Goal: Task Accomplishment & Management: Complete application form

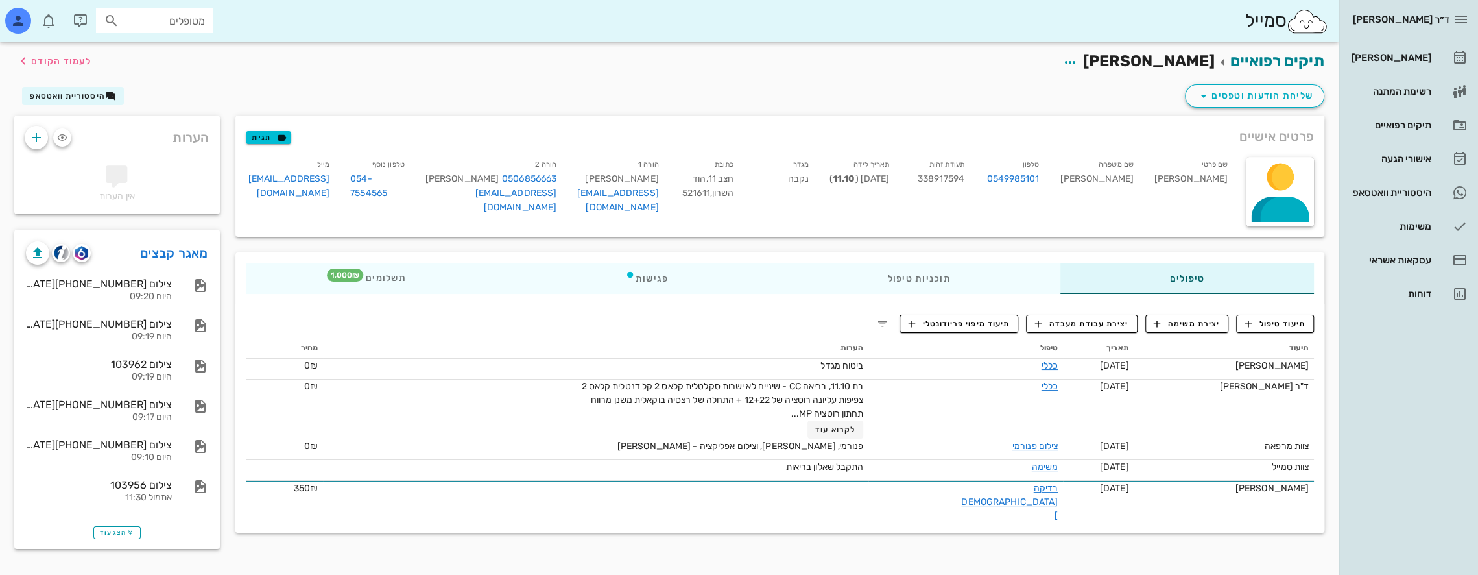
click at [175, 24] on input "מטופלים" at bounding box center [163, 20] width 83 height 17
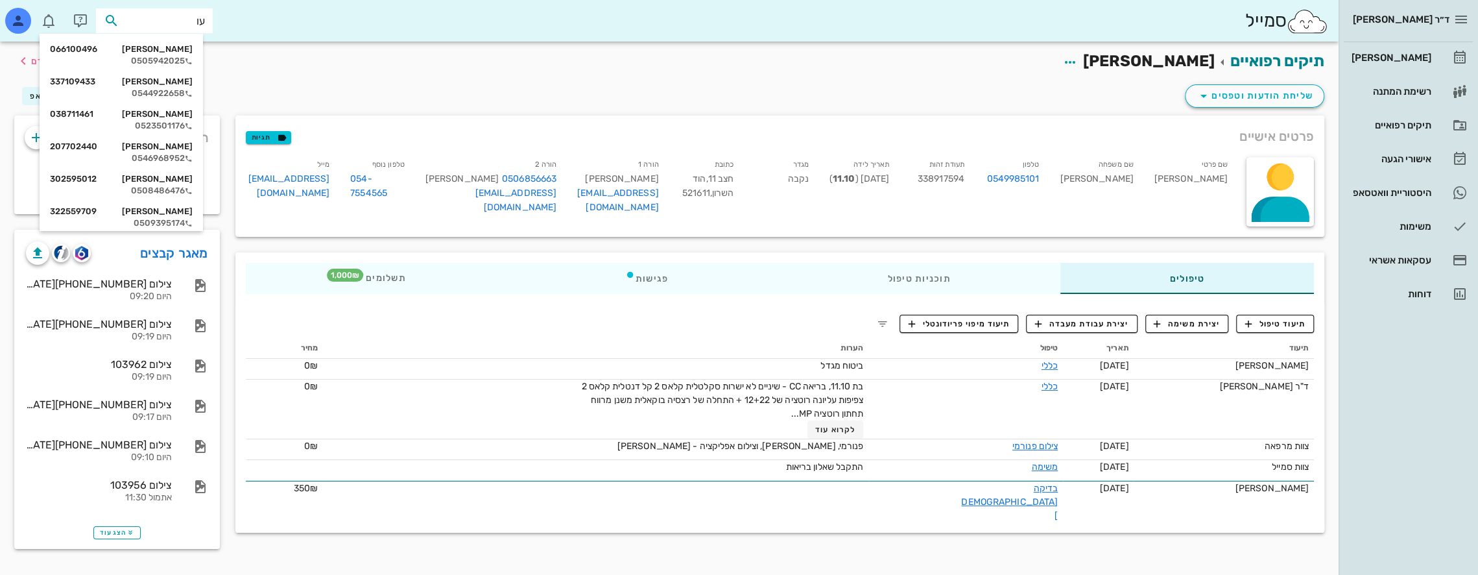
type input "[PERSON_NAME]"
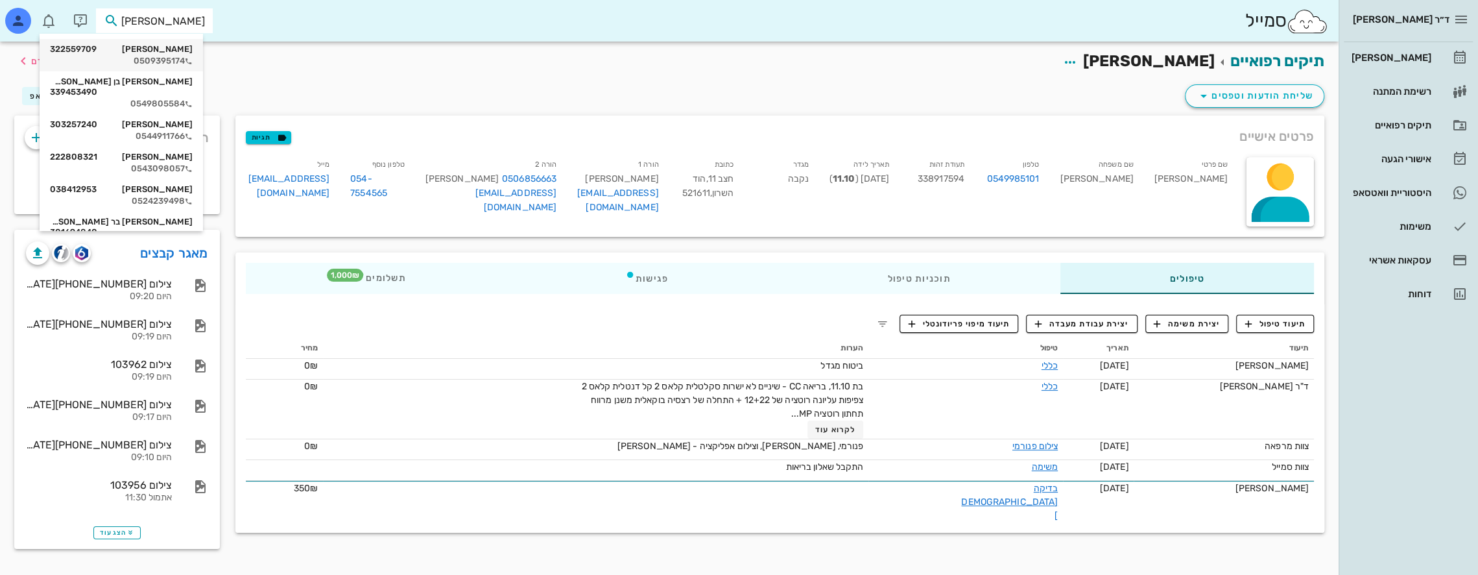
click at [171, 60] on div "0509395174" at bounding box center [121, 61] width 143 height 10
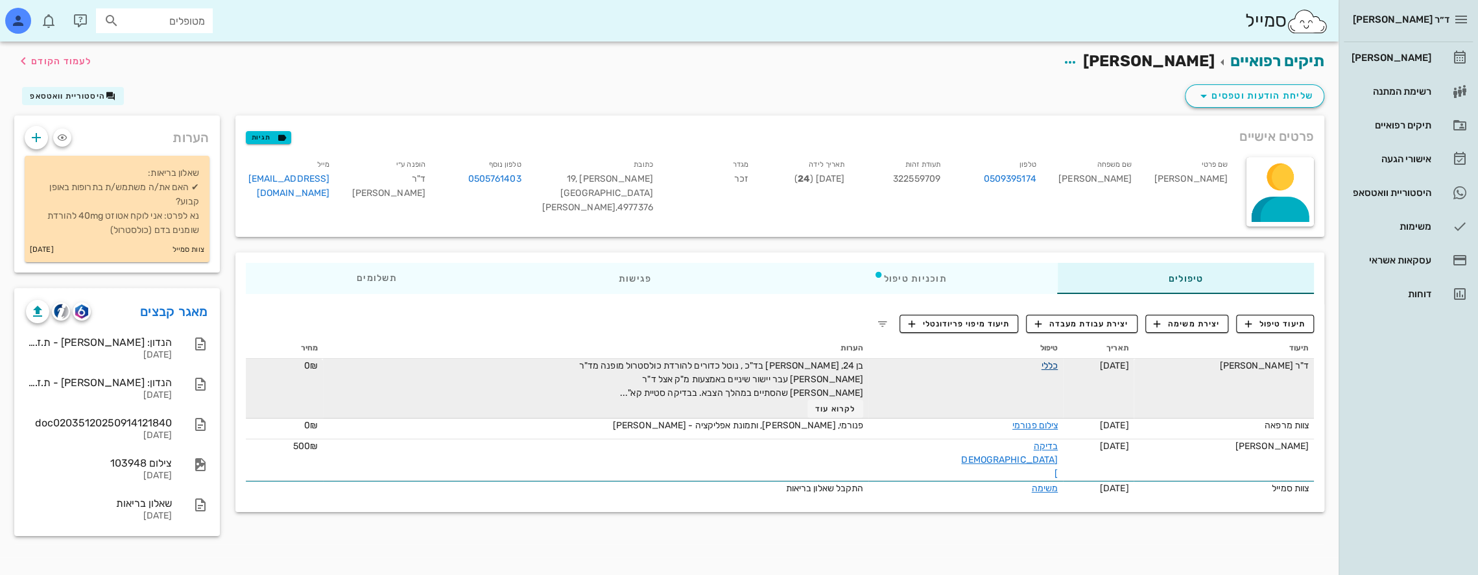
click at [1042, 368] on link "כללי" at bounding box center [1050, 365] width 16 height 11
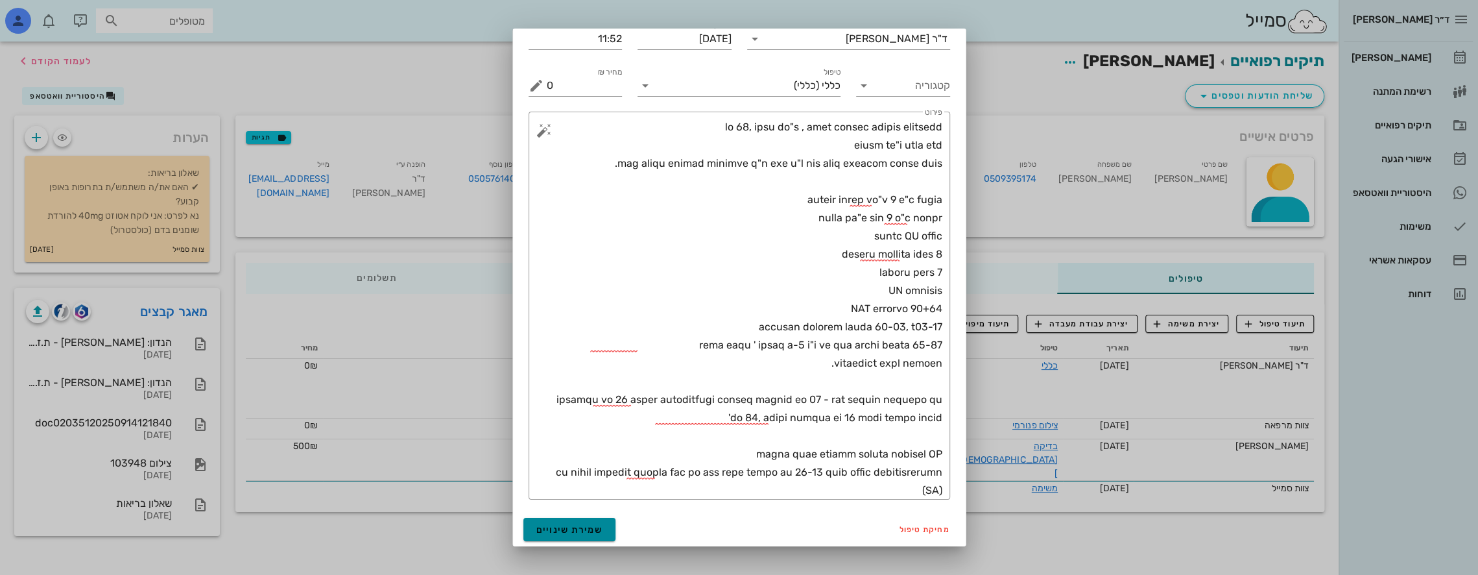
click at [581, 529] on span "שמירת שינויים" at bounding box center [569, 529] width 67 height 11
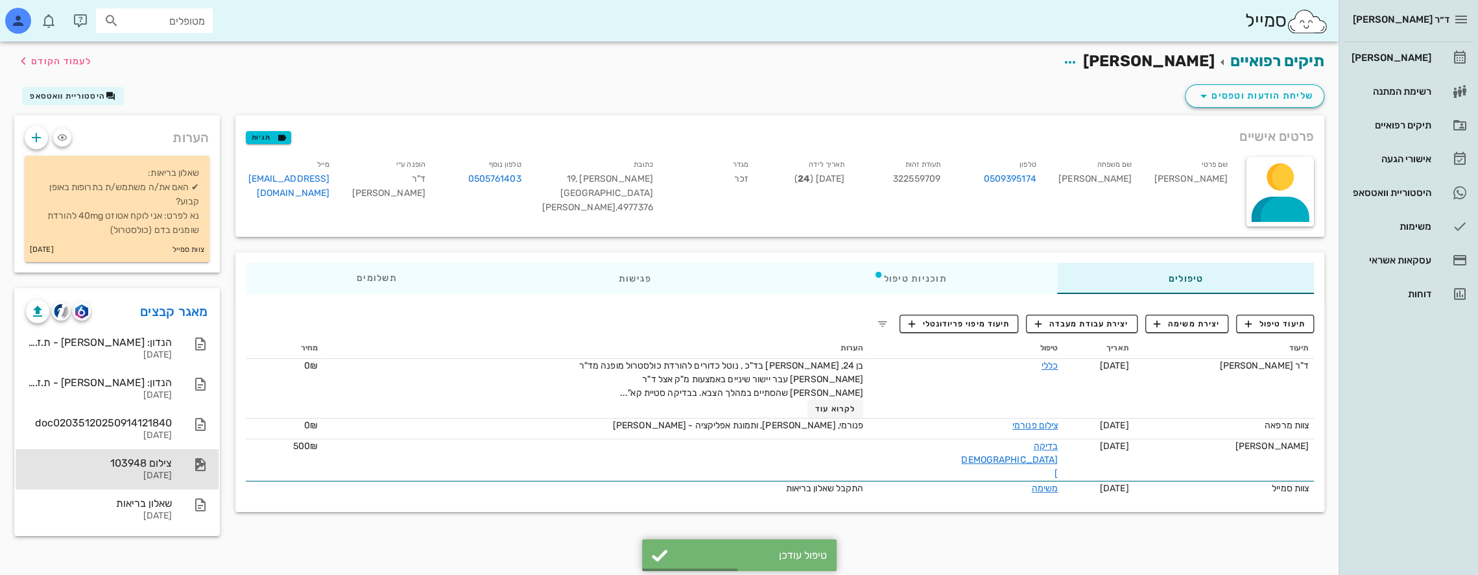
click at [158, 468] on div "צילום 103948" at bounding box center [99, 463] width 146 height 12
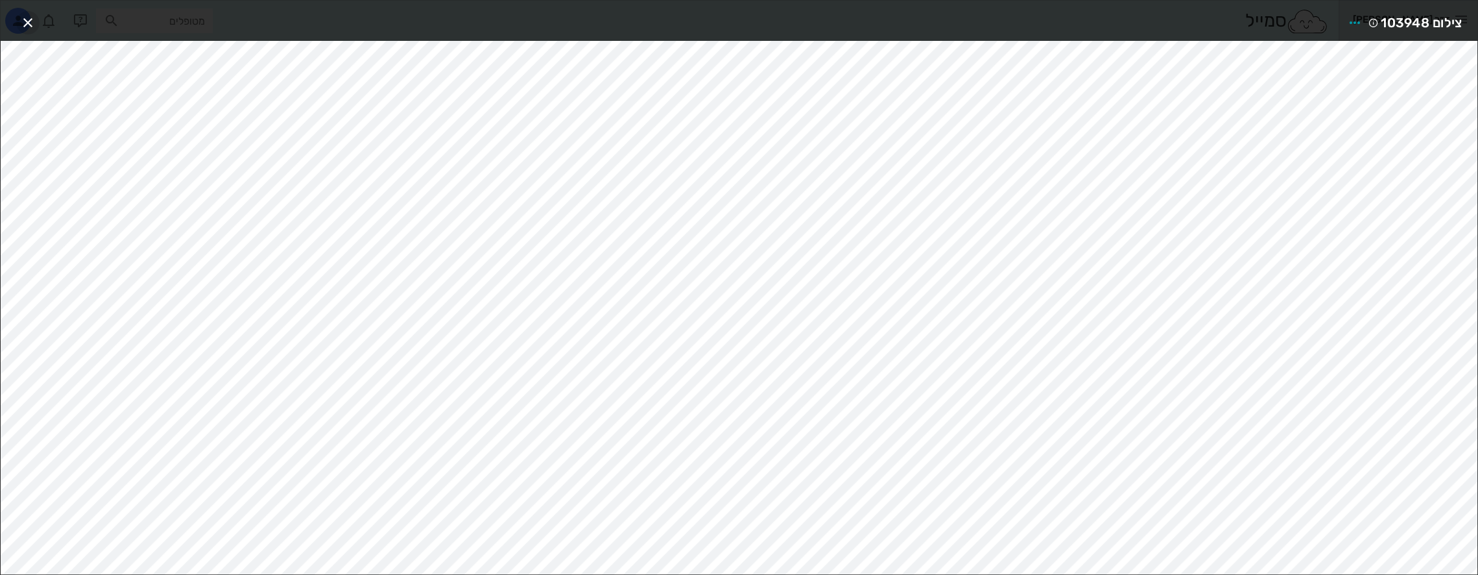
click at [27, 20] on icon "button" at bounding box center [28, 23] width 16 height 16
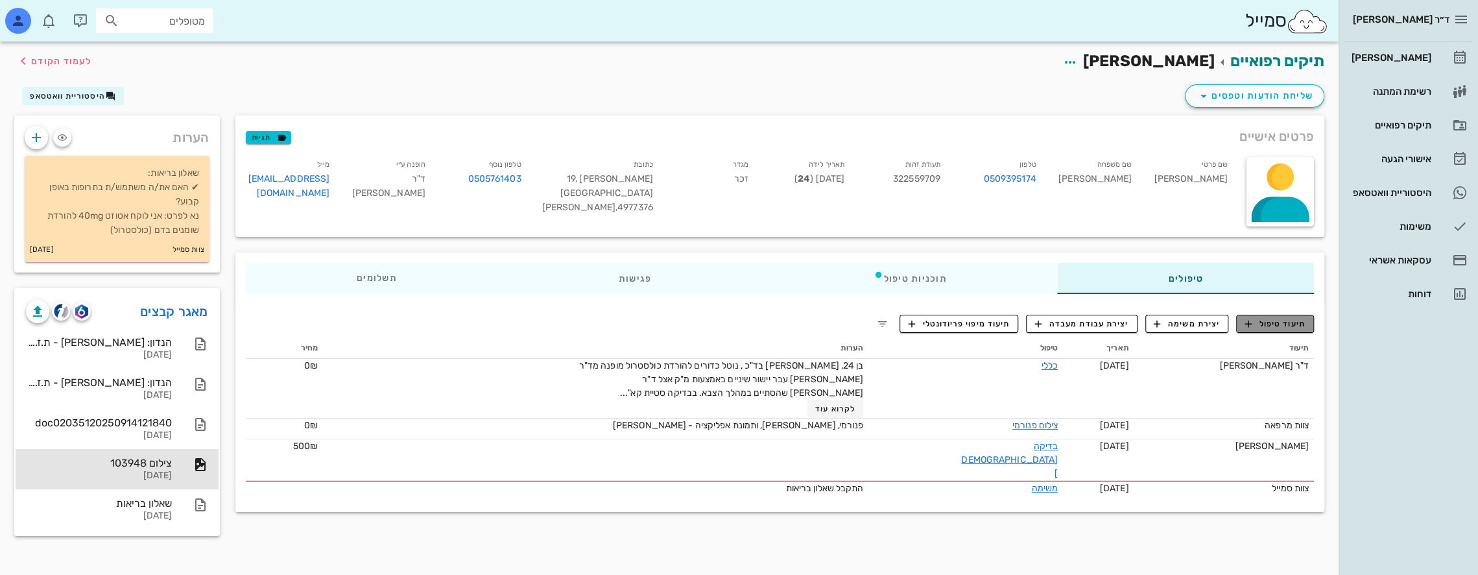
click at [1282, 323] on span "תיעוד טיפול" at bounding box center [1275, 324] width 60 height 12
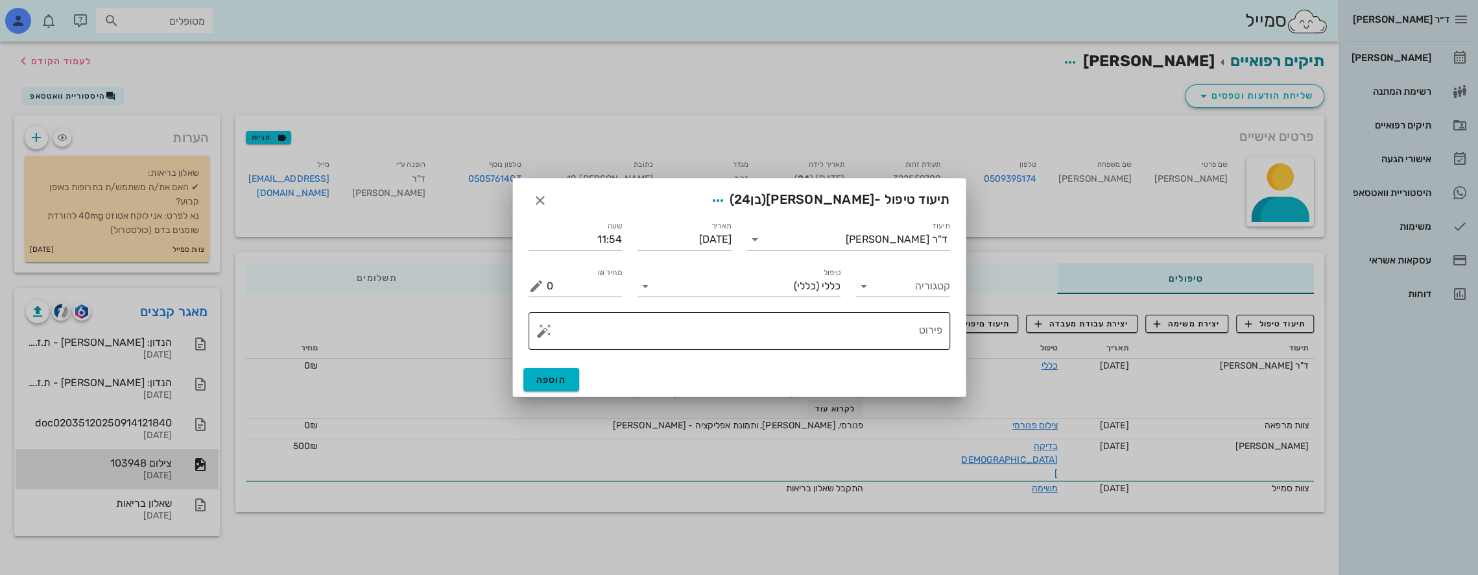
click at [863, 328] on textarea "פירוט" at bounding box center [745, 333] width 396 height 31
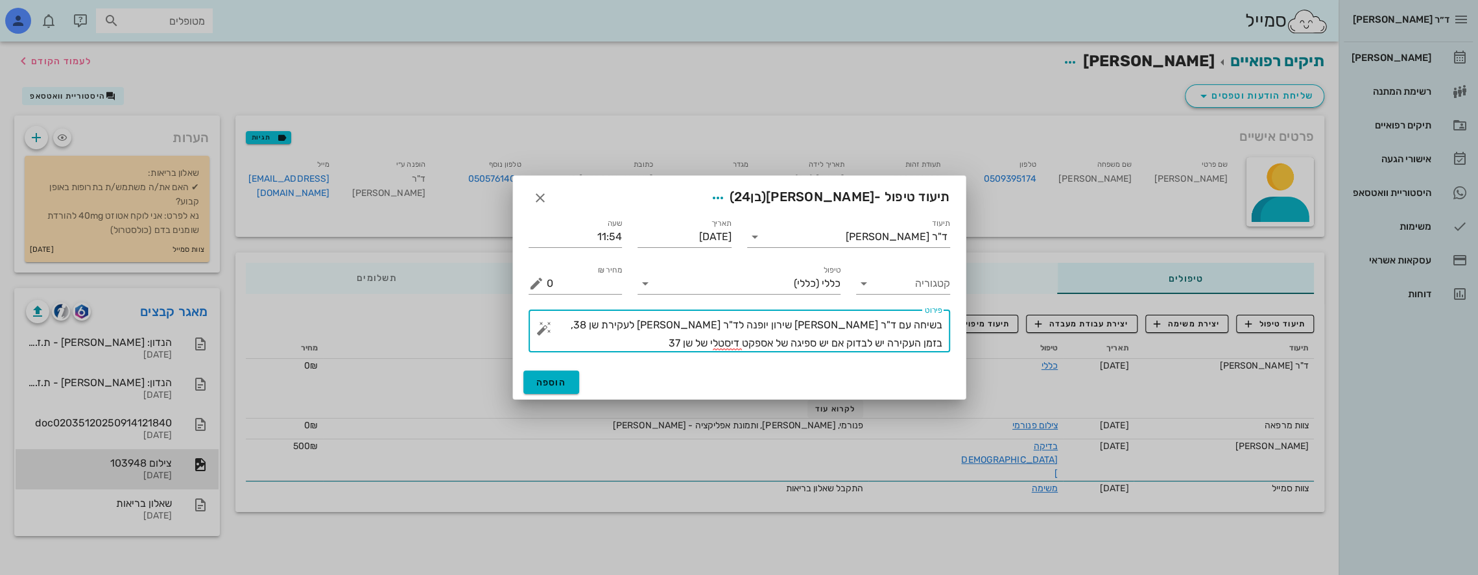
click at [562, 323] on textarea "בשיחה עם ד"ר [PERSON_NAME] שירון יופנה לד"ר [PERSON_NAME] לעקירת שן 38, בזמן הע…" at bounding box center [745, 334] width 396 height 36
click at [783, 342] on textarea "בשיחה עם ד"ר [PERSON_NAME] שירון יופנה לד"ר [PERSON_NAME] לעקירת שן 38, בזמן הע…" at bounding box center [745, 334] width 396 height 36
click at [658, 340] on textarea "בשיחה עם ד"ר [PERSON_NAME] שירון יופנה לד"ר [PERSON_NAME] לעקירת שן 38, בזמן הע…" at bounding box center [745, 334] width 396 height 36
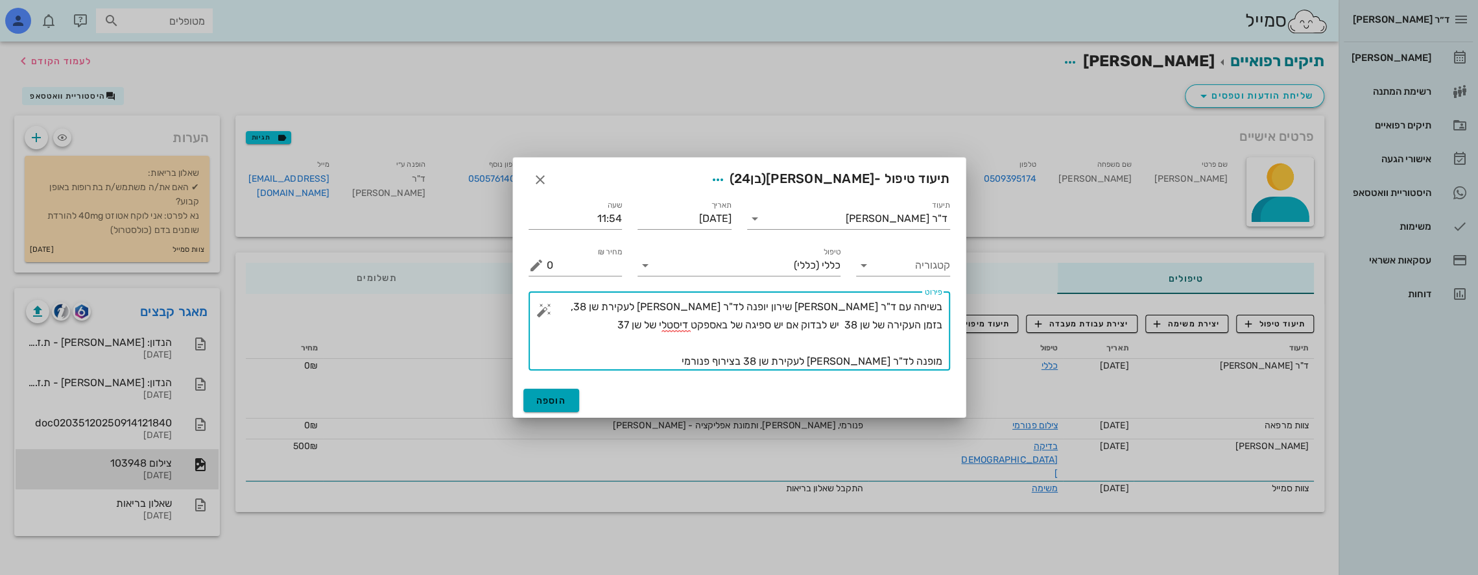
type textarea "בשיחה עם ד"ר [PERSON_NAME] שירון יופנה לד"ר [PERSON_NAME] לעקירת שן 38, בזמן הע…"
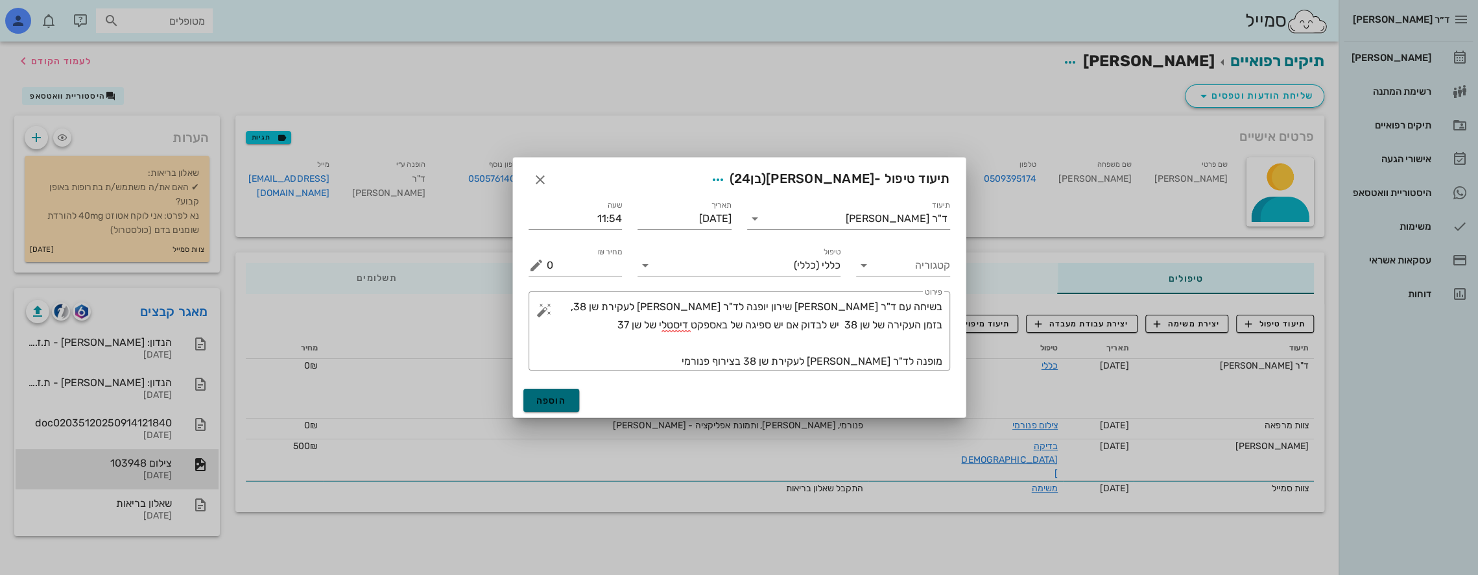
click at [545, 398] on span "הוספה" at bounding box center [551, 400] width 30 height 11
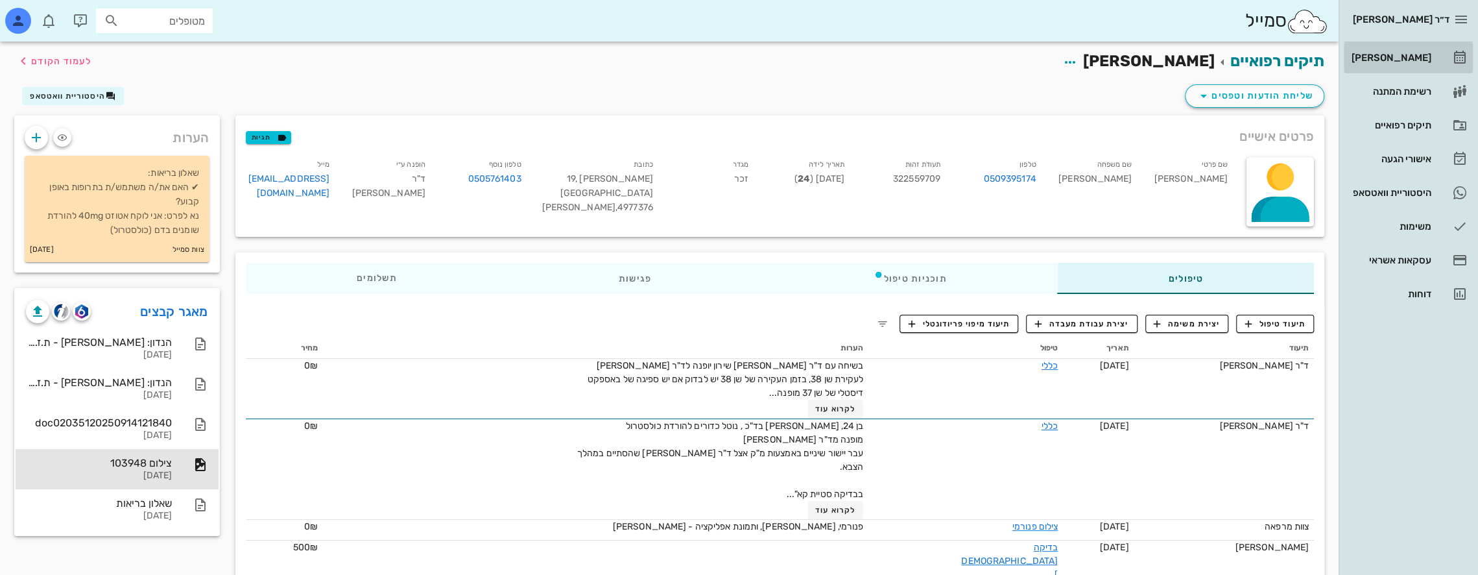
click at [1409, 53] on div "[PERSON_NAME]" at bounding box center [1390, 58] width 82 height 10
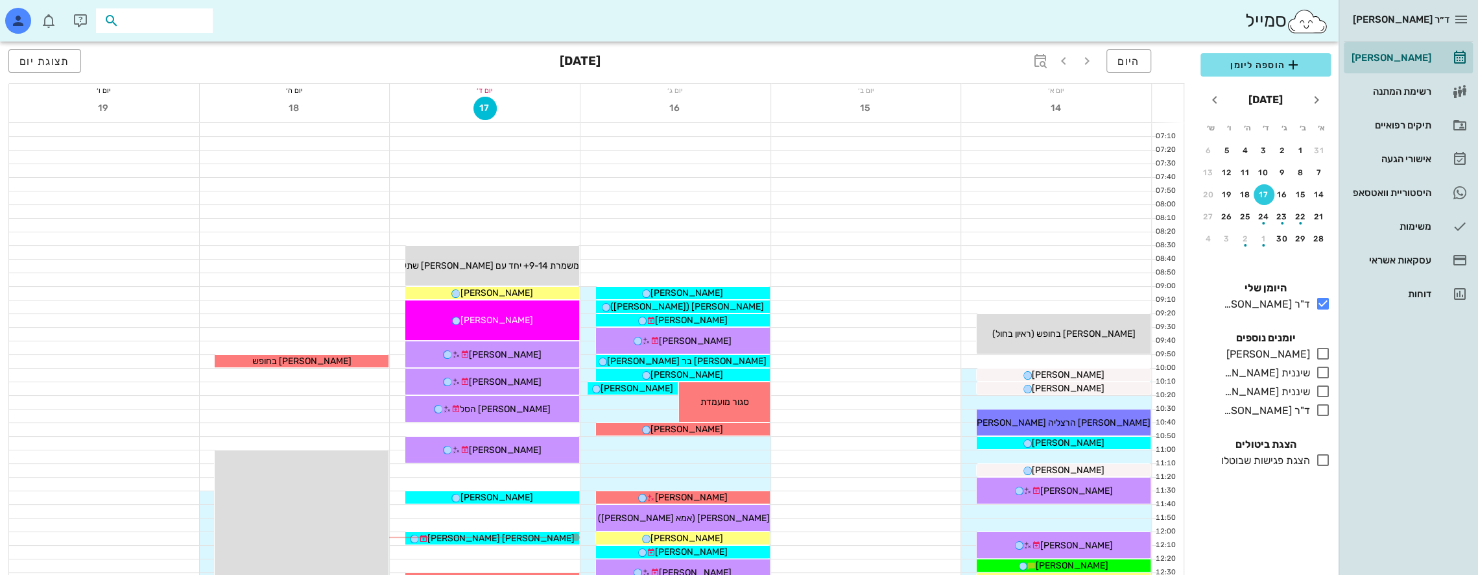
click at [189, 23] on input "text" at bounding box center [163, 20] width 83 height 17
type input "מתן"
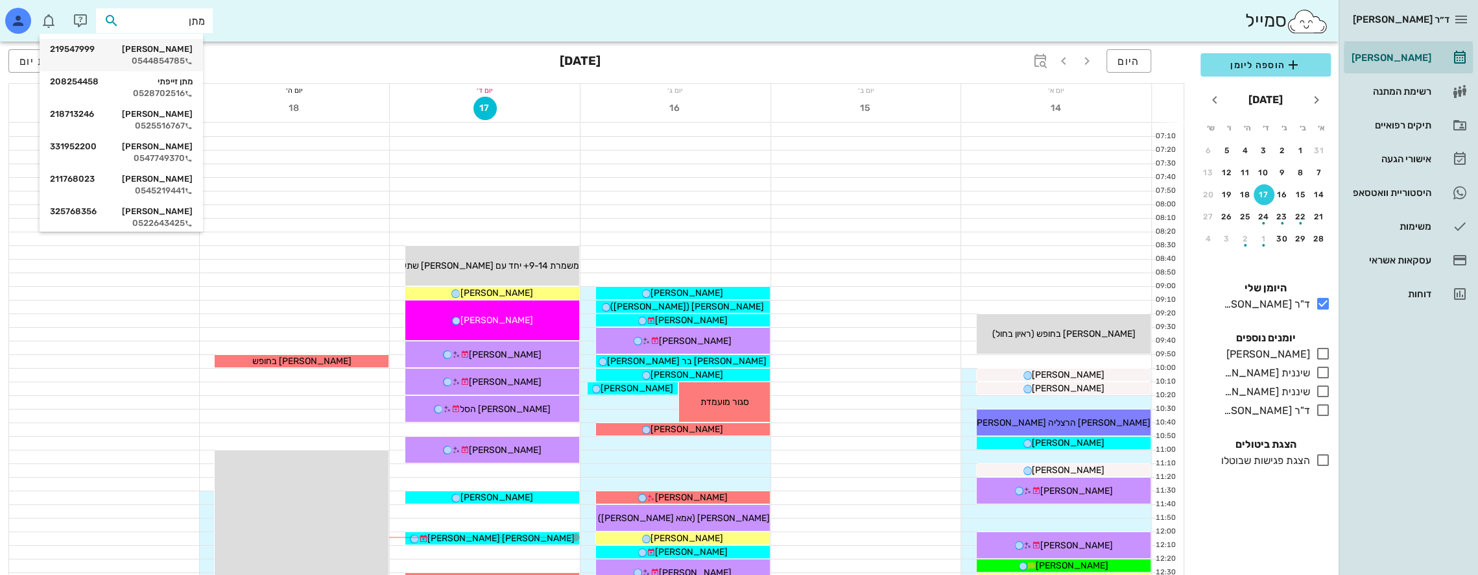
click at [174, 50] on div "[PERSON_NAME] 219547999" at bounding box center [121, 49] width 143 height 10
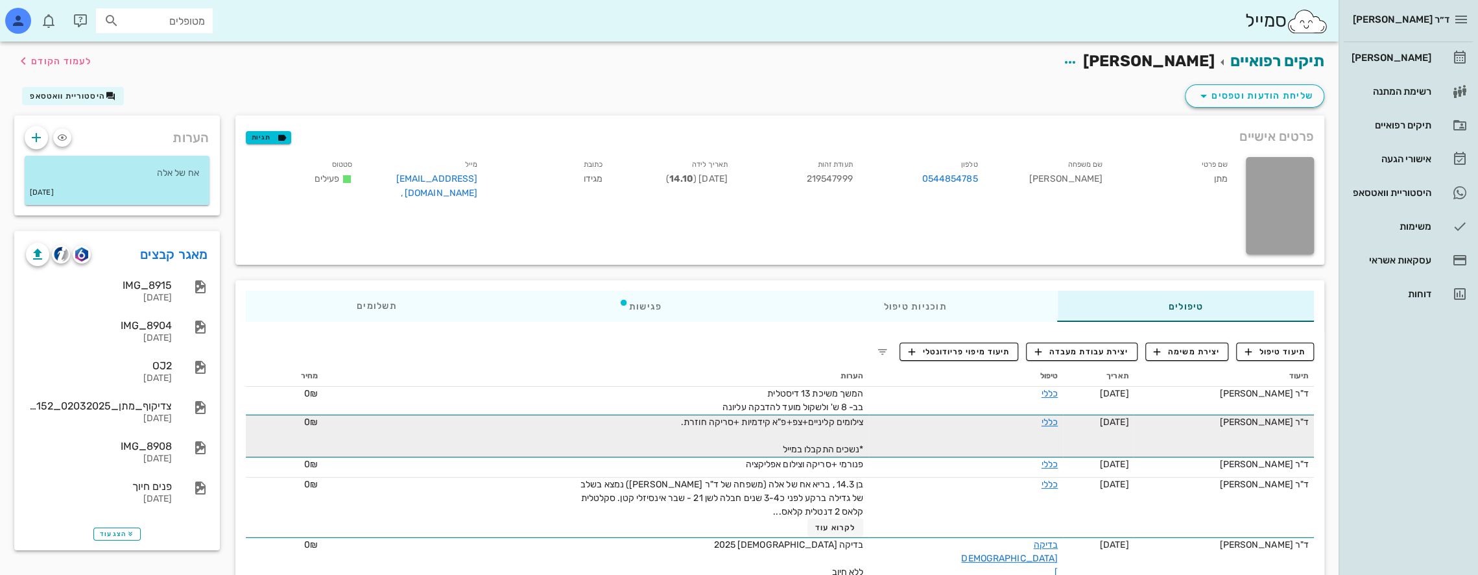
scroll to position [34, 0]
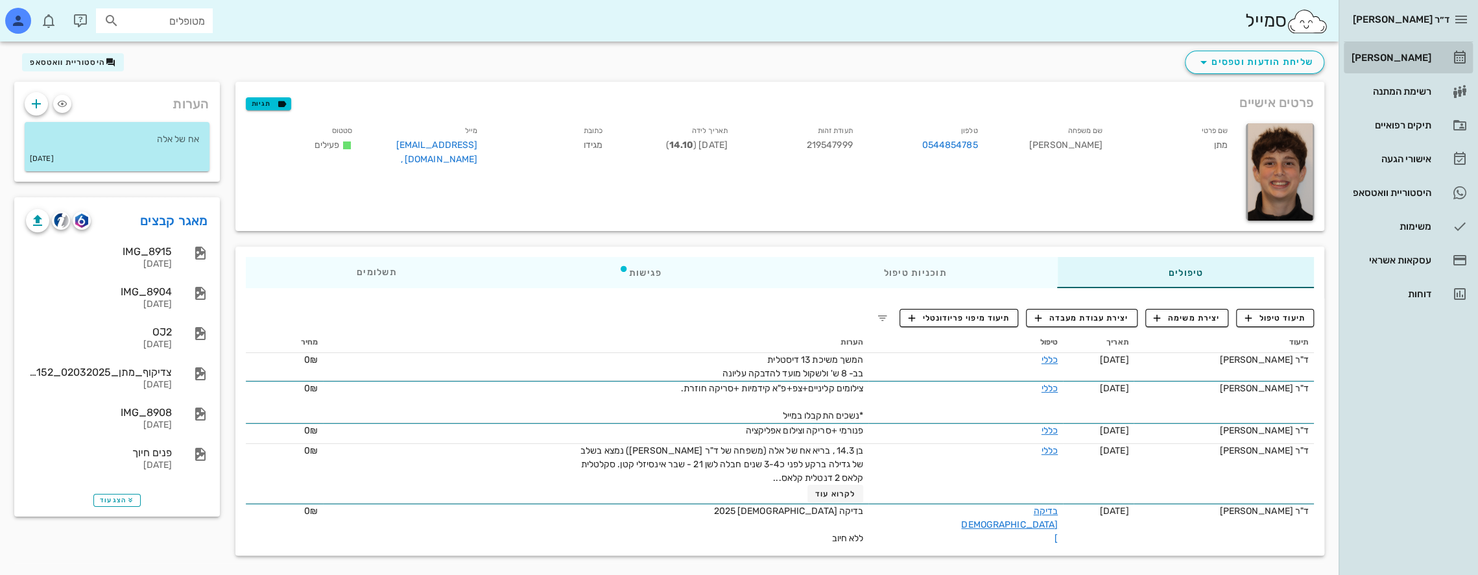
click at [1405, 53] on div "[PERSON_NAME]" at bounding box center [1390, 58] width 82 height 10
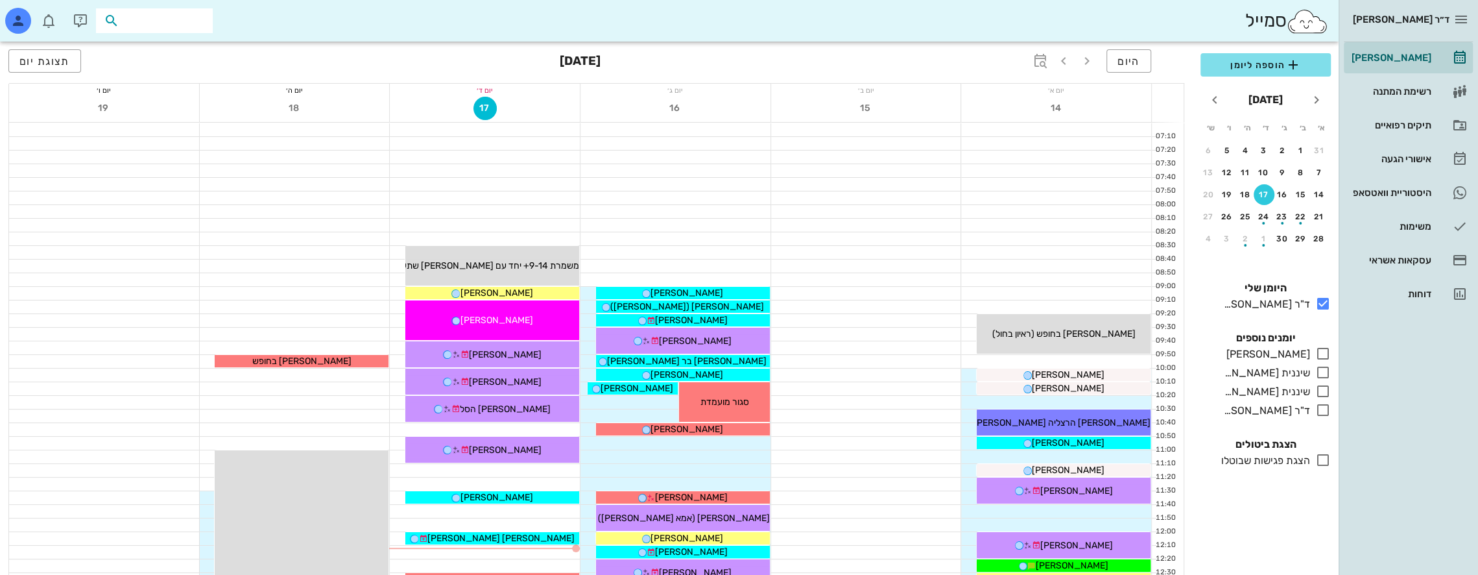
click at [191, 19] on input "text" at bounding box center [163, 20] width 83 height 17
type input "[PERSON_NAME]"
click at [188, 51] on div "[PERSON_NAME] 029497260" at bounding box center [132, 49] width 143 height 10
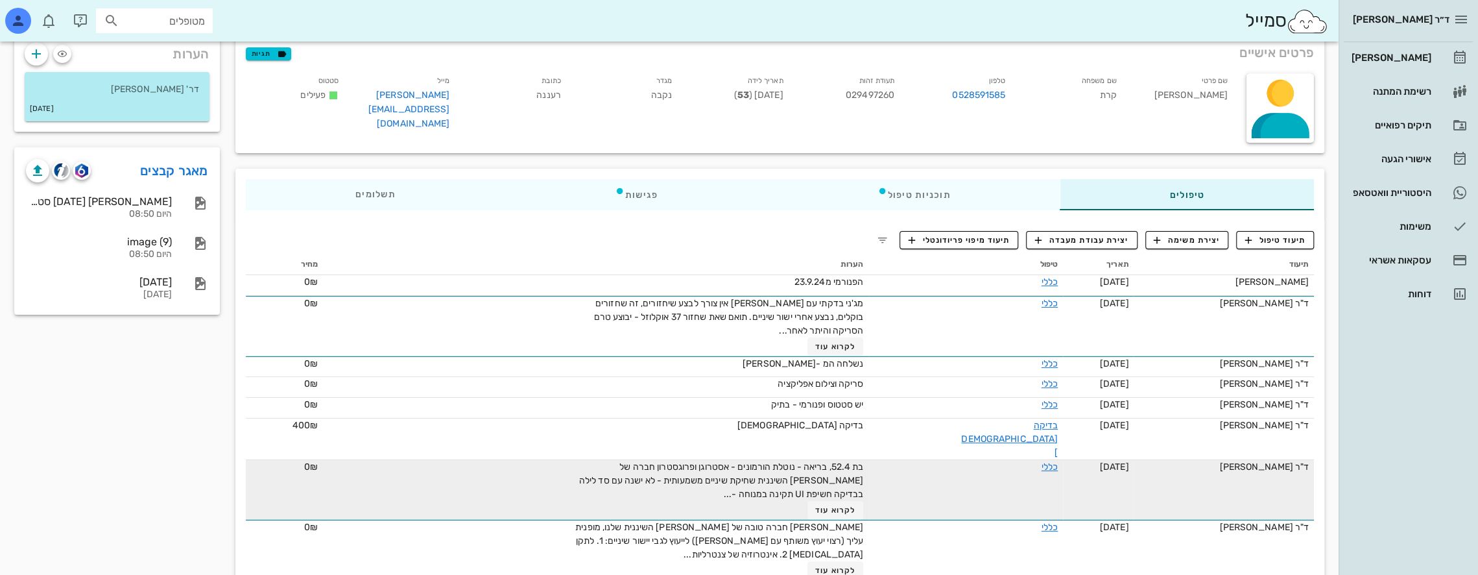
scroll to position [97, 0]
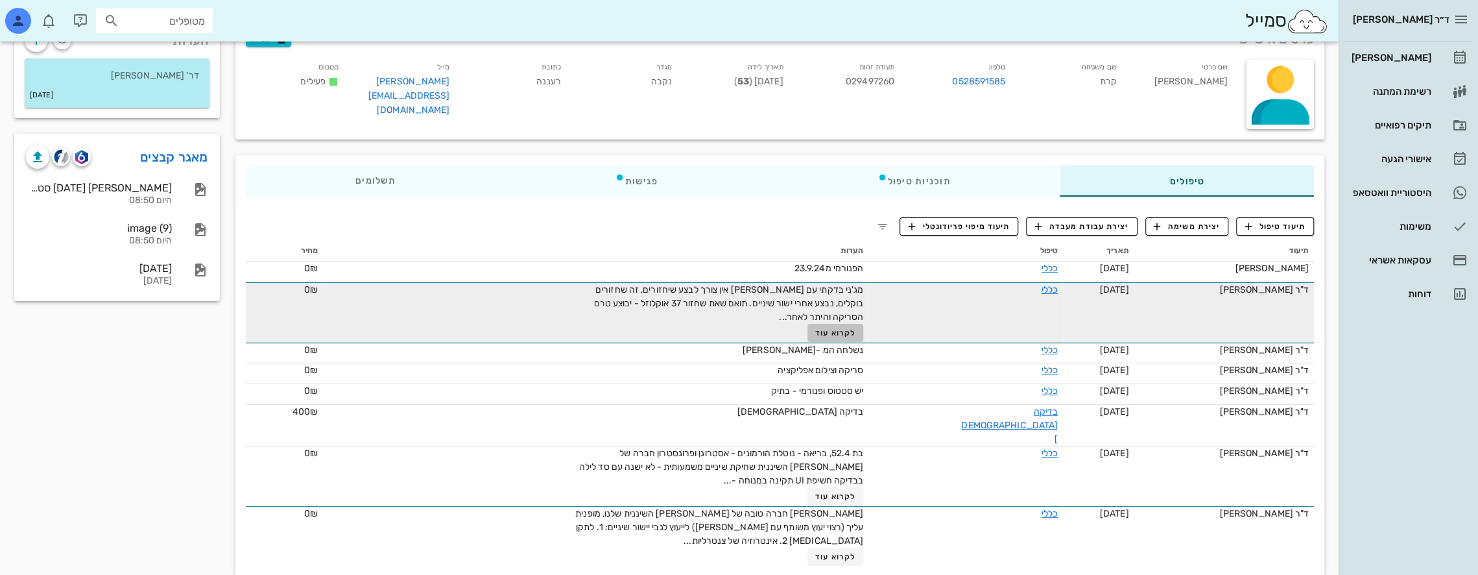
click at [855, 333] on span "לקרוא עוד" at bounding box center [835, 332] width 40 height 9
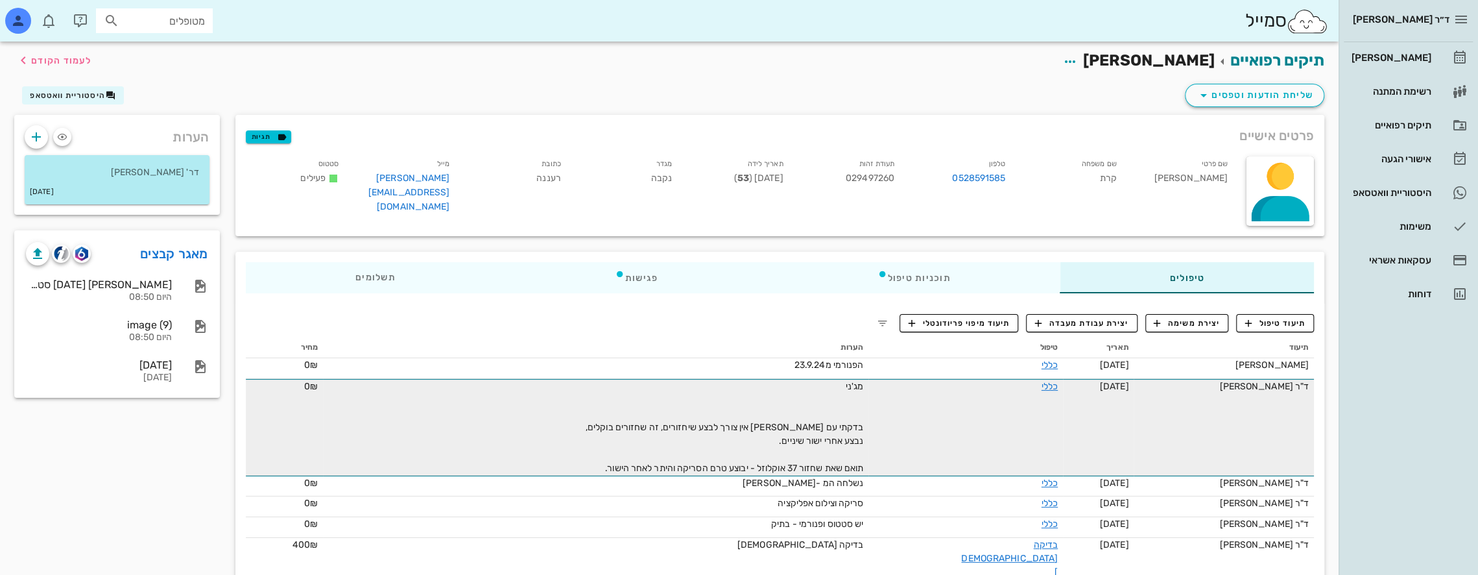
scroll to position [0, 0]
click at [663, 278] on div "פגישות" at bounding box center [636, 278] width 263 height 31
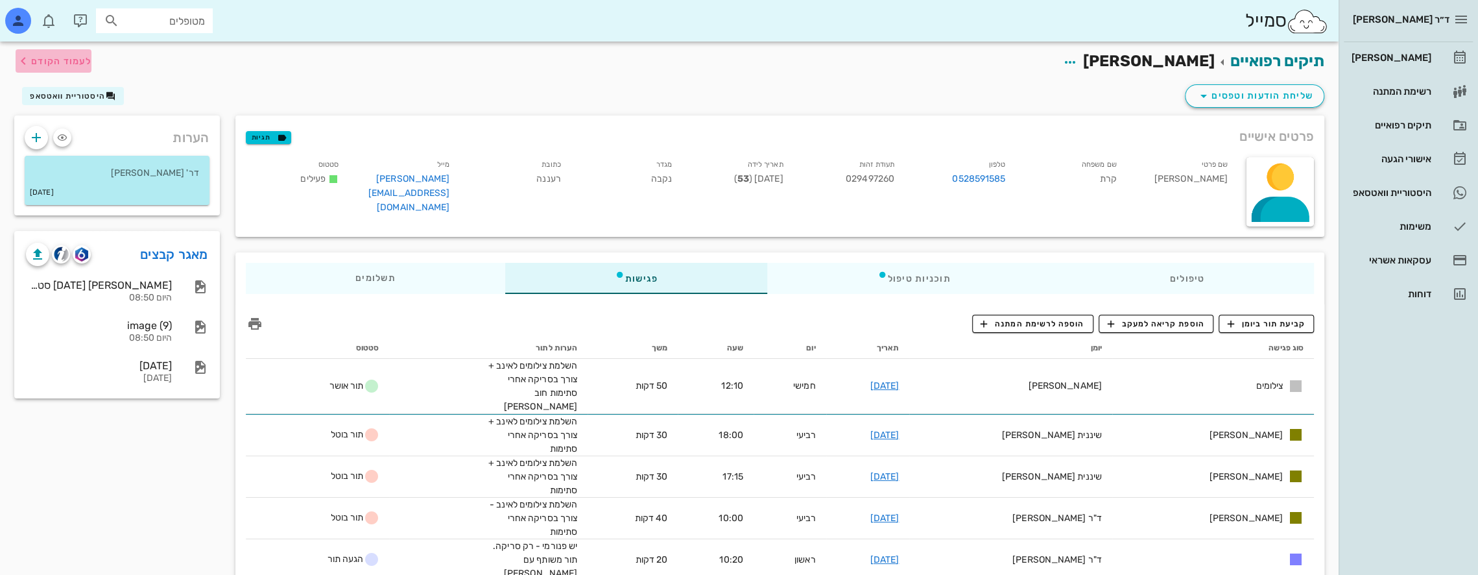
click at [61, 64] on span "לעמוד הקודם" at bounding box center [61, 61] width 60 height 11
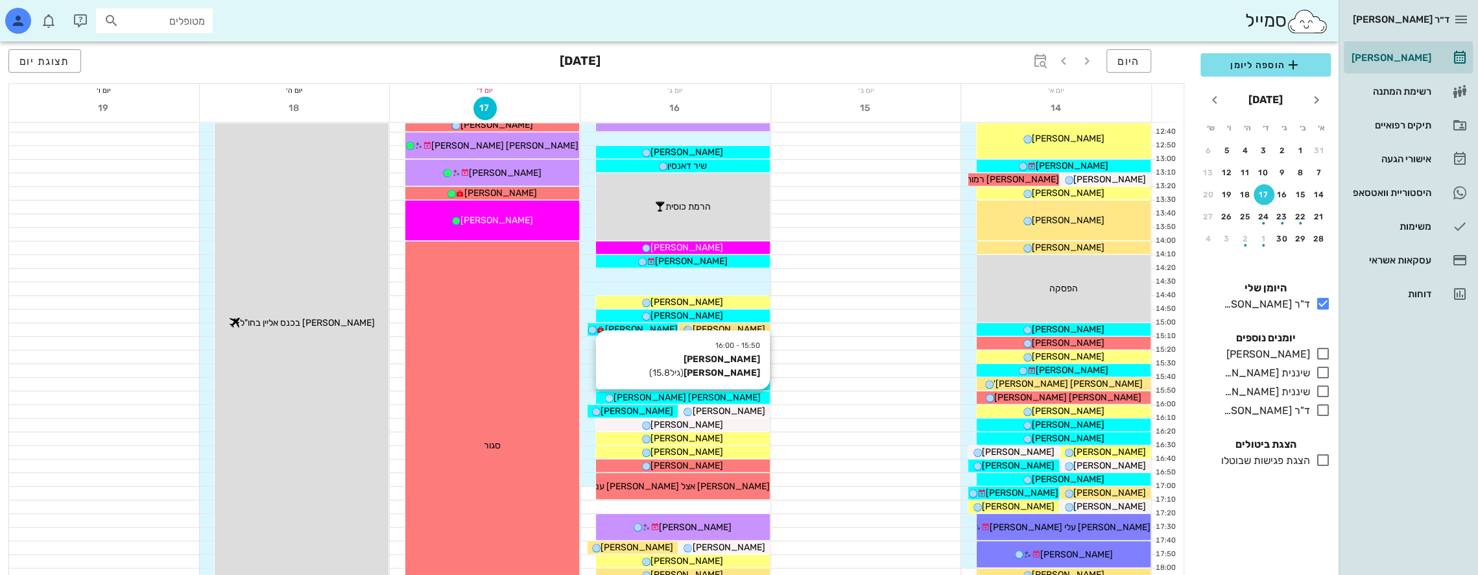
scroll to position [195, 0]
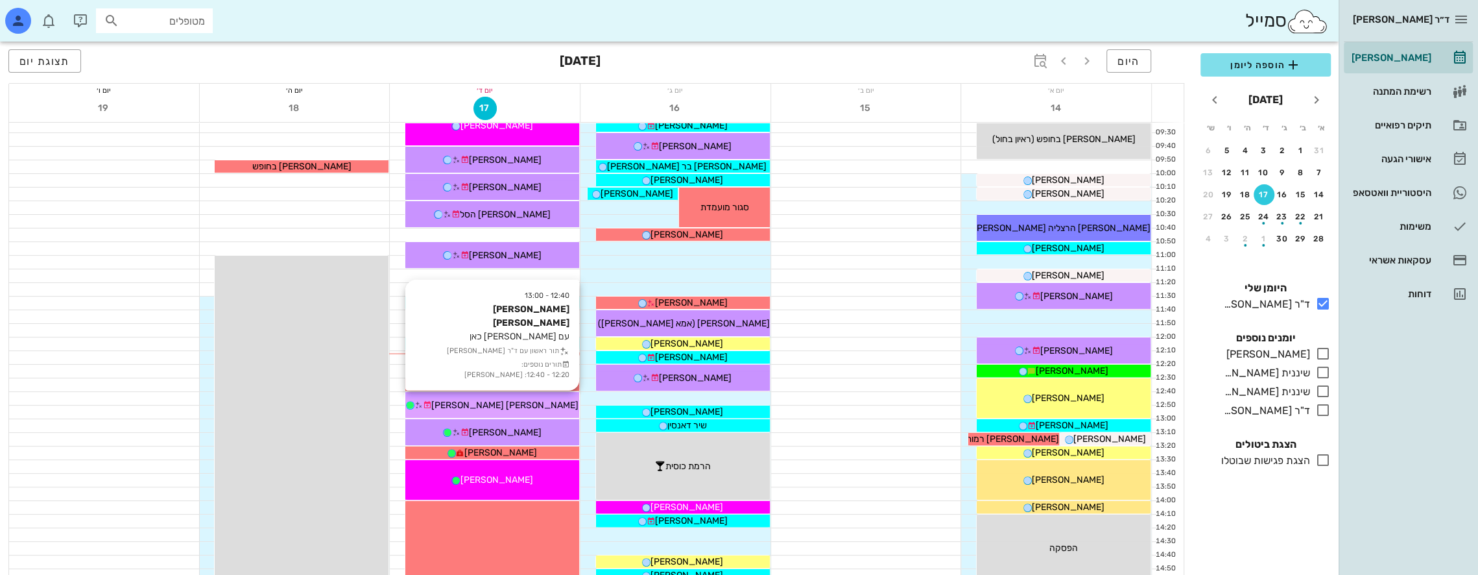
click at [521, 400] on span "[PERSON_NAME] [PERSON_NAME]" at bounding box center [504, 405] width 147 height 11
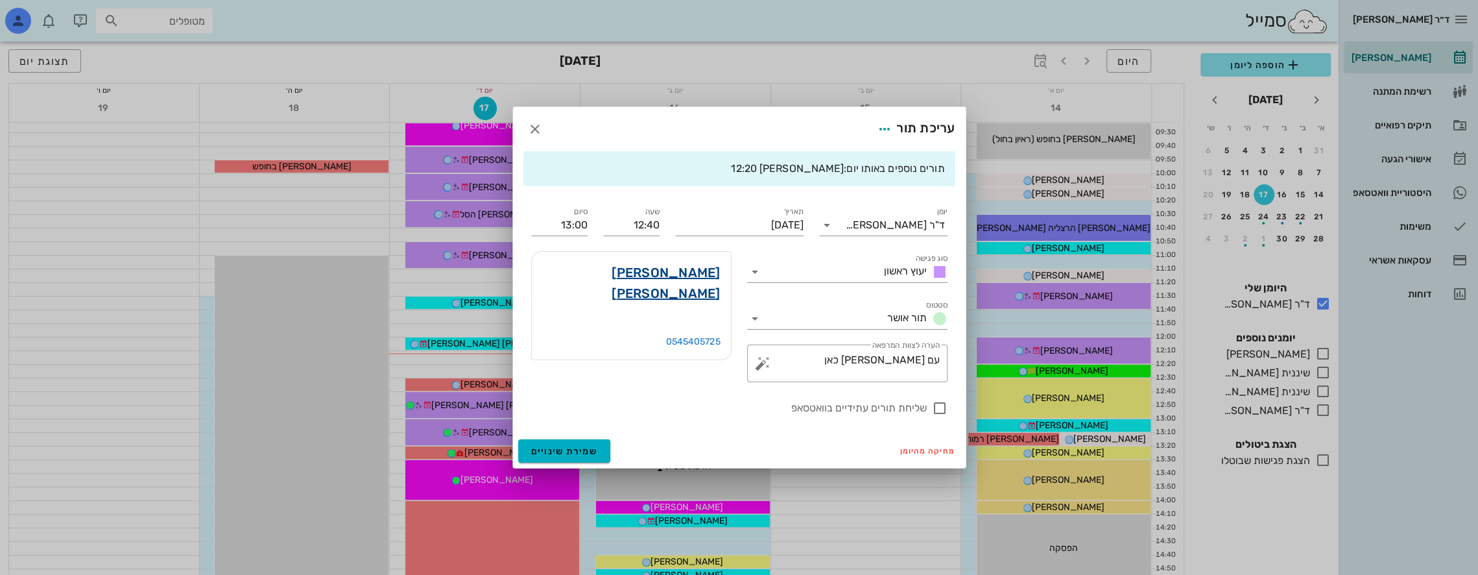
click at [701, 269] on link "[PERSON_NAME] [PERSON_NAME]" at bounding box center [631, 283] width 178 height 42
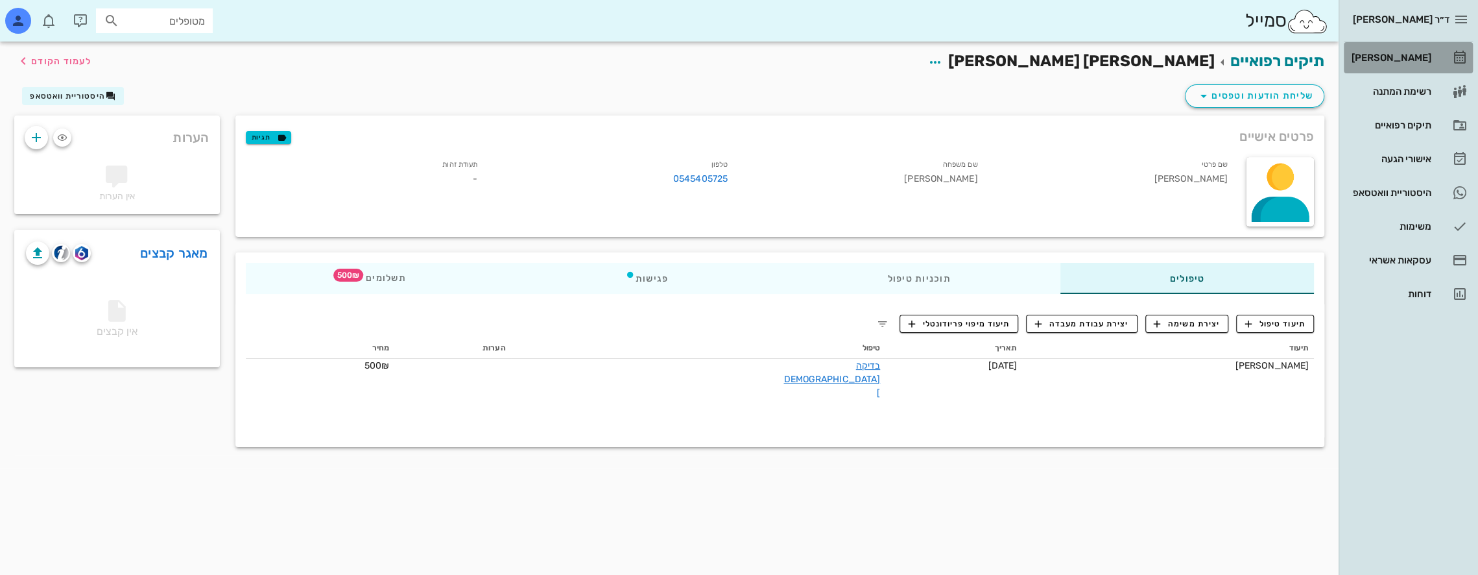
click at [1413, 54] on div "[PERSON_NAME]" at bounding box center [1390, 58] width 82 height 10
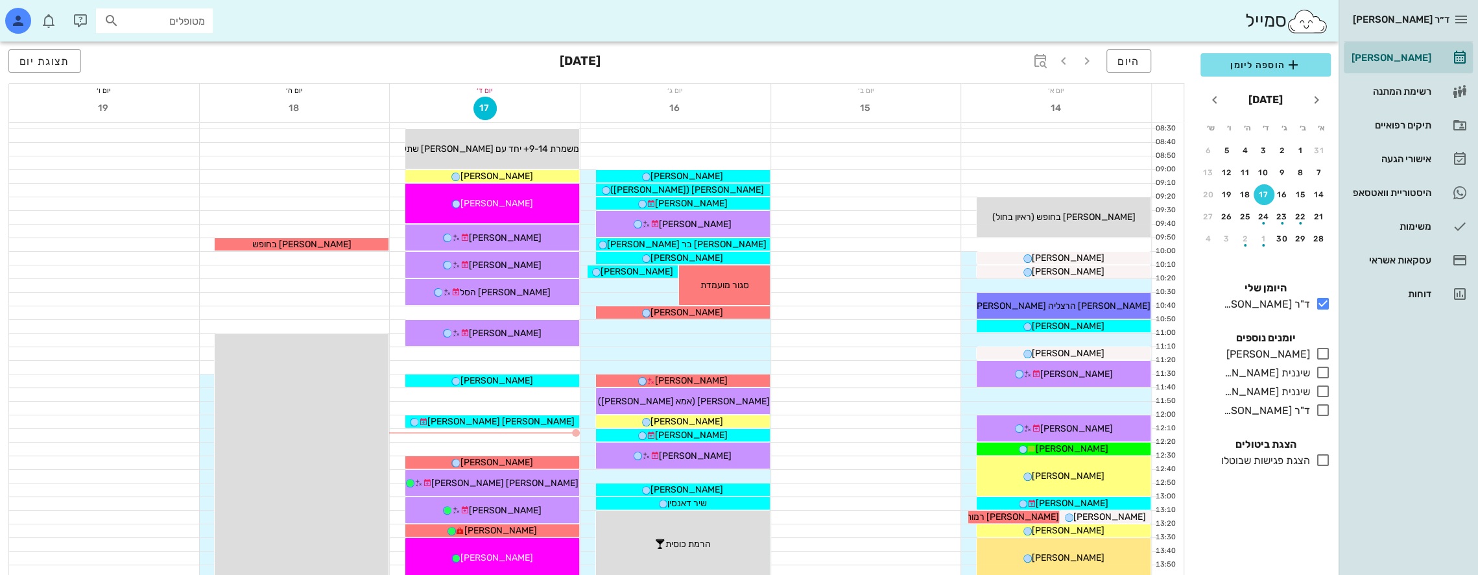
scroll to position [130, 0]
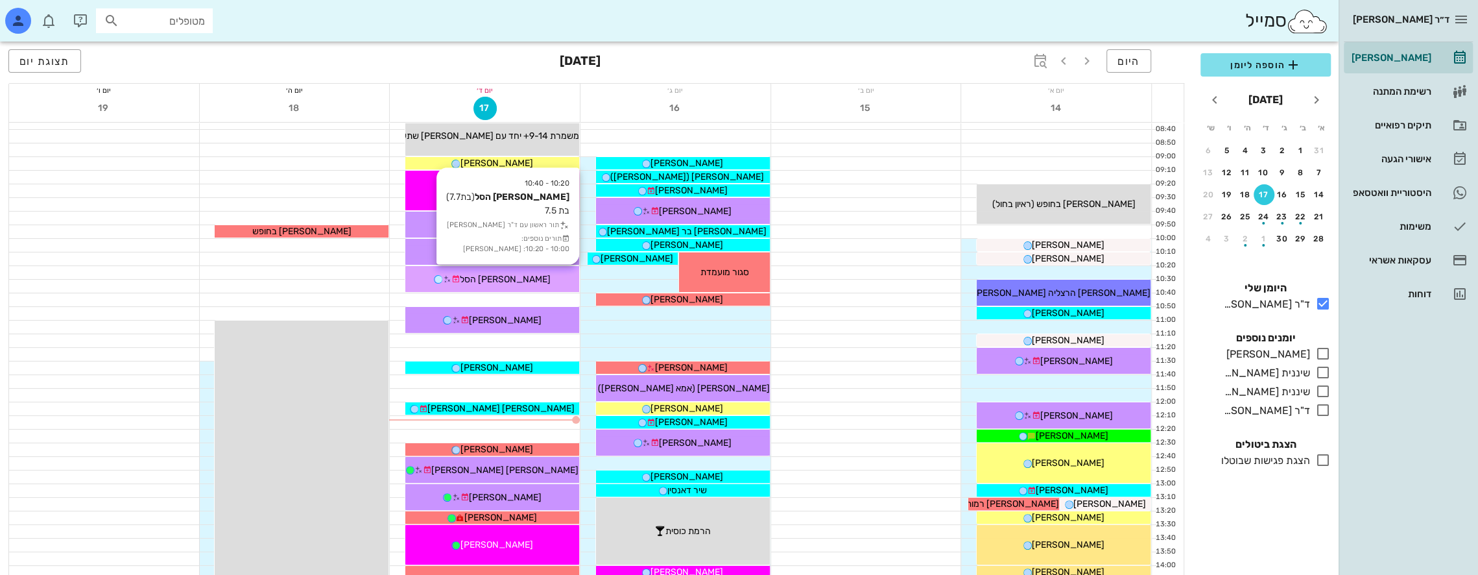
click at [516, 276] on span "[PERSON_NAME] הסל" at bounding box center [504, 279] width 91 height 11
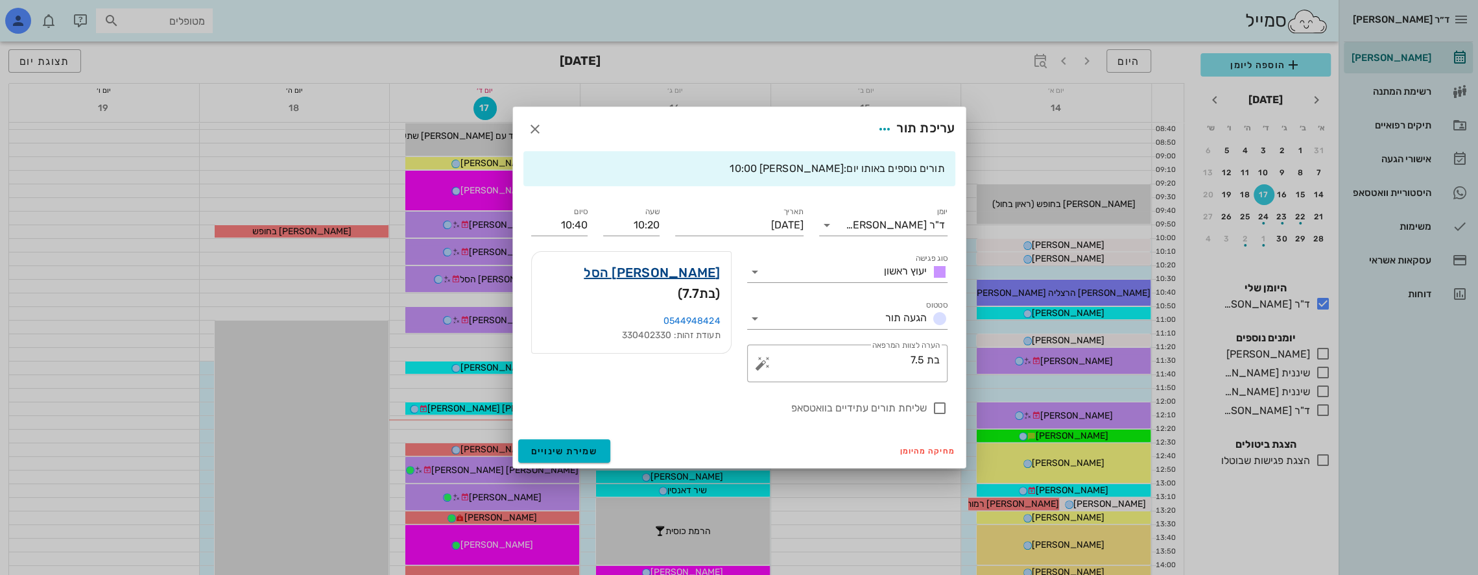
click at [687, 276] on link "[PERSON_NAME] הסל" at bounding box center [652, 272] width 136 height 21
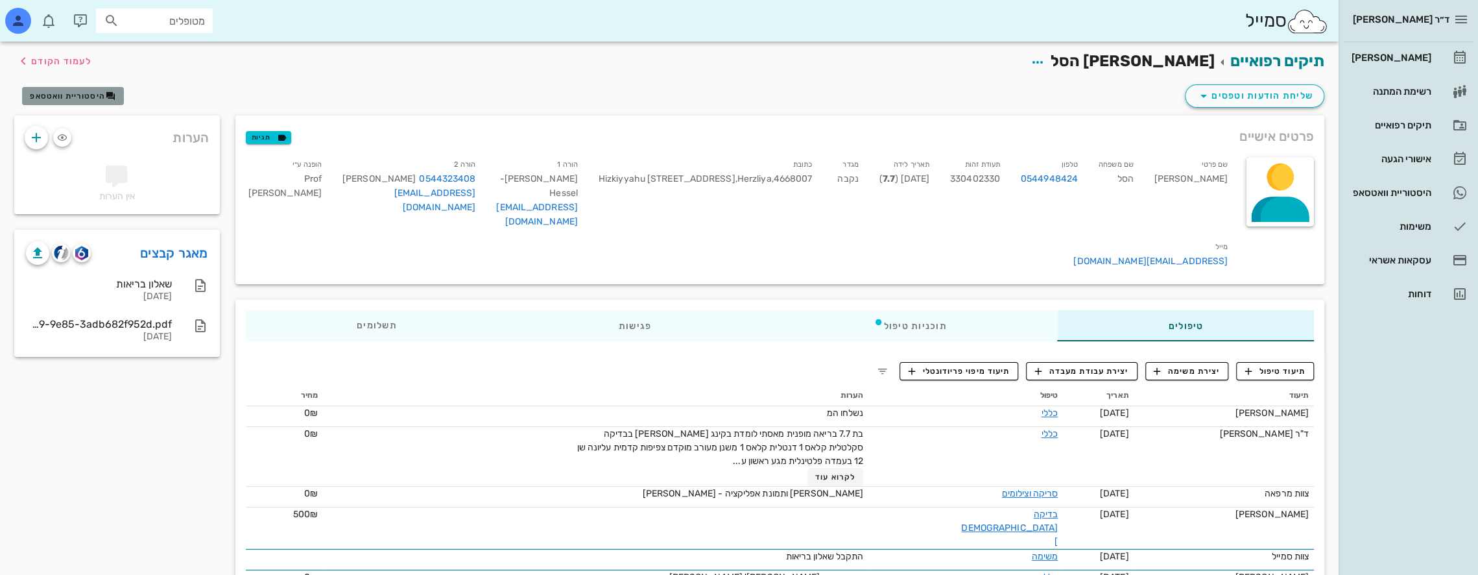
click at [88, 97] on span "היסטוריית וואטסאפ" at bounding box center [67, 95] width 75 height 9
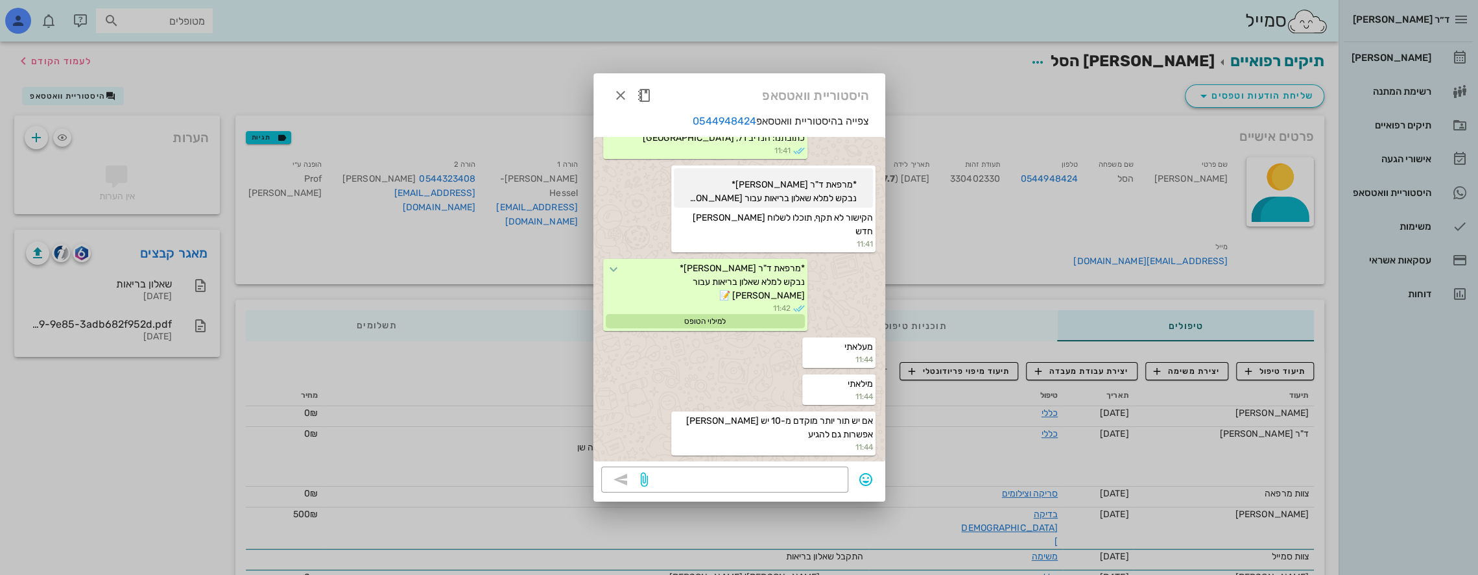
scroll to position [1537, 0]
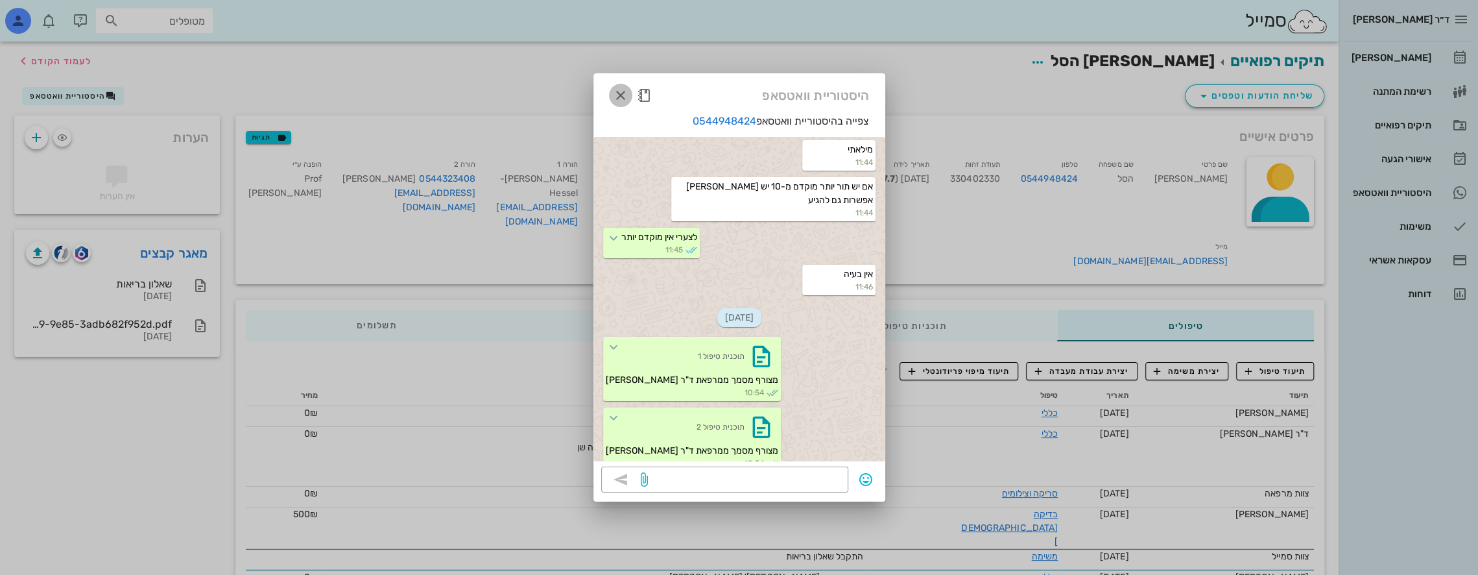
click at [621, 92] on icon "button" at bounding box center [621, 96] width 16 height 16
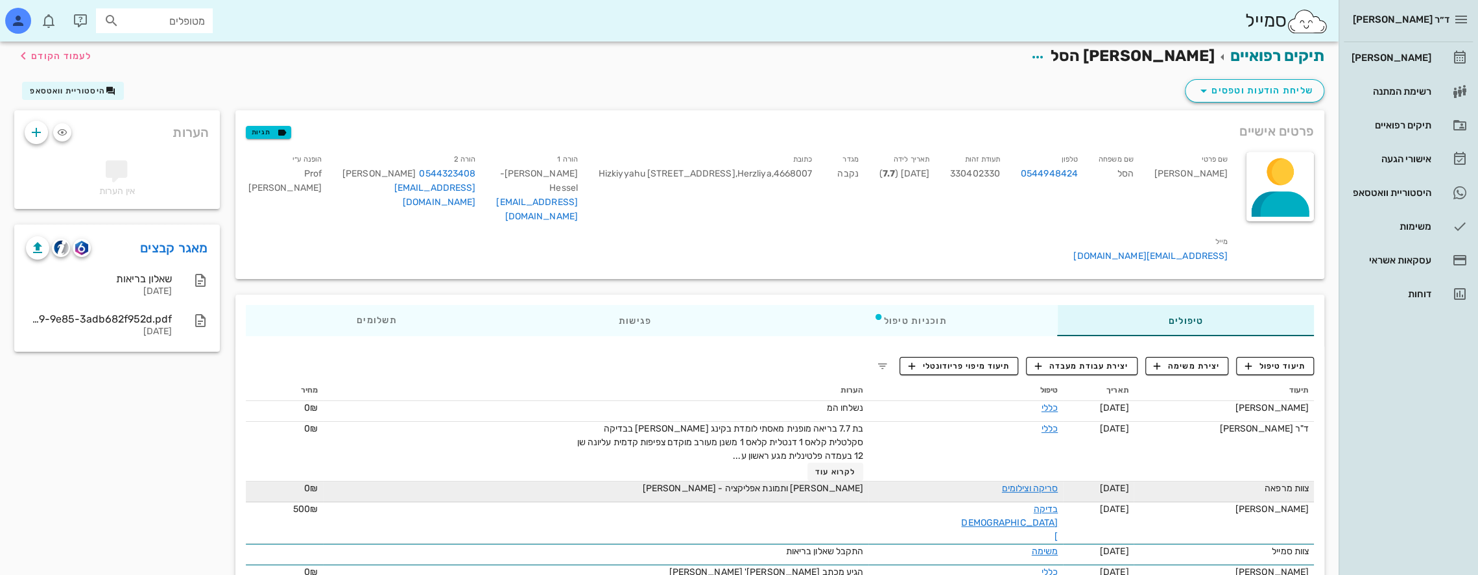
scroll to position [0, 0]
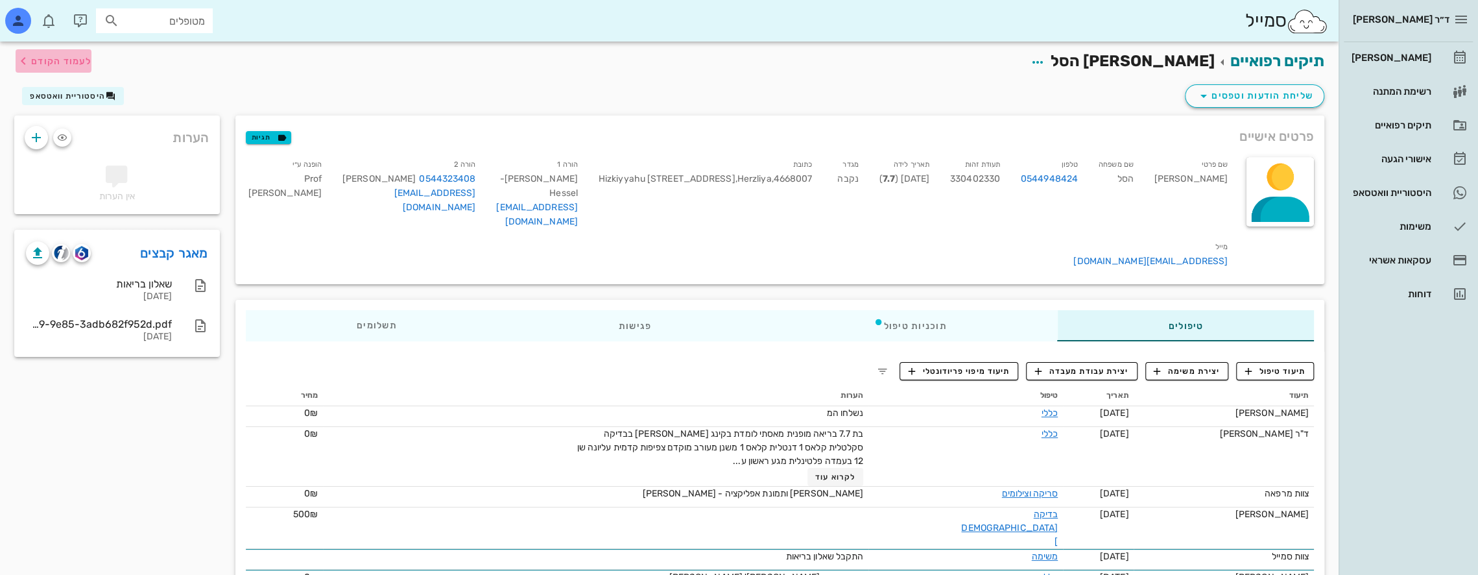
click at [32, 62] on span "לעמוד הקודם" at bounding box center [61, 61] width 60 height 11
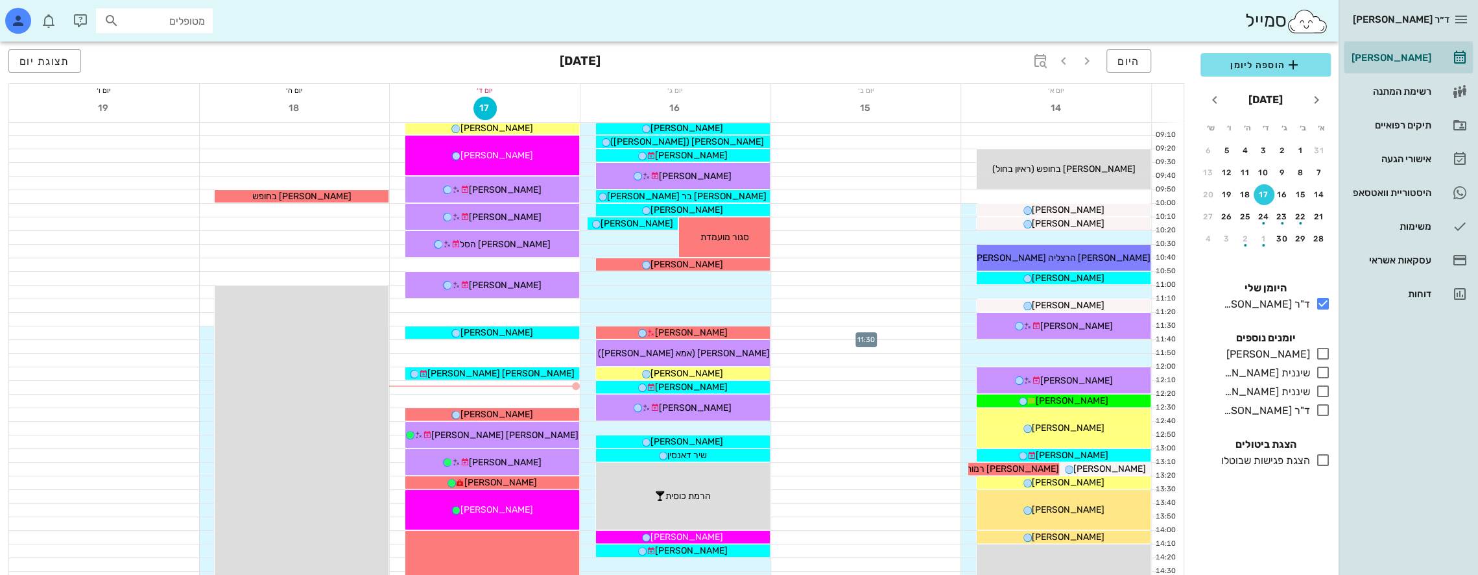
scroll to position [195, 0]
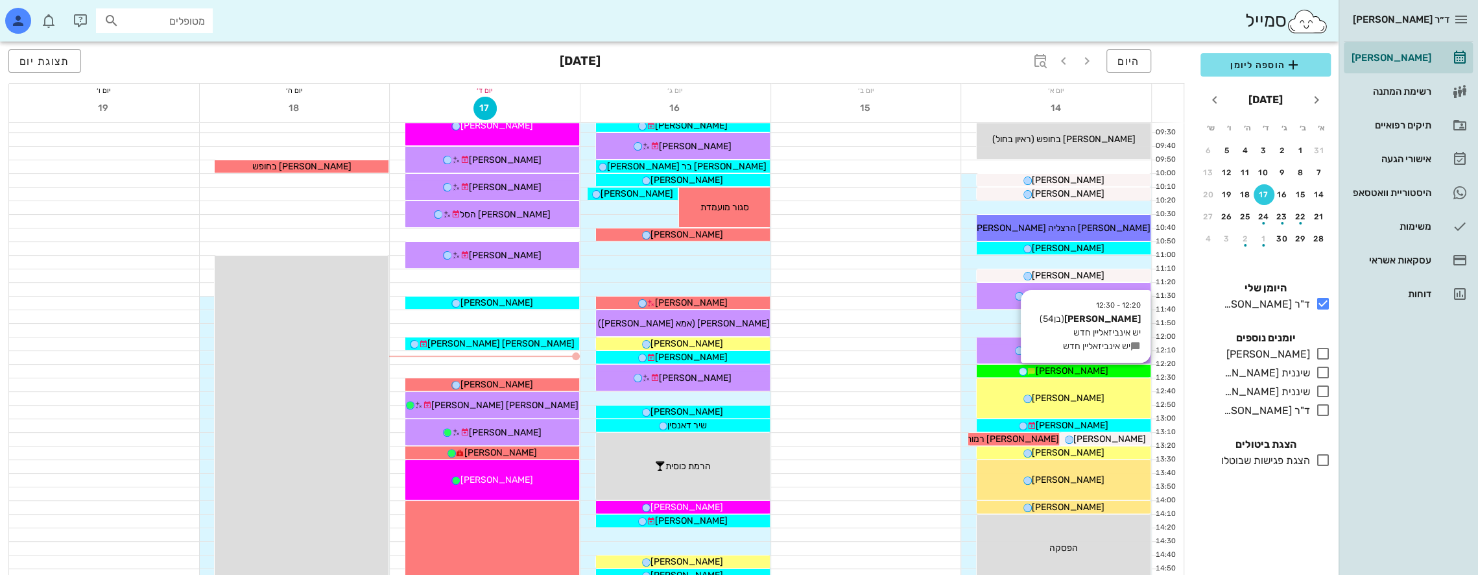
click at [1125, 370] on div "[PERSON_NAME]" at bounding box center [1064, 371] width 174 height 14
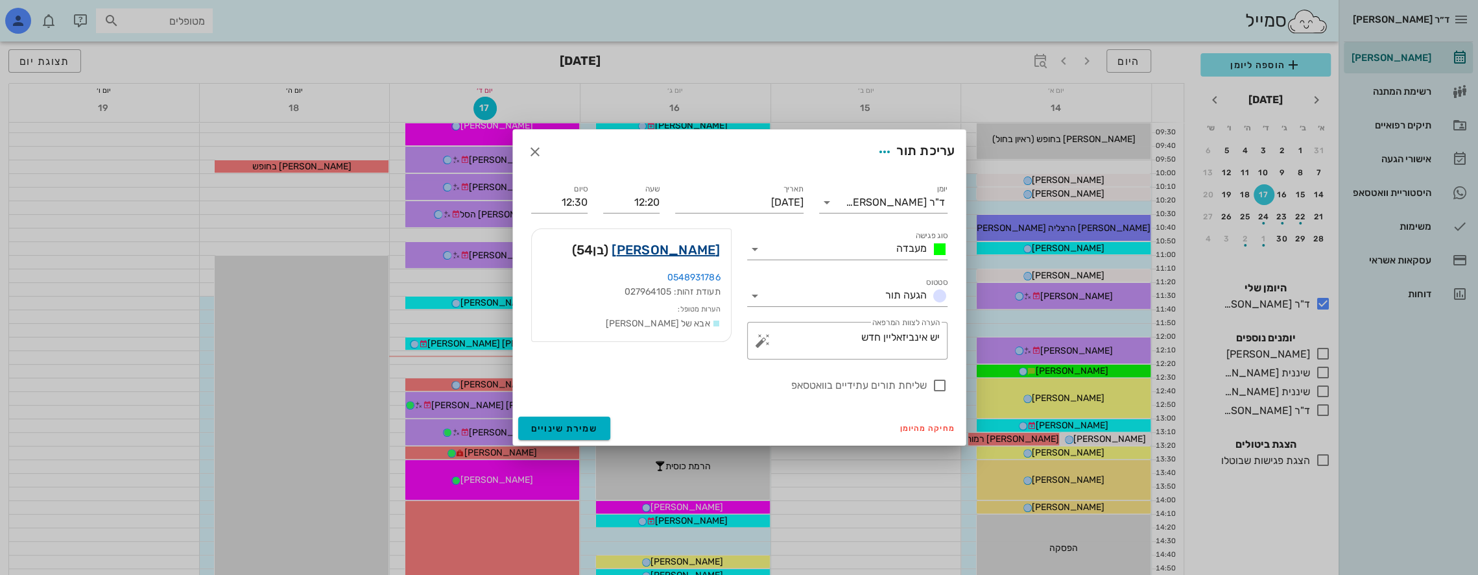
click at [698, 250] on link "[PERSON_NAME]" at bounding box center [666, 249] width 108 height 21
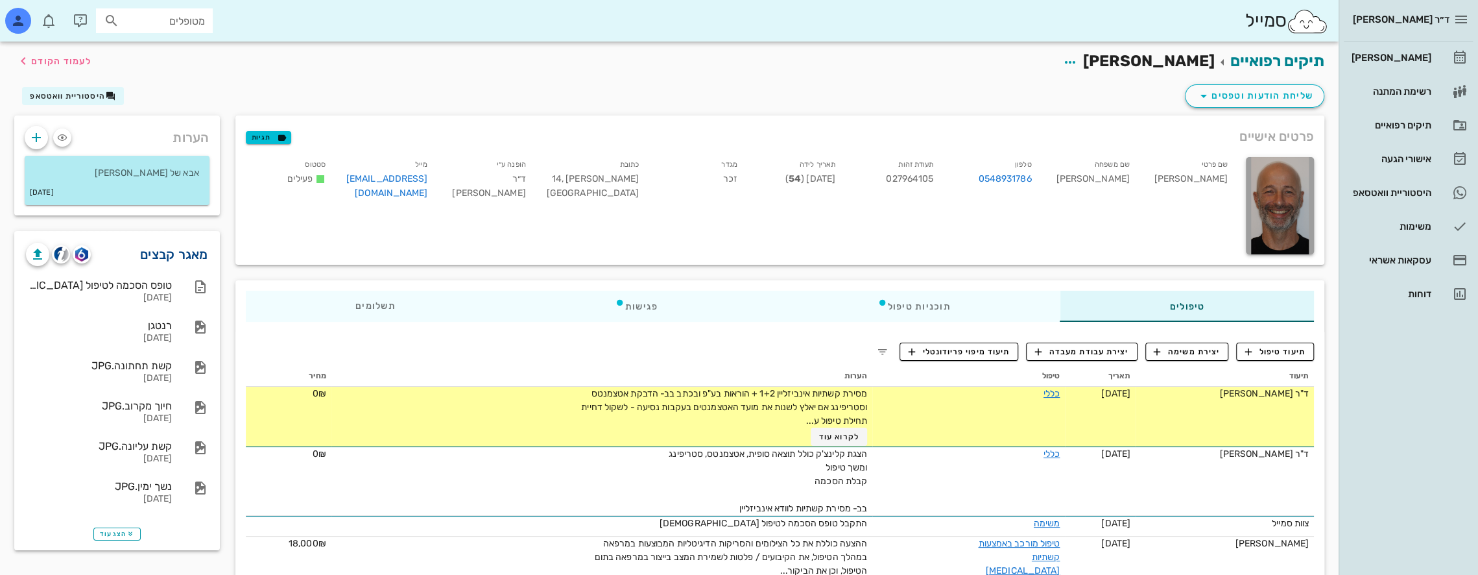
click at [174, 248] on link "מאגר קבצים" at bounding box center [174, 254] width 68 height 21
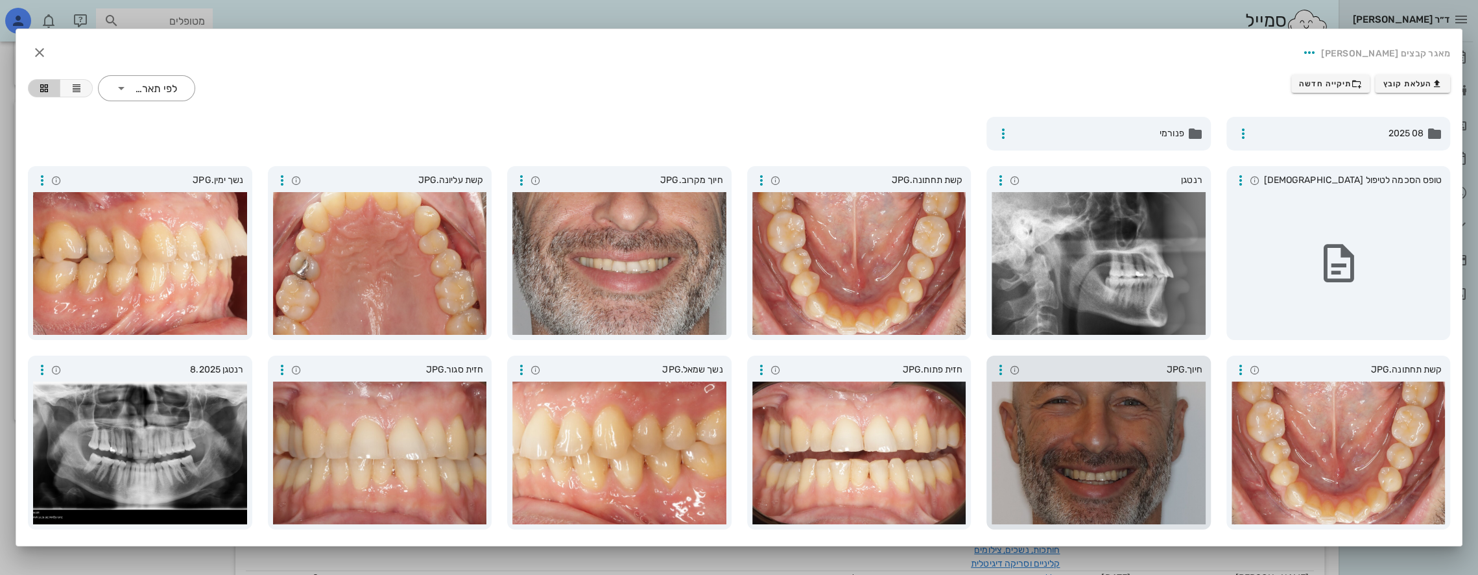
click at [1065, 464] on div at bounding box center [1099, 452] width 214 height 143
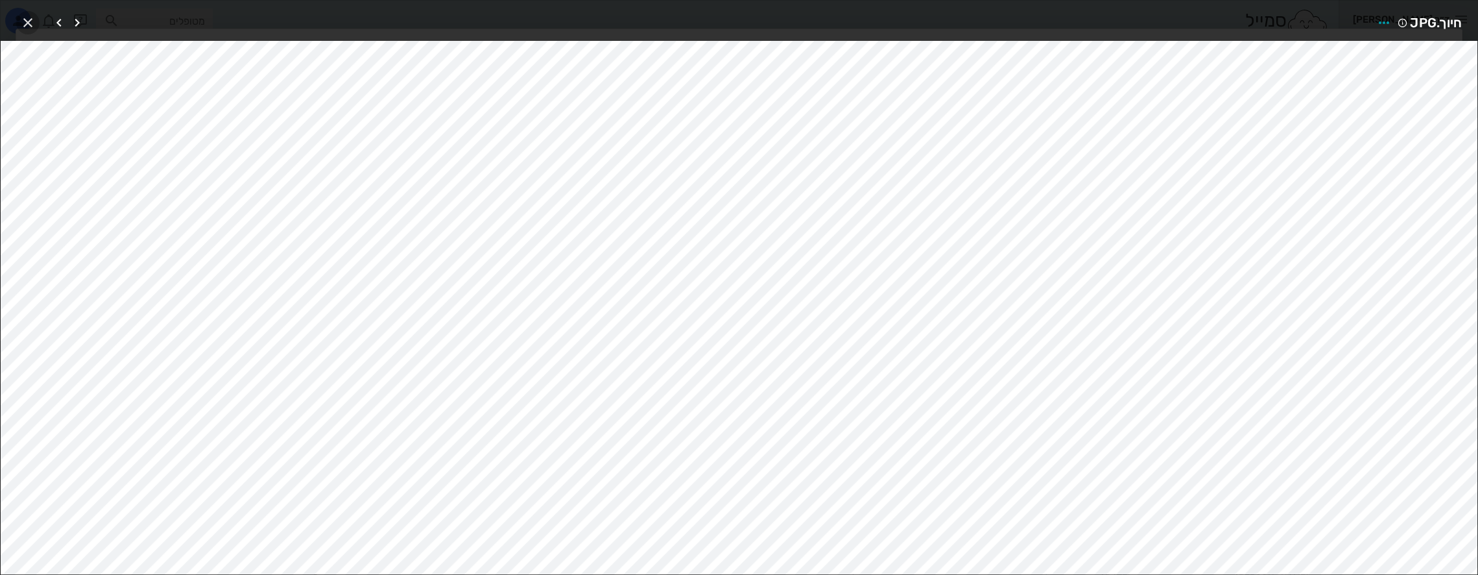
drag, startPoint x: 30, startPoint y: 23, endPoint x: 31, endPoint y: 29, distance: 6.6
click at [30, 23] on icon "button" at bounding box center [28, 23] width 16 height 16
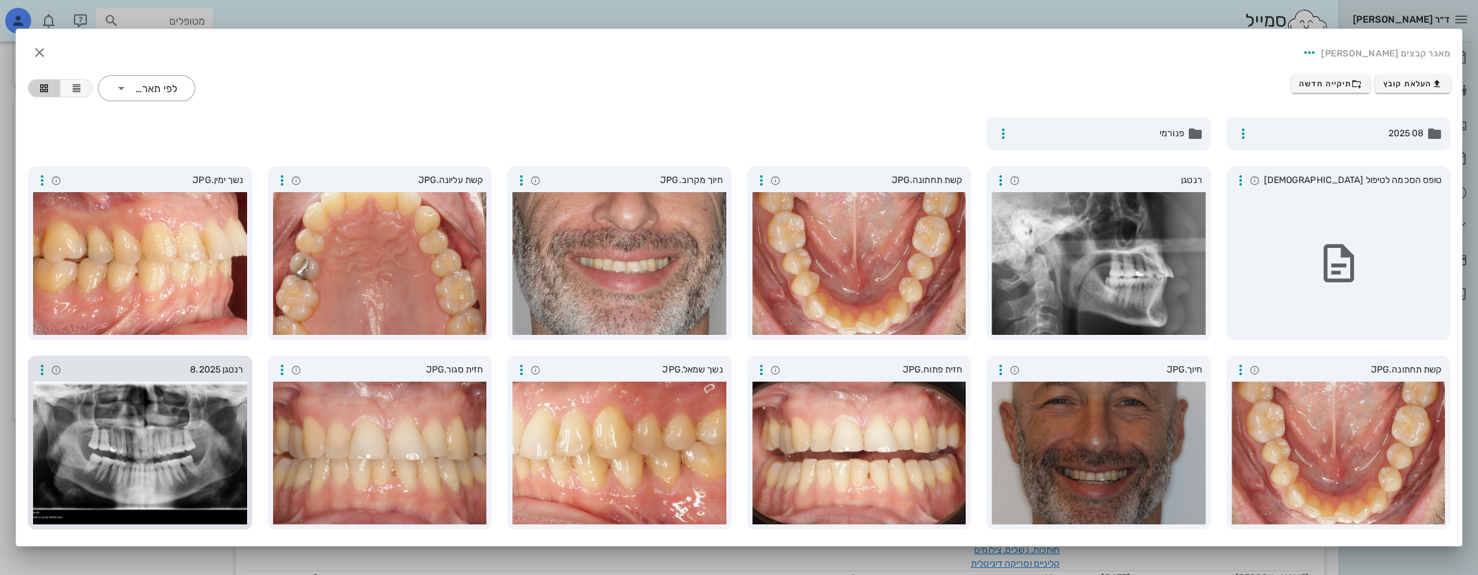
click at [201, 448] on div at bounding box center [140, 452] width 214 height 143
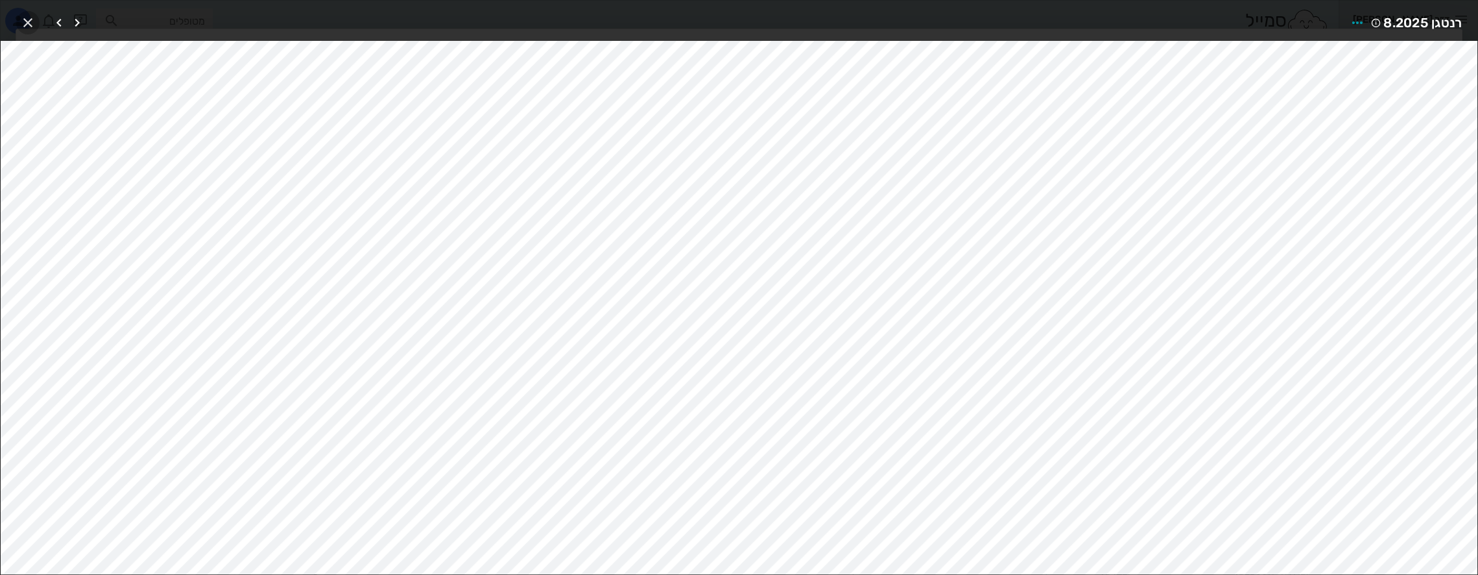
click at [25, 26] on icon "button" at bounding box center [28, 23] width 16 height 16
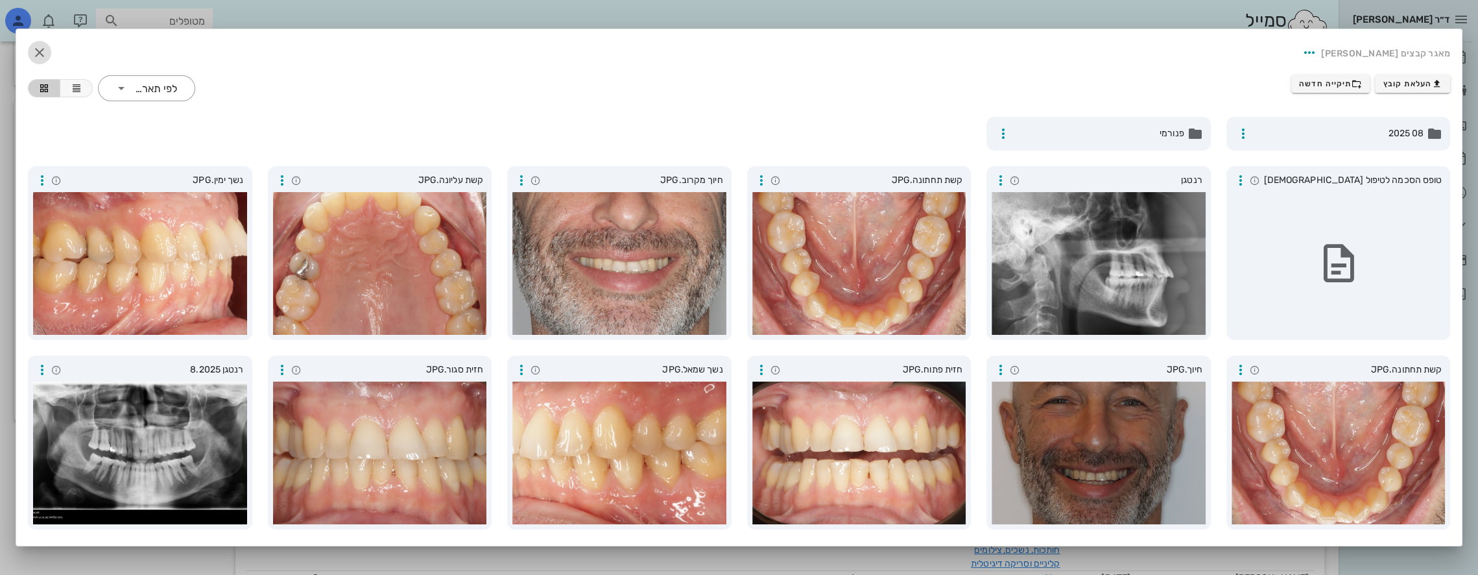
click at [47, 51] on icon "button" at bounding box center [40, 53] width 16 height 16
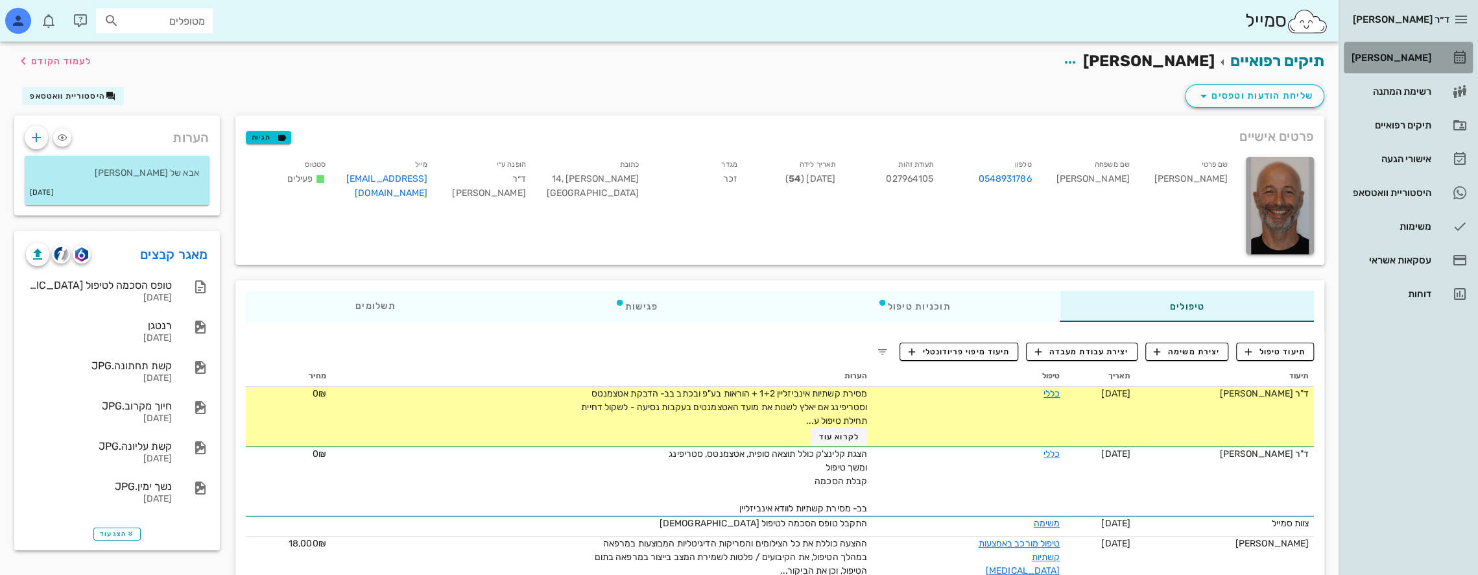
click at [1406, 54] on div "[PERSON_NAME]" at bounding box center [1390, 58] width 82 height 10
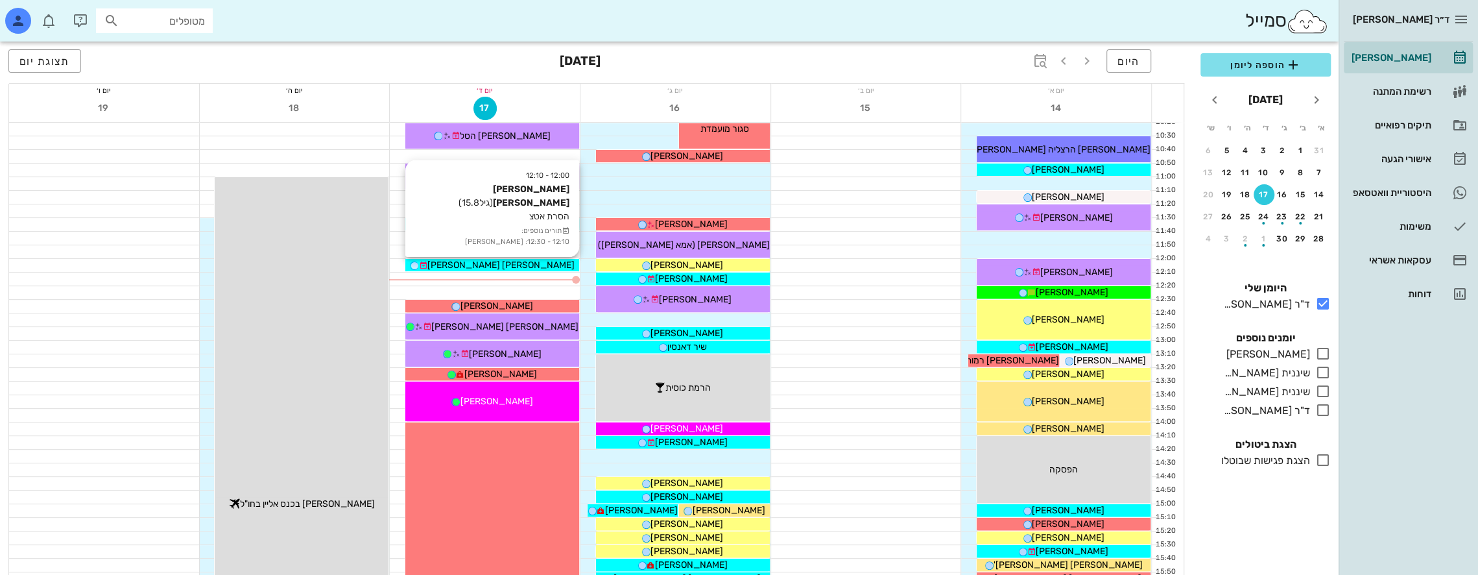
scroll to position [259, 0]
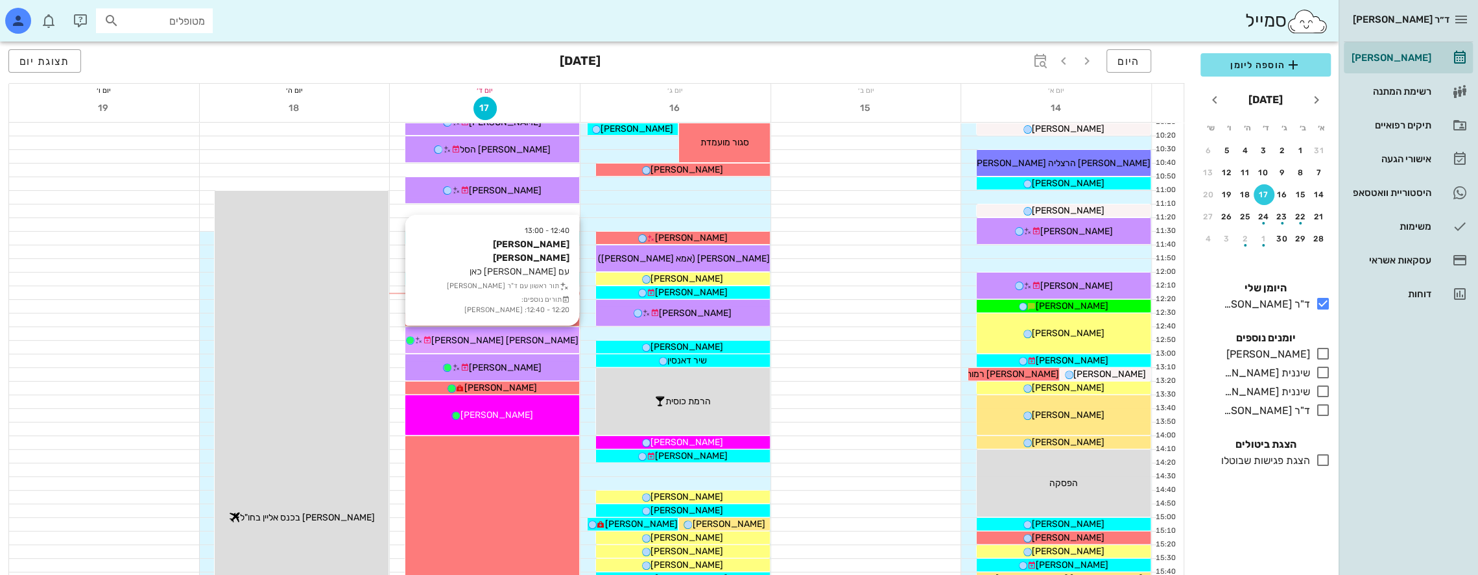
click at [532, 334] on div "[PERSON_NAME] [PERSON_NAME]" at bounding box center [492, 340] width 174 height 14
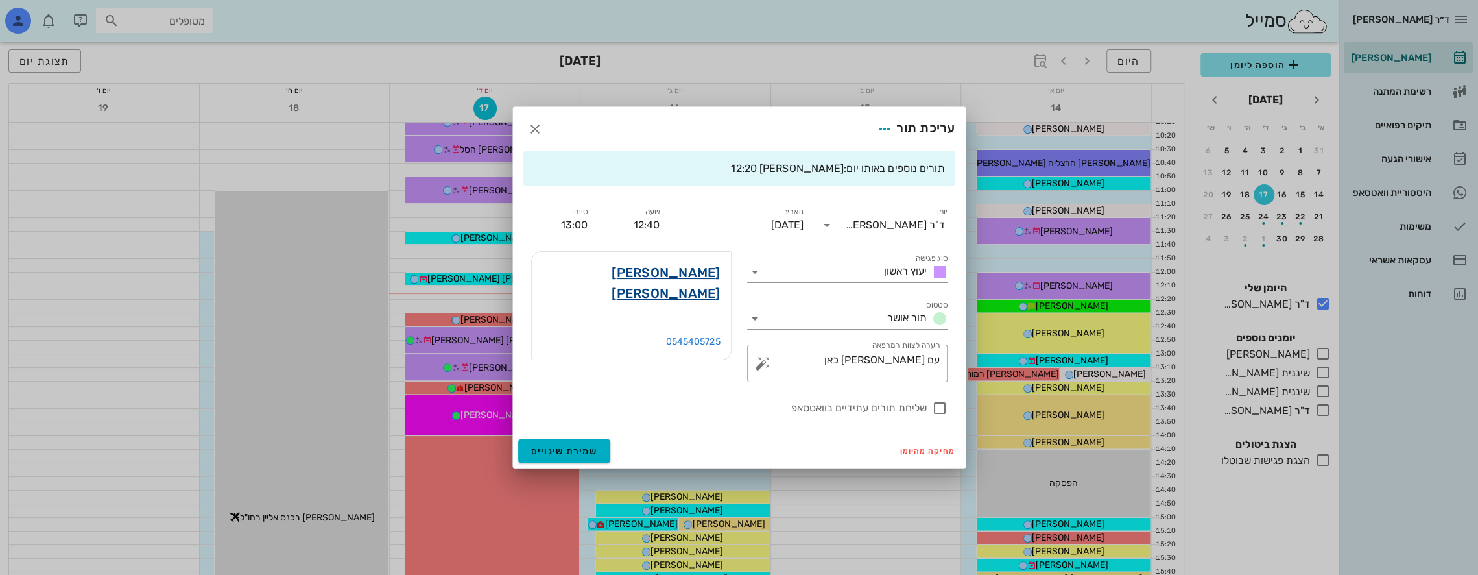
click at [689, 271] on link "[PERSON_NAME] [PERSON_NAME]" at bounding box center [631, 283] width 178 height 42
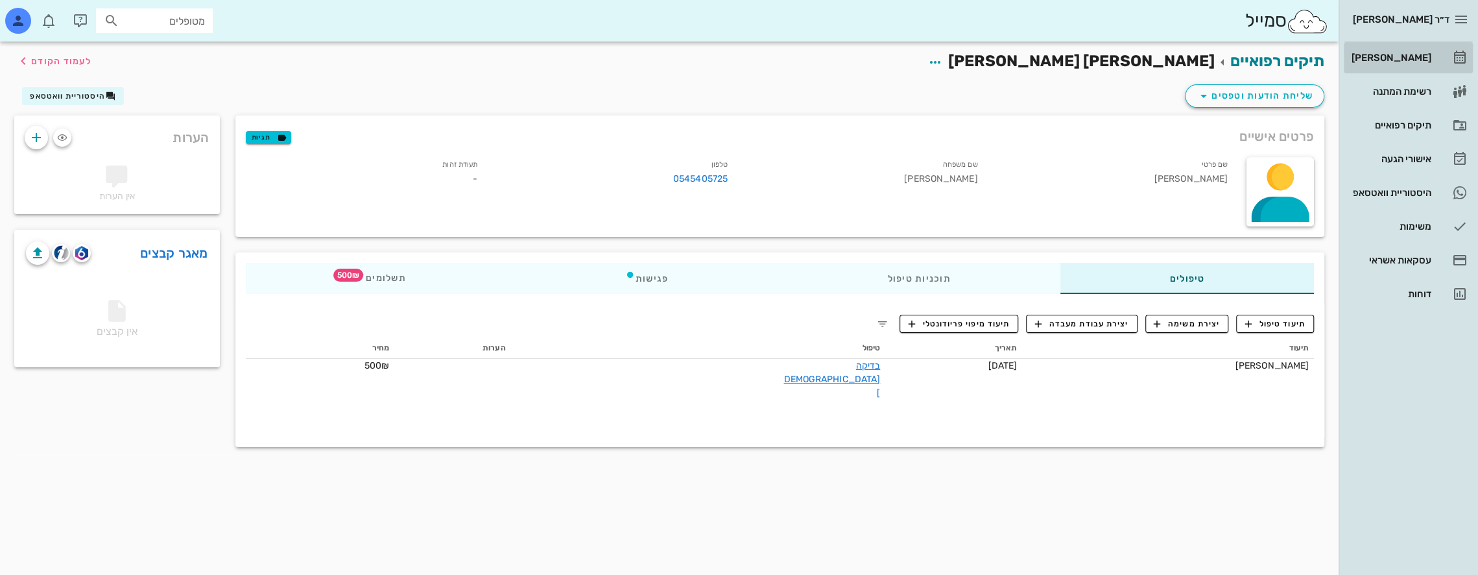
click at [1411, 57] on div "[PERSON_NAME]" at bounding box center [1390, 58] width 82 height 10
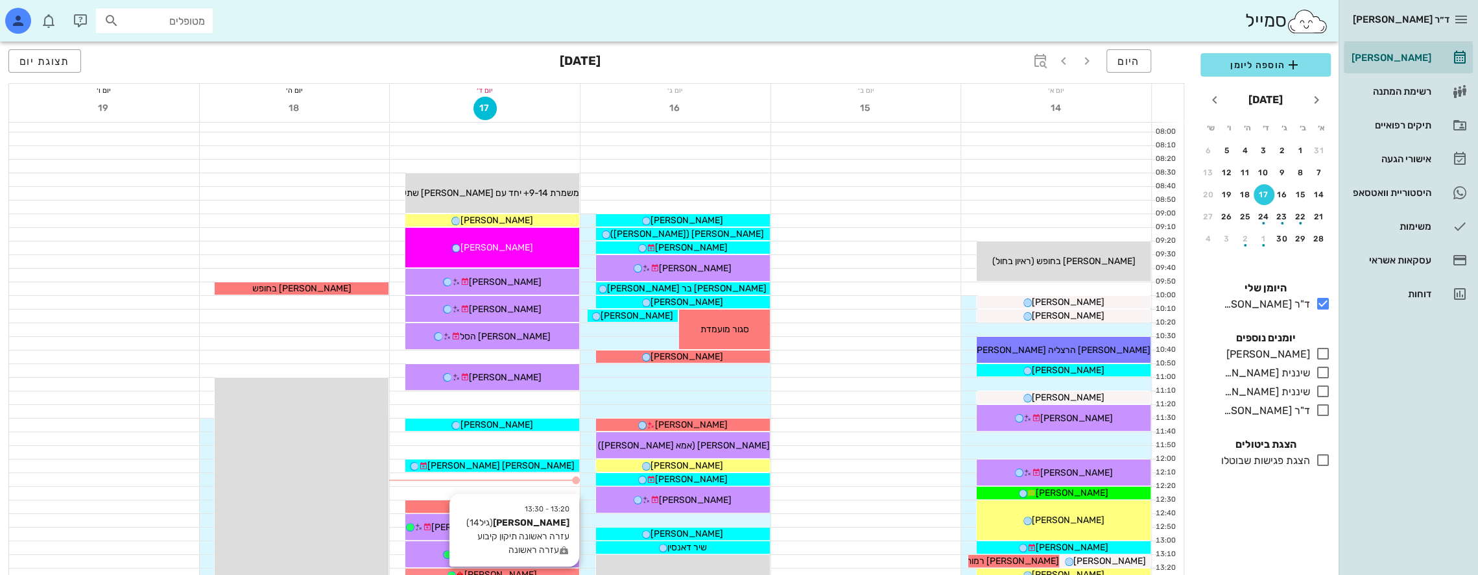
scroll to position [259, 0]
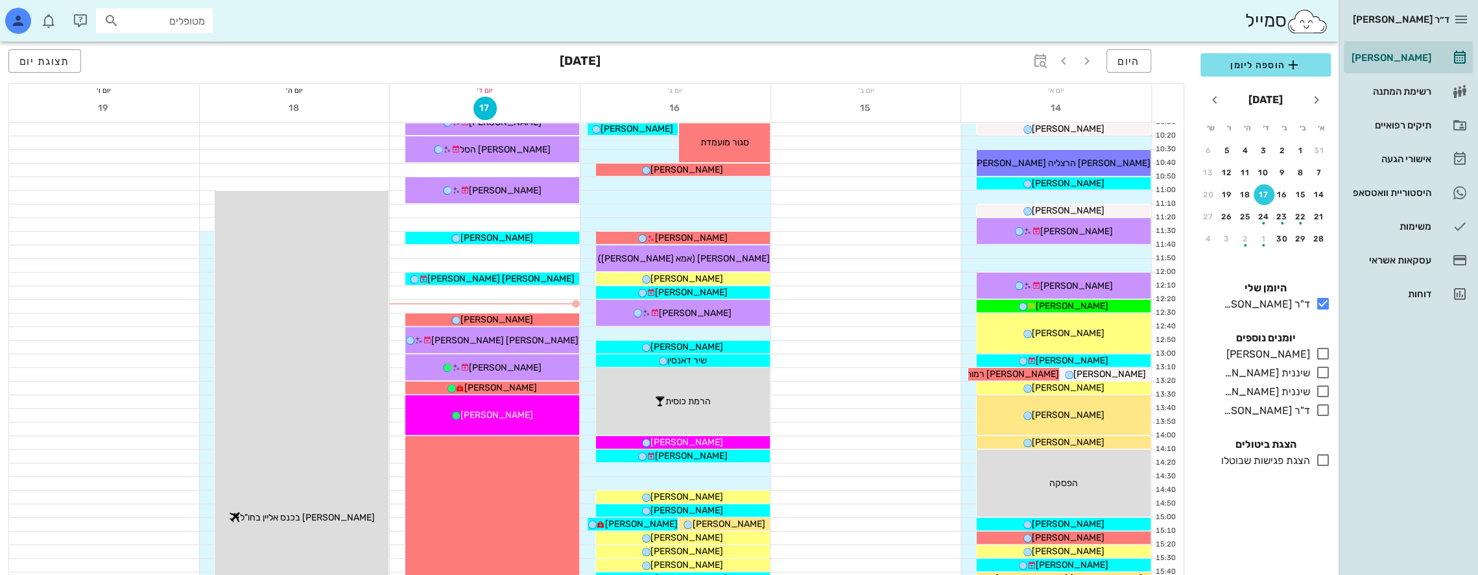
click at [188, 23] on input "מטופלים" at bounding box center [163, 20] width 83 height 17
type input "[PERSON_NAME]"
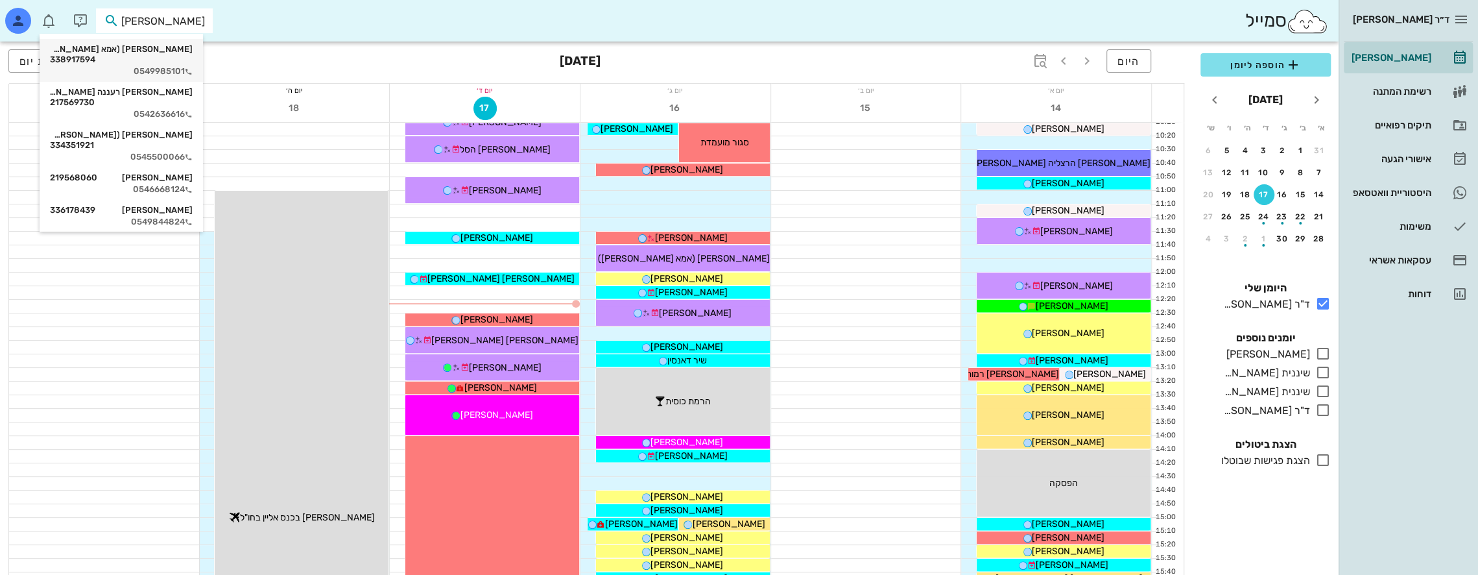
click at [187, 51] on div "[PERSON_NAME] (אמא [PERSON_NAME]) [PERSON_NAME] 338917594" at bounding box center [121, 54] width 143 height 21
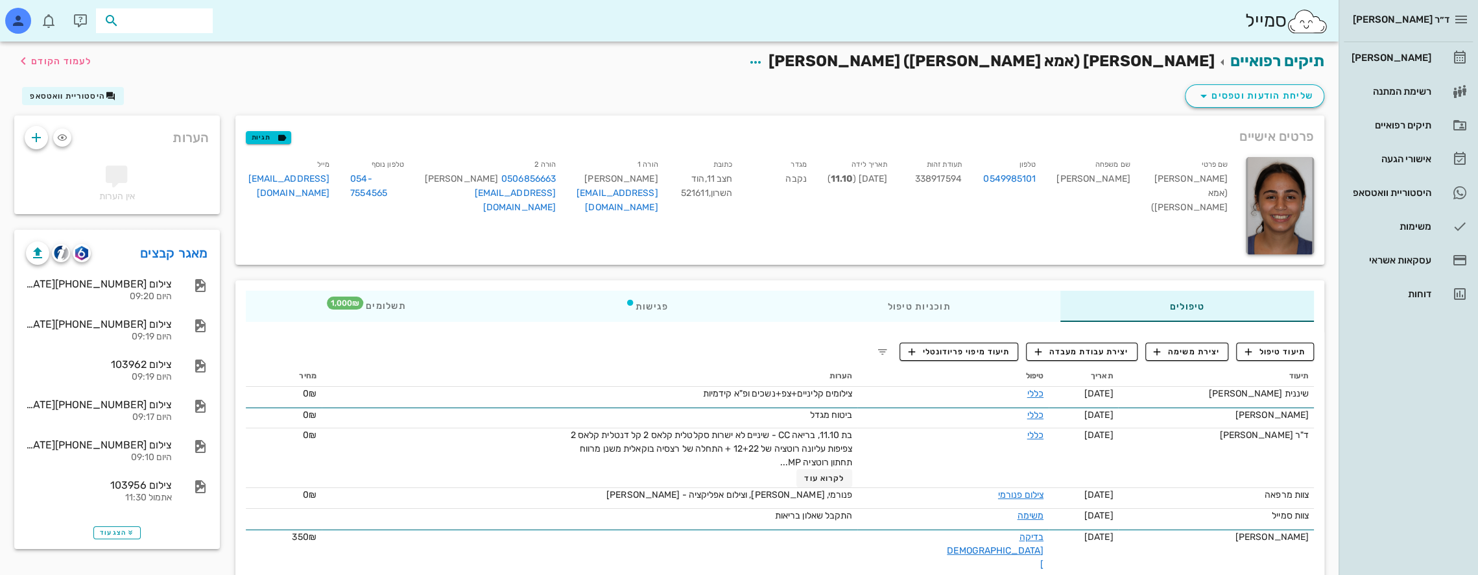
click at [191, 23] on input "text" at bounding box center [163, 20] width 83 height 17
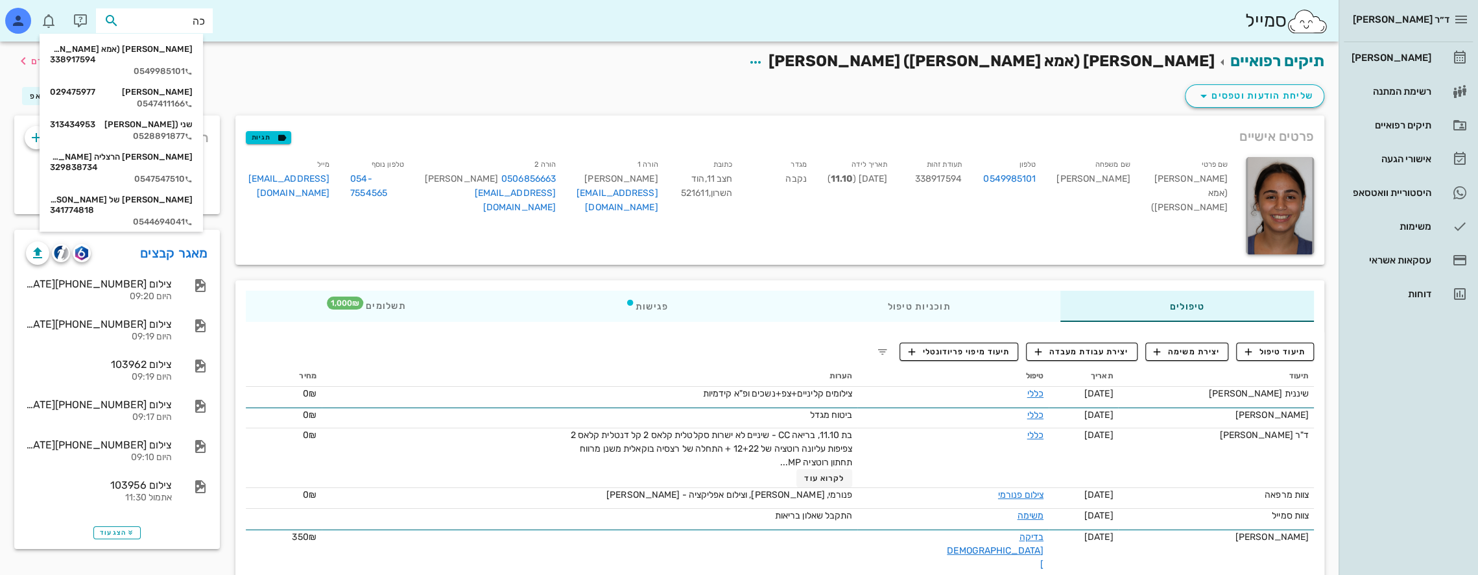
type input "[PERSON_NAME]"
click at [193, 237] on div "[PERSON_NAME] 220116784" at bounding box center [121, 242] width 143 height 10
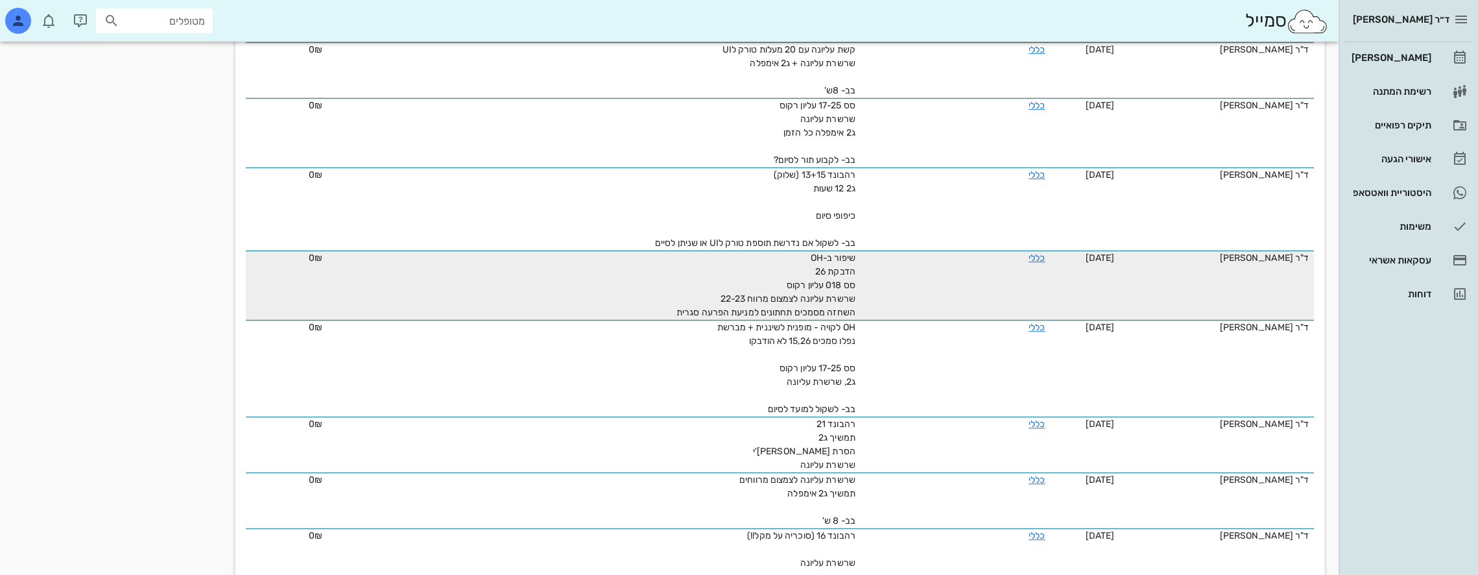
scroll to position [235, 0]
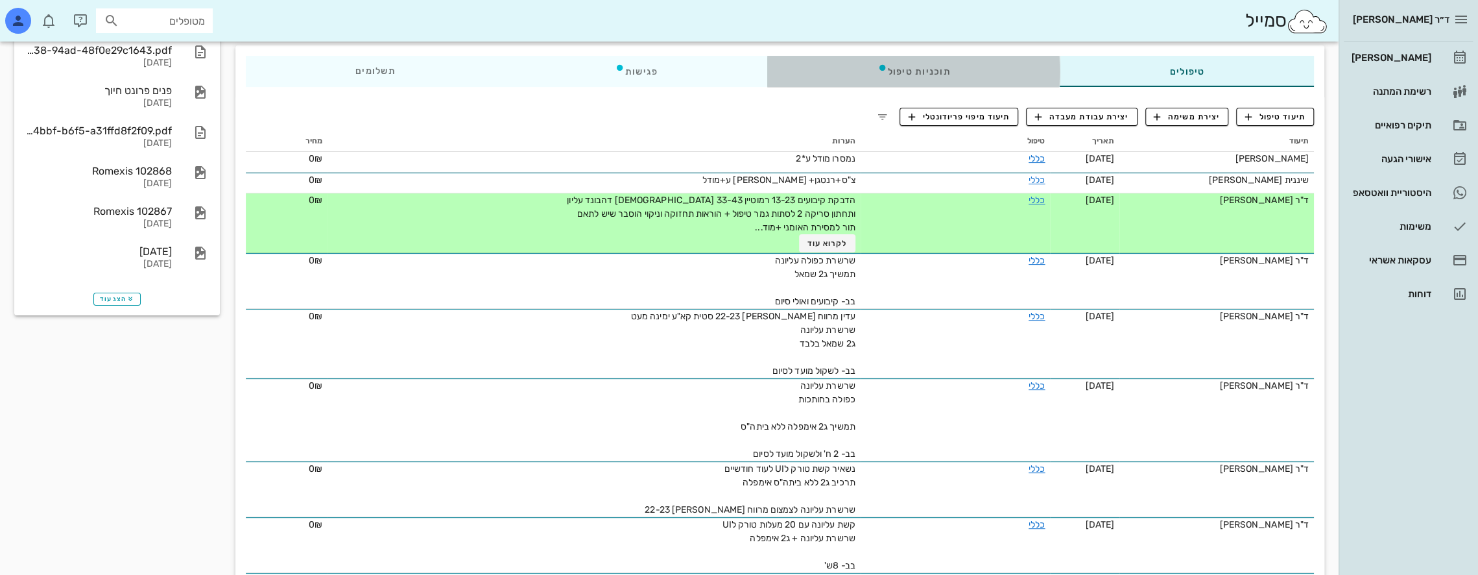
click at [995, 70] on div "תוכניות טיפול" at bounding box center [913, 71] width 293 height 31
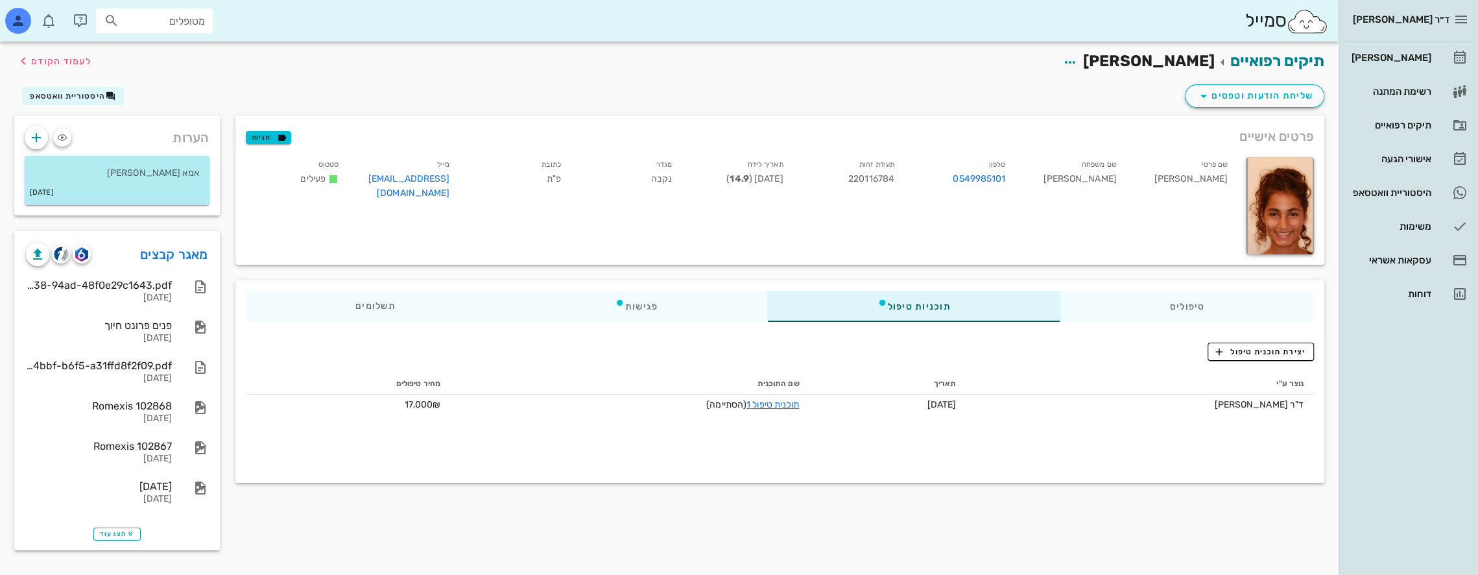
scroll to position [0, 0]
click at [1411, 57] on div "[PERSON_NAME]" at bounding box center [1390, 58] width 82 height 10
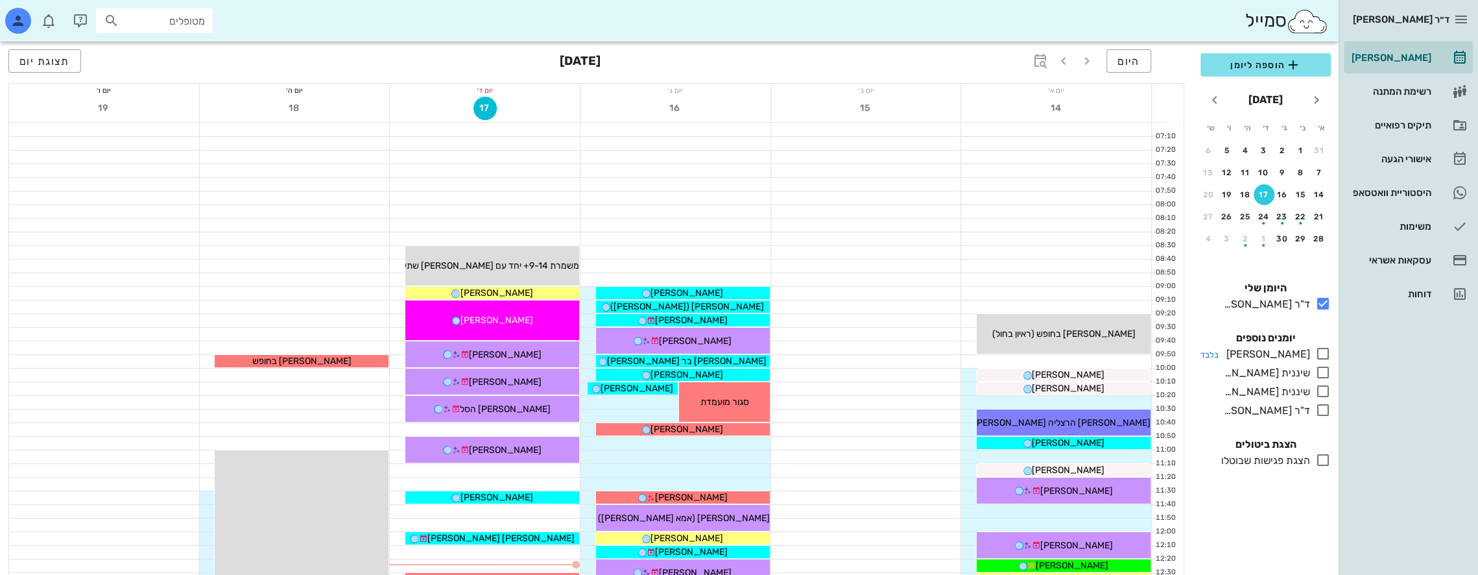
click at [1325, 353] on icon at bounding box center [1323, 354] width 16 height 16
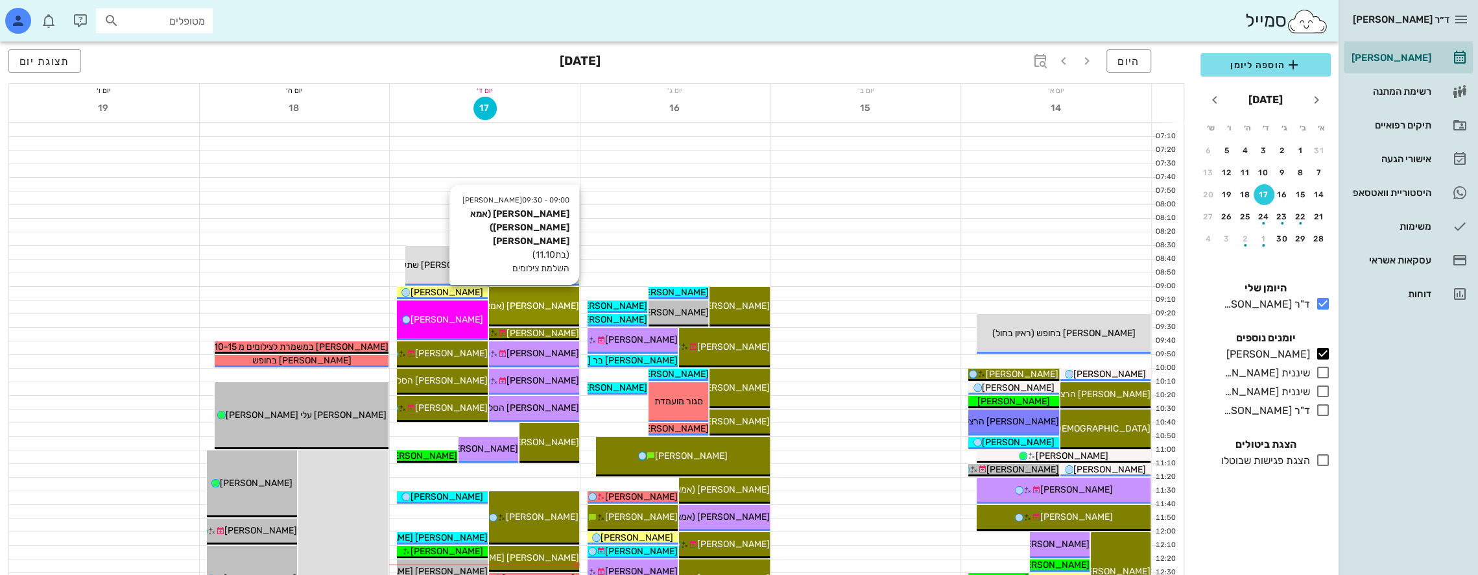
click at [560, 306] on span "[PERSON_NAME] (אמא [PERSON_NAME]) [PERSON_NAME]" at bounding box center [456, 305] width 246 height 11
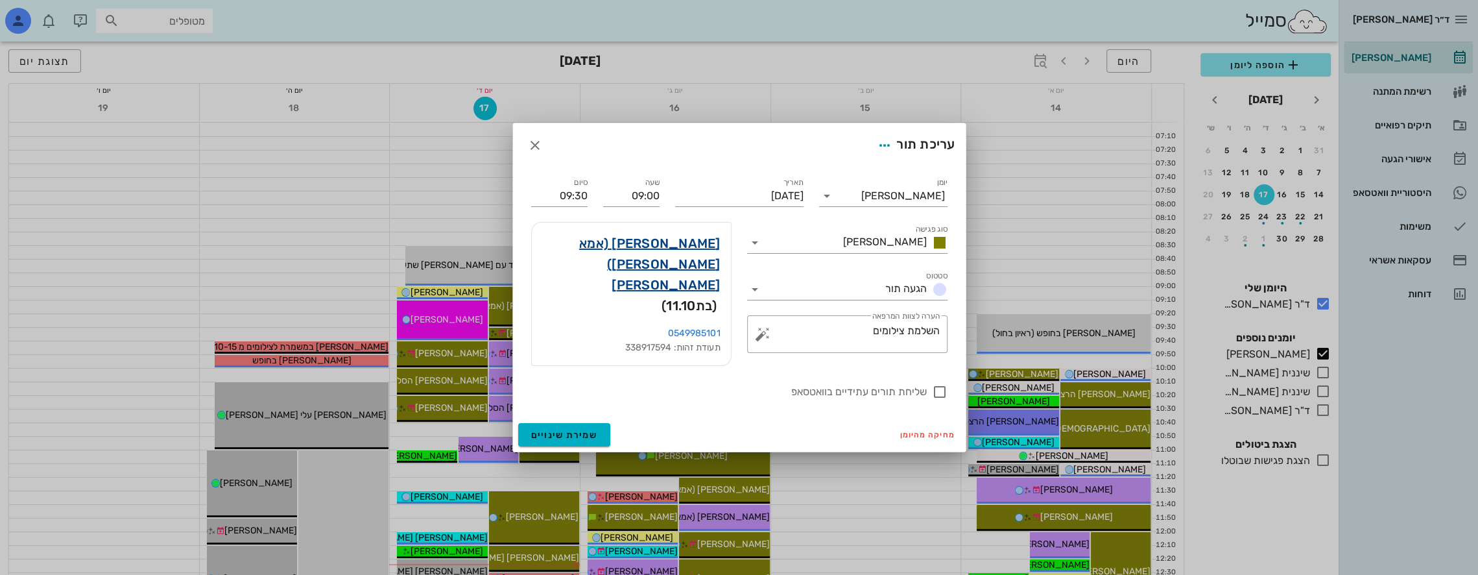
click at [708, 253] on link "[PERSON_NAME] (אמא [PERSON_NAME]) [PERSON_NAME]" at bounding box center [631, 264] width 178 height 62
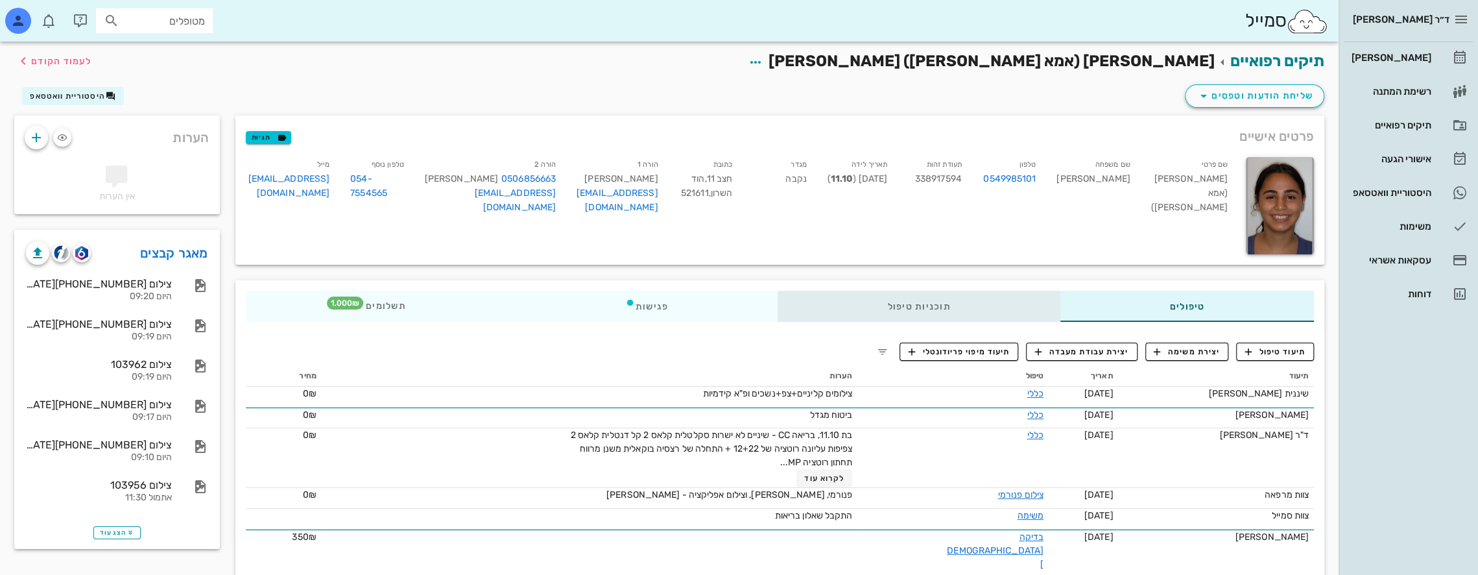
click at [953, 302] on div "תוכניות טיפול" at bounding box center [919, 306] width 282 height 31
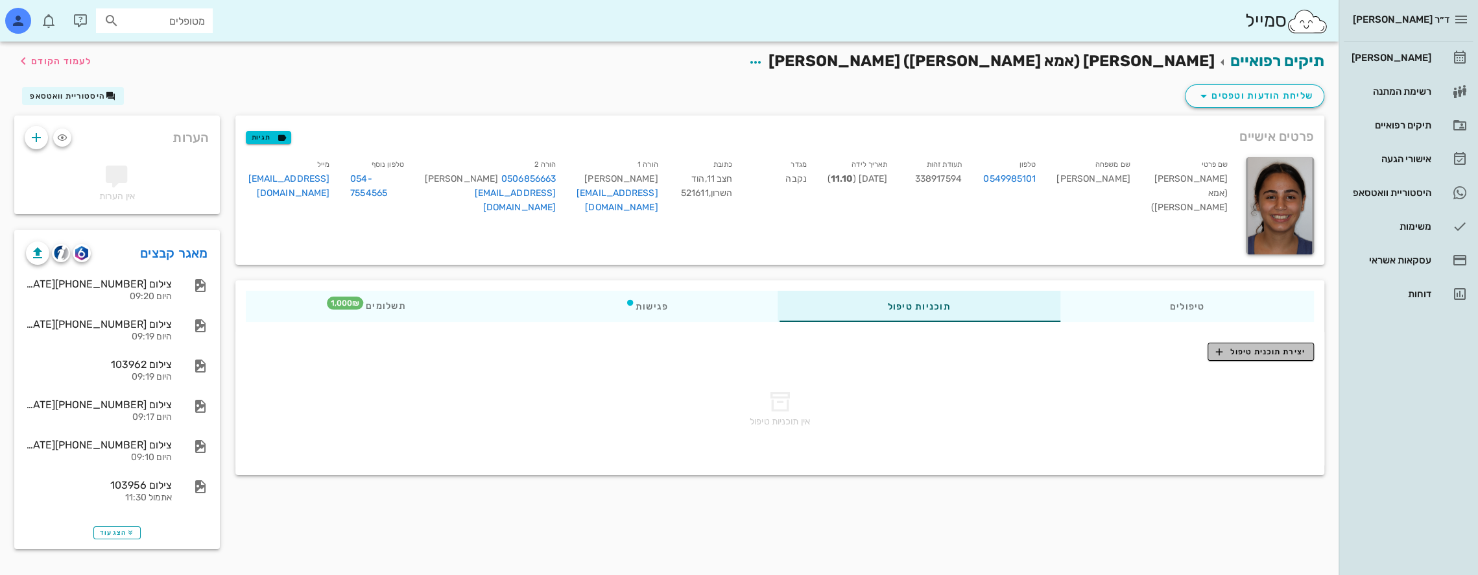
click at [1258, 352] on span "יצירת תוכנית טיפול" at bounding box center [1260, 352] width 89 height 12
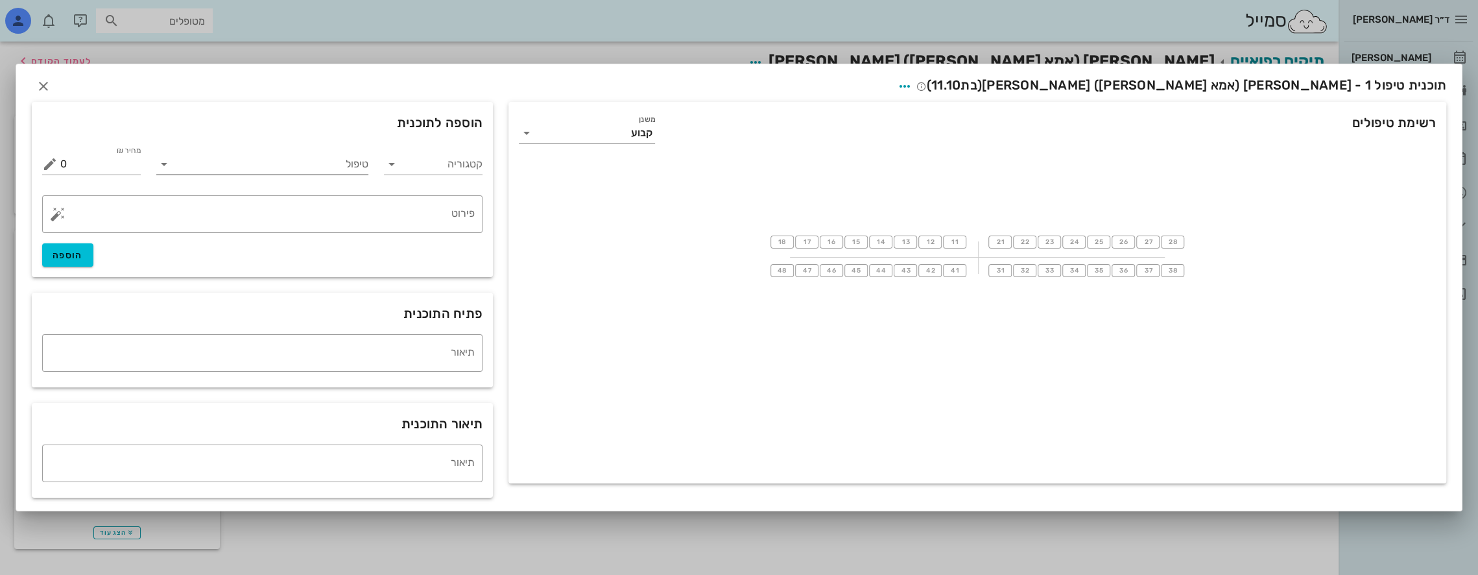
click at [337, 167] on input "טיפול" at bounding box center [271, 164] width 195 height 21
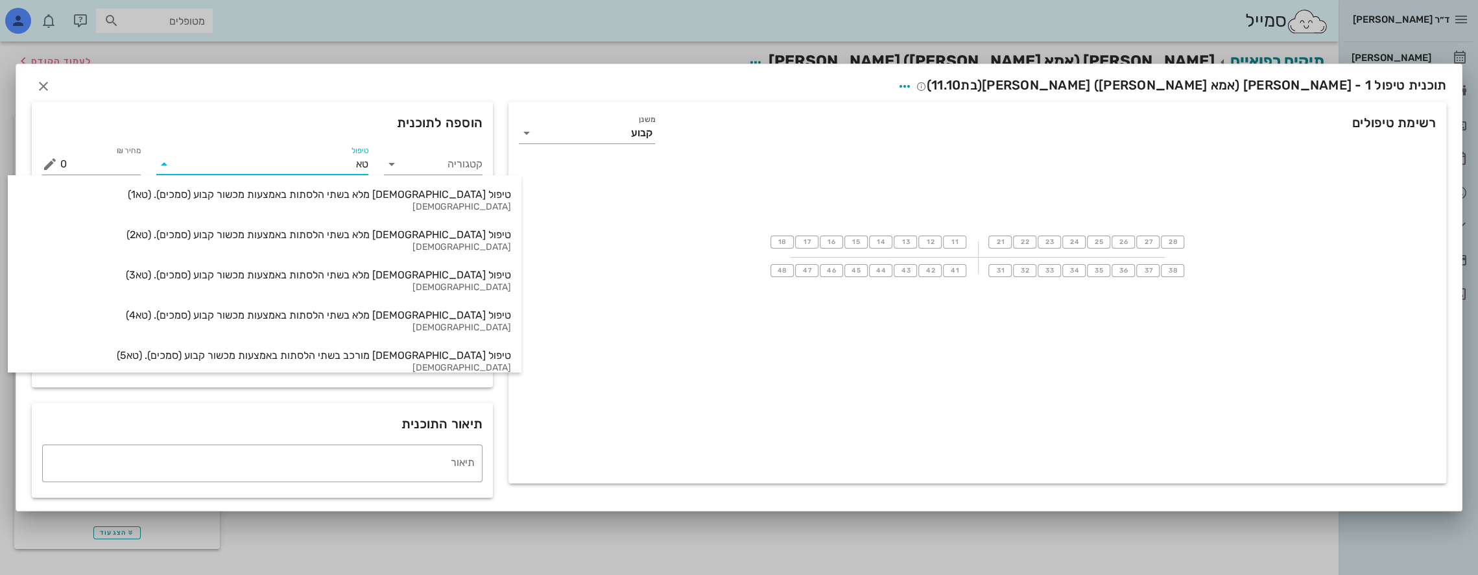
type input "טא3"
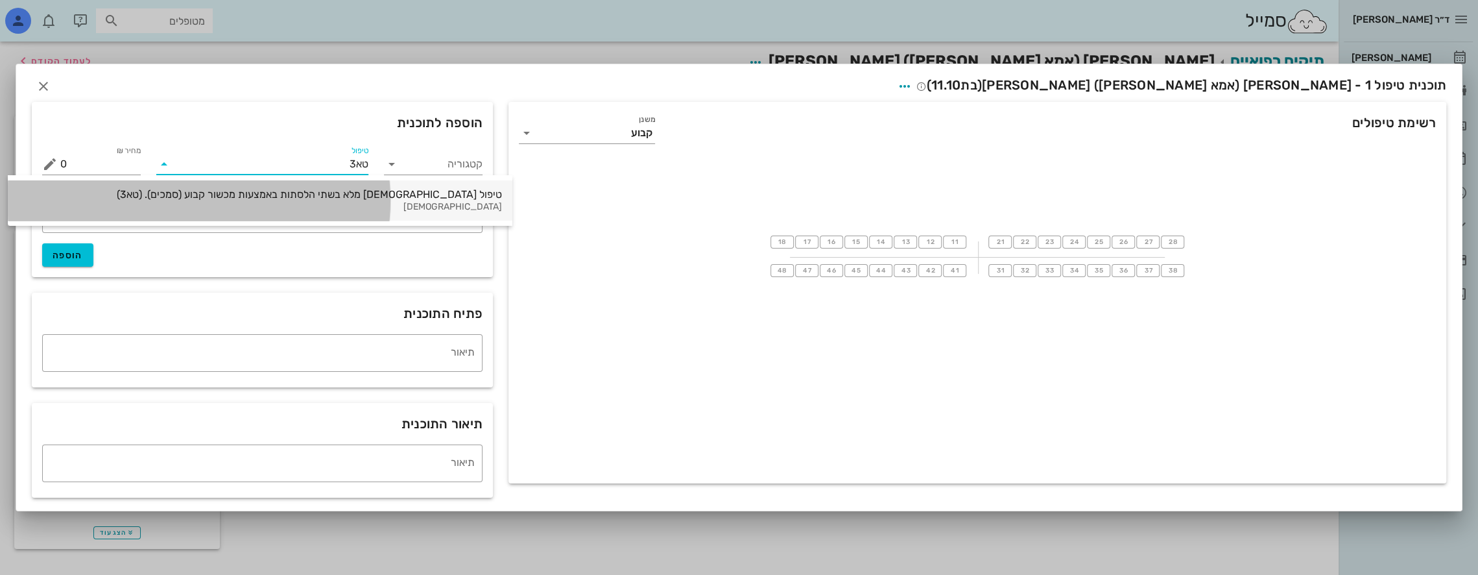
click at [283, 197] on div "טיפול [DEMOGRAPHIC_DATA] מלא בשתי הלסתות באמצעות מכשור קבוע (סמכים). (טא3)" at bounding box center [260, 194] width 484 height 12
type input "20000"
type textarea "ההצעה כוללת את כל הצילומים והסריקות הדיגיטליות המבוצעים במרפאה במהלך הטיפול, את…"
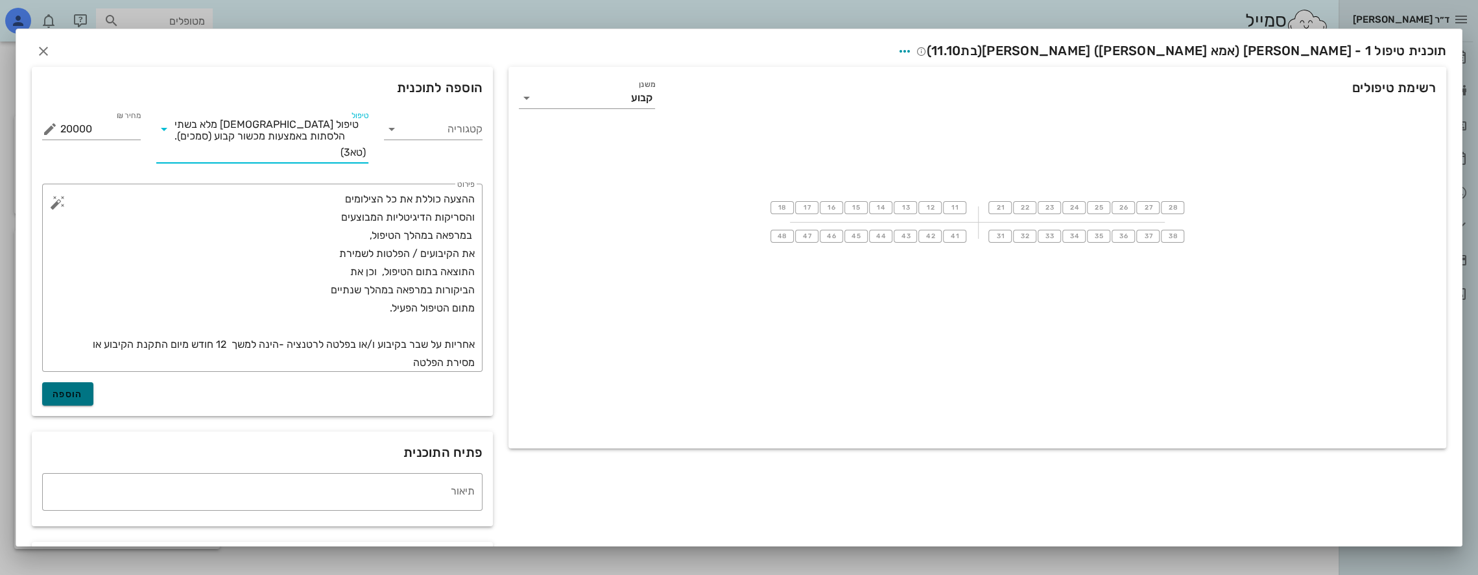
click at [74, 396] on span "הוספה" at bounding box center [68, 393] width 30 height 11
type input "0"
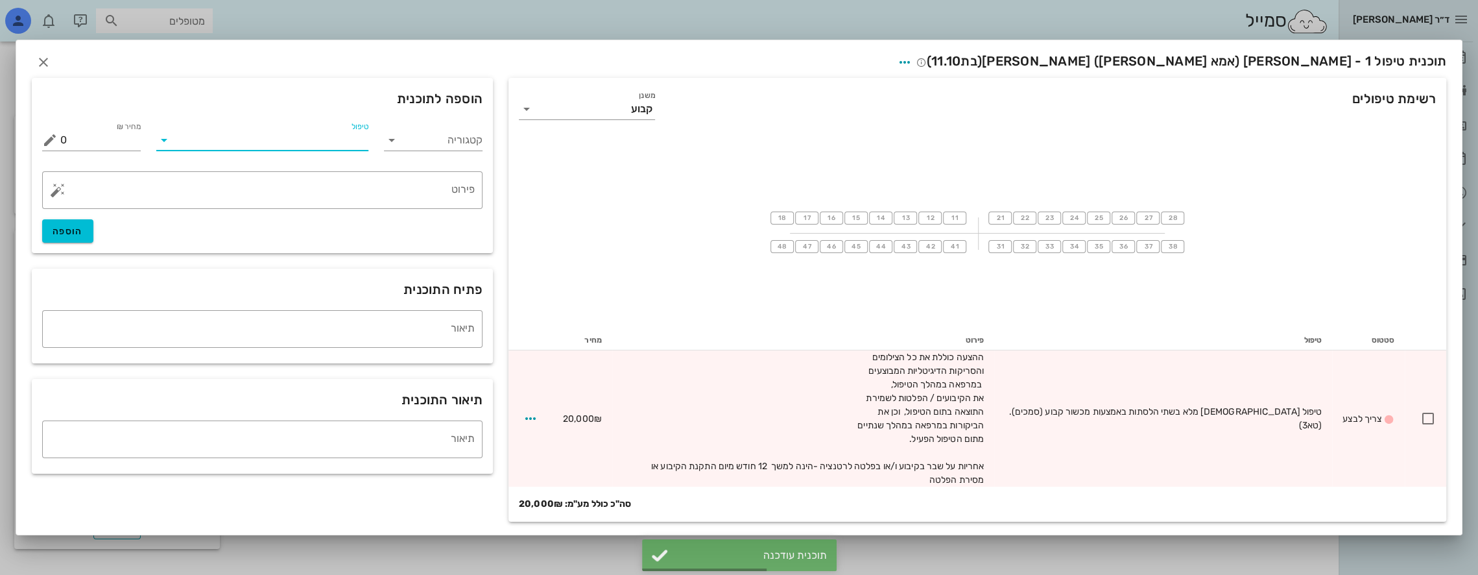
click at [332, 140] on input "טיפול" at bounding box center [271, 140] width 195 height 21
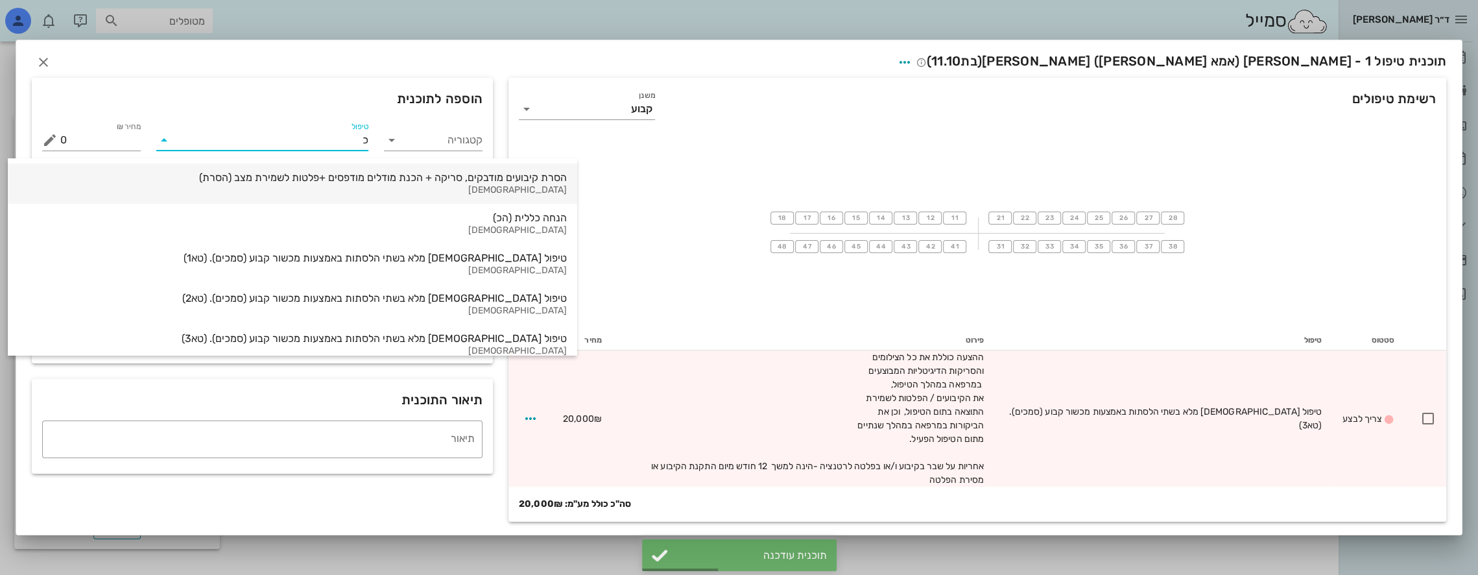
type input "כל"
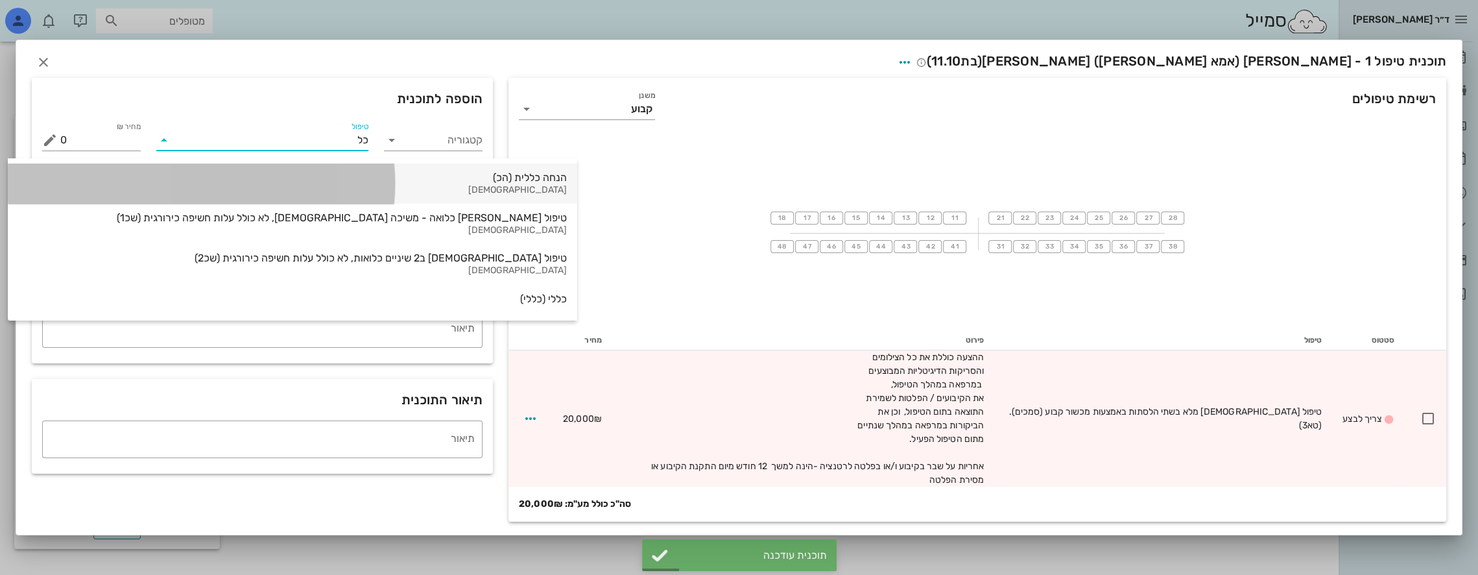
click at [345, 184] on div "הנחה כללית (הכ) [DEMOGRAPHIC_DATA]" at bounding box center [292, 183] width 549 height 40
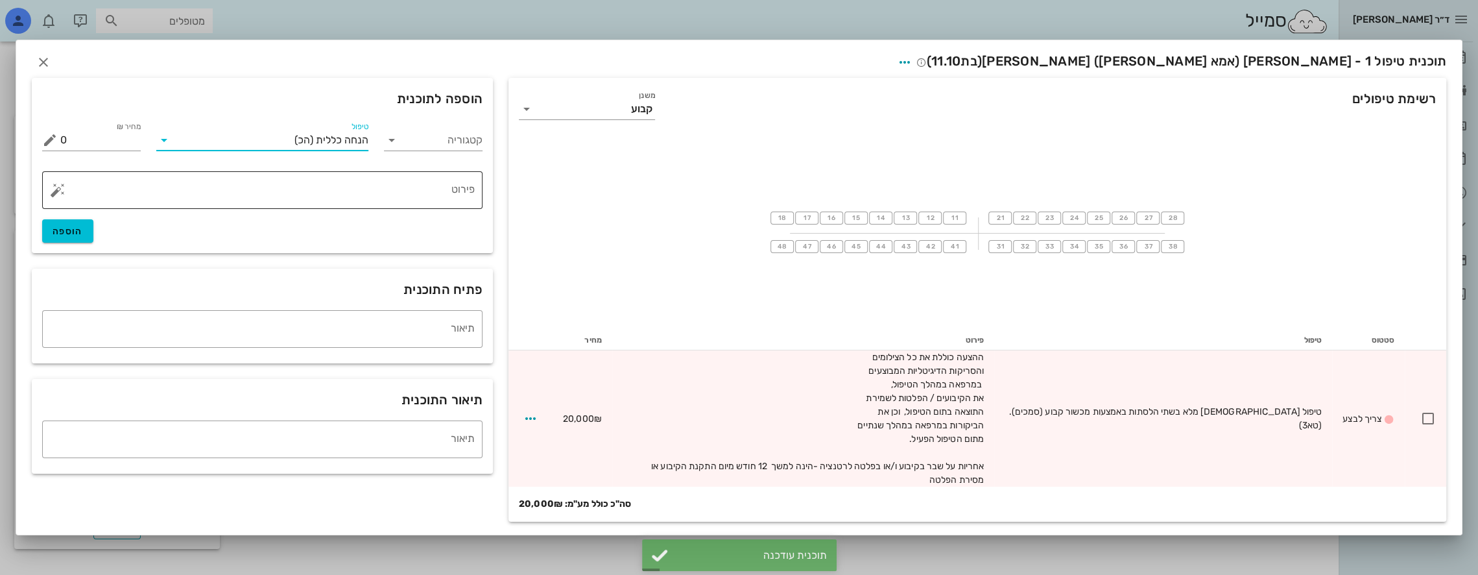
click at [401, 196] on textarea "פירוט" at bounding box center [267, 193] width 414 height 31
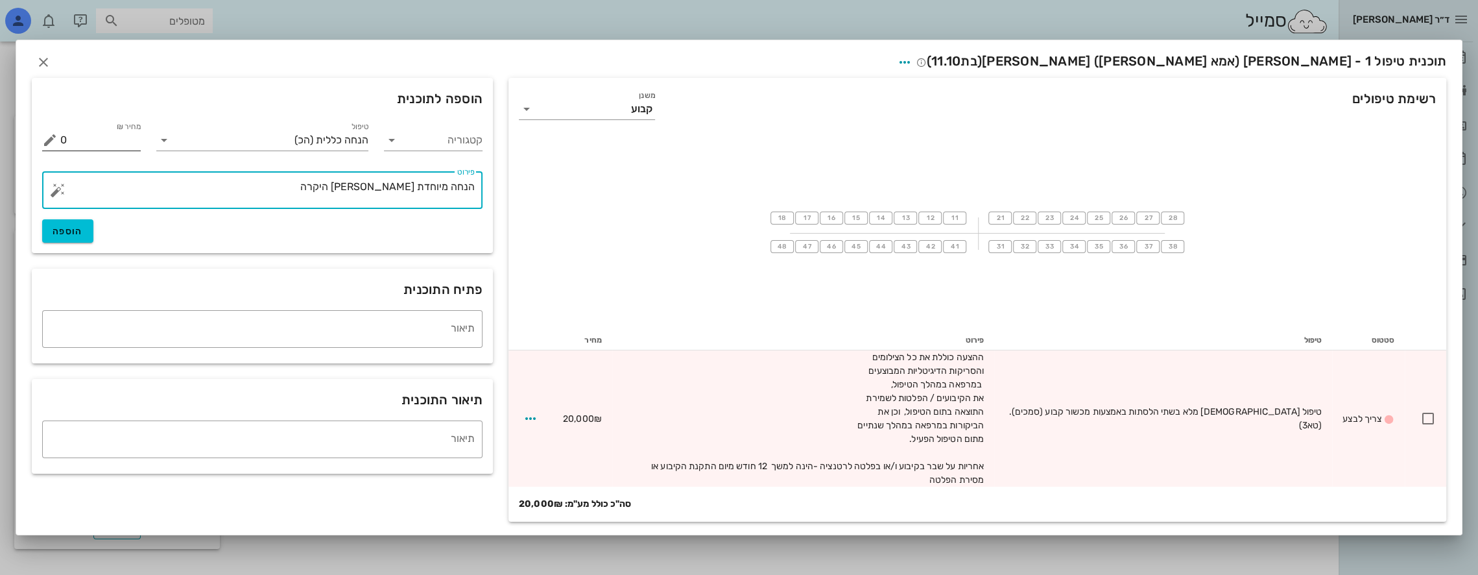
type textarea "הנחה מיוחדת [PERSON_NAME] היקרה"
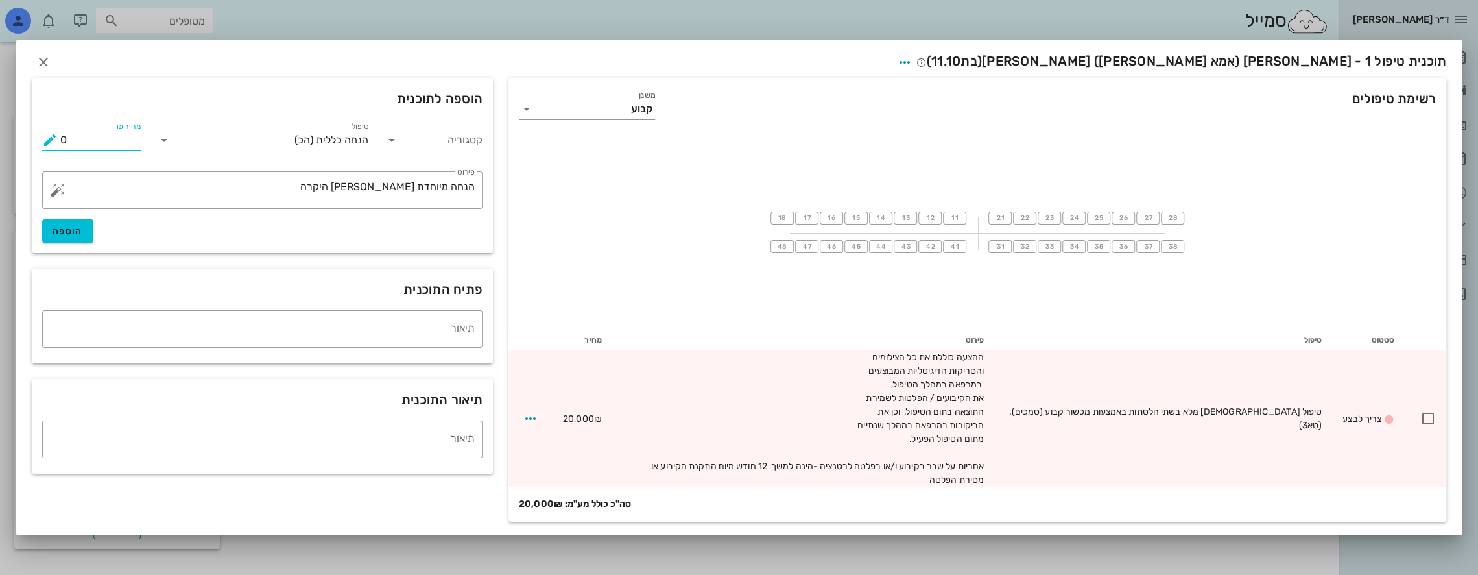
drag, startPoint x: 74, startPoint y: 144, endPoint x: 9, endPoint y: 155, distance: 65.8
click at [9, 154] on div "ד״ר [PERSON_NAME] [PERSON_NAME] רשימת המתנה תיקים רפואיים אישורי הגעה היסטוריית…" at bounding box center [739, 287] width 1478 height 575
click at [69, 237] on span "הוספה" at bounding box center [68, 231] width 30 height 11
type input "0"
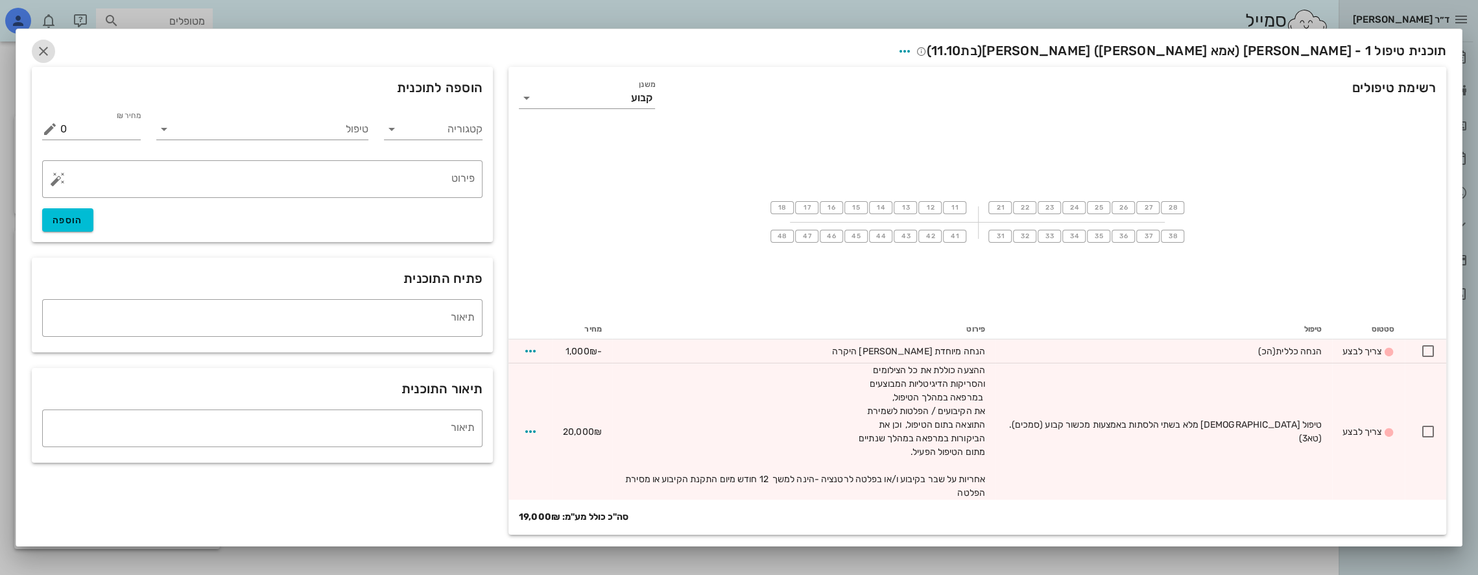
click at [40, 53] on icon "button" at bounding box center [44, 51] width 16 height 16
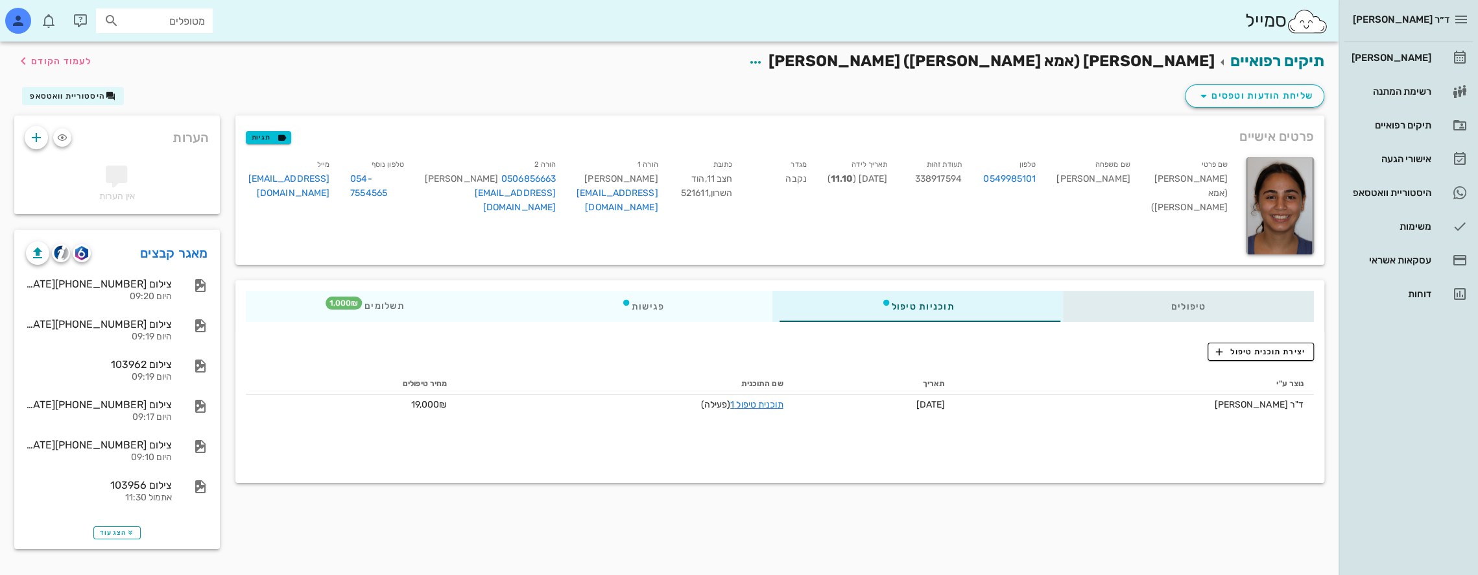
click at [1197, 301] on div "טיפולים" at bounding box center [1188, 306] width 252 height 31
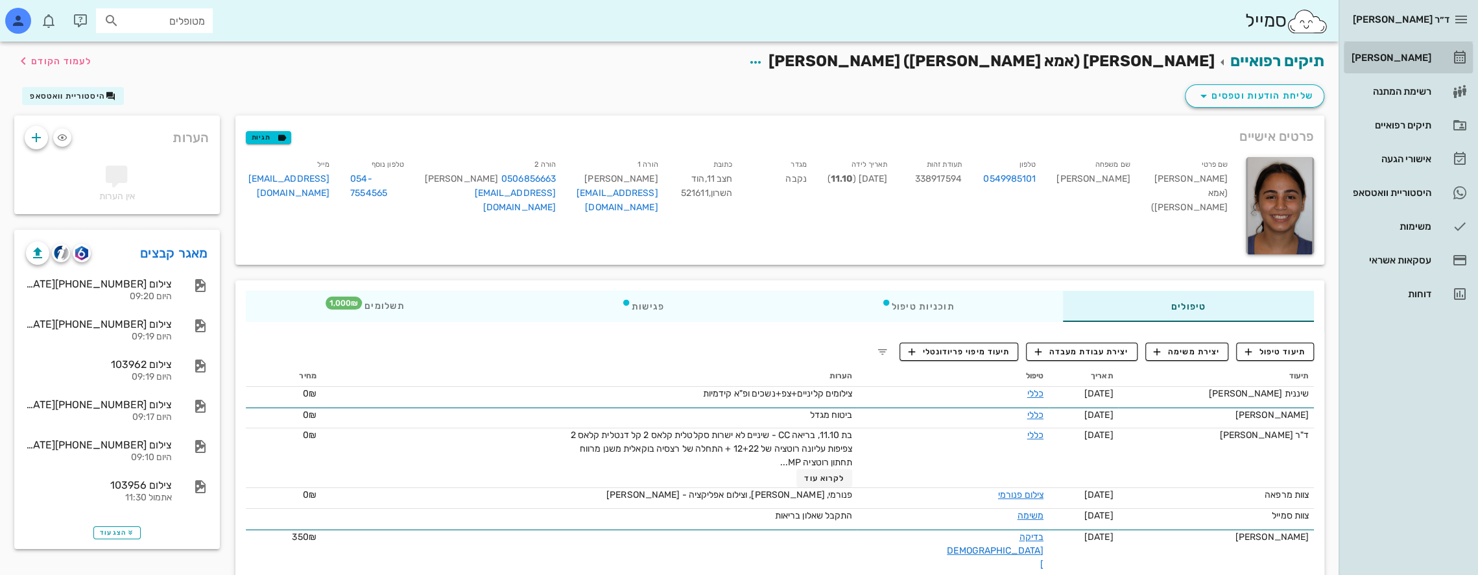
click at [1424, 54] on div "[PERSON_NAME]" at bounding box center [1390, 58] width 82 height 10
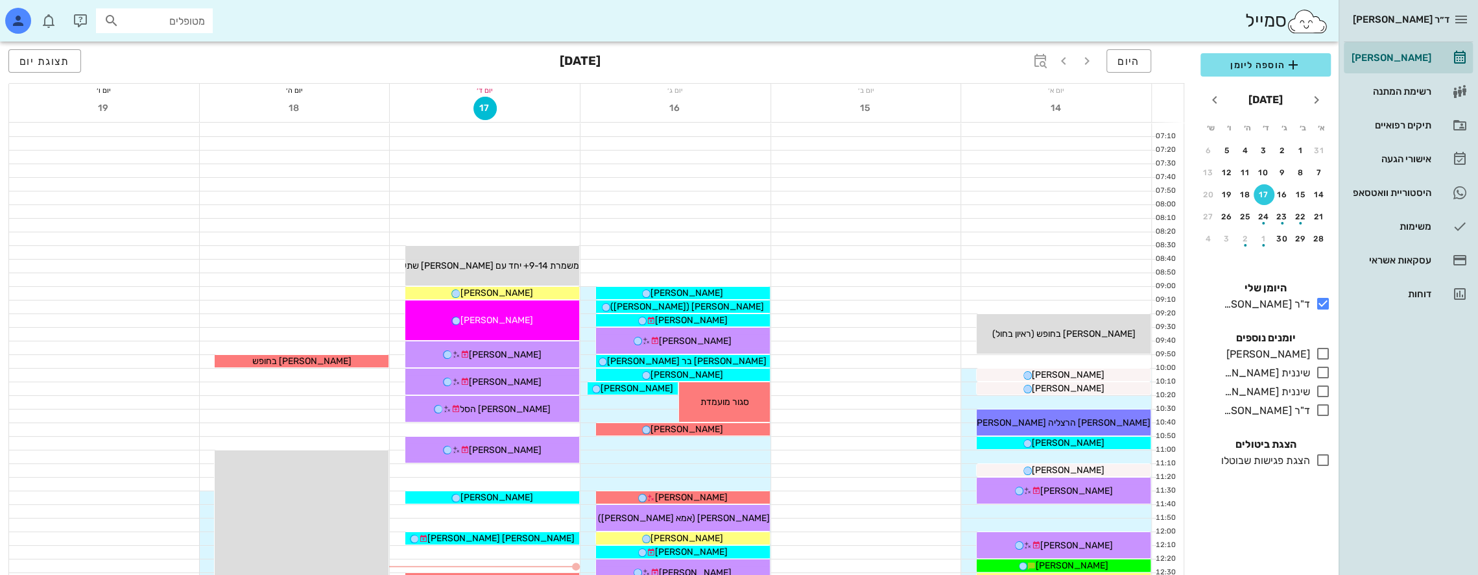
click at [189, 18] on input "מטופלים" at bounding box center [163, 20] width 83 height 17
type input "[PERSON_NAME]"
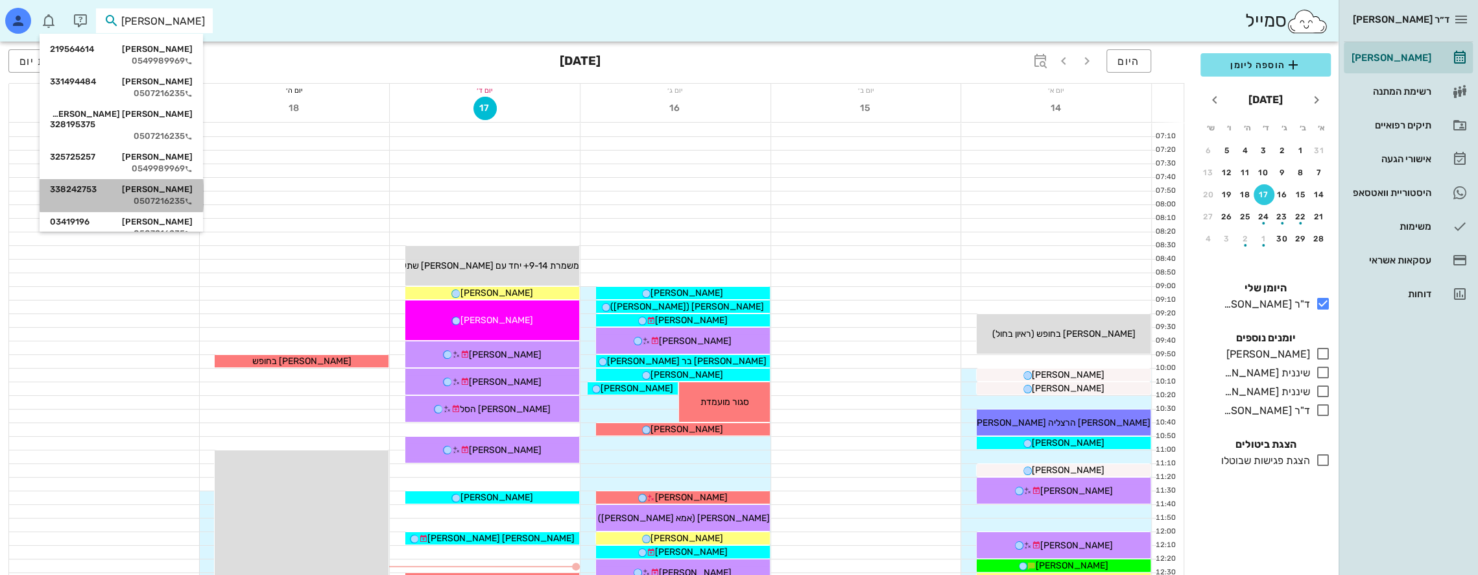
click at [189, 184] on div "[PERSON_NAME] 338242753" at bounding box center [121, 189] width 143 height 10
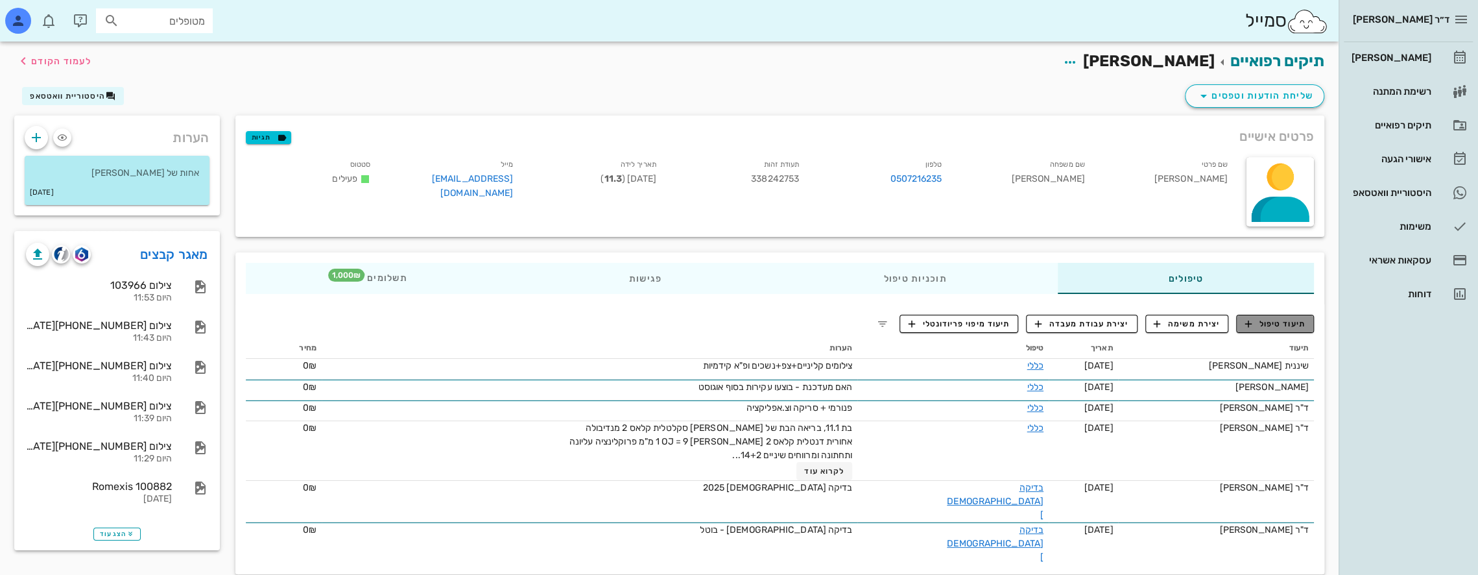
click at [1291, 322] on span "תיעוד טיפול" at bounding box center [1275, 324] width 60 height 12
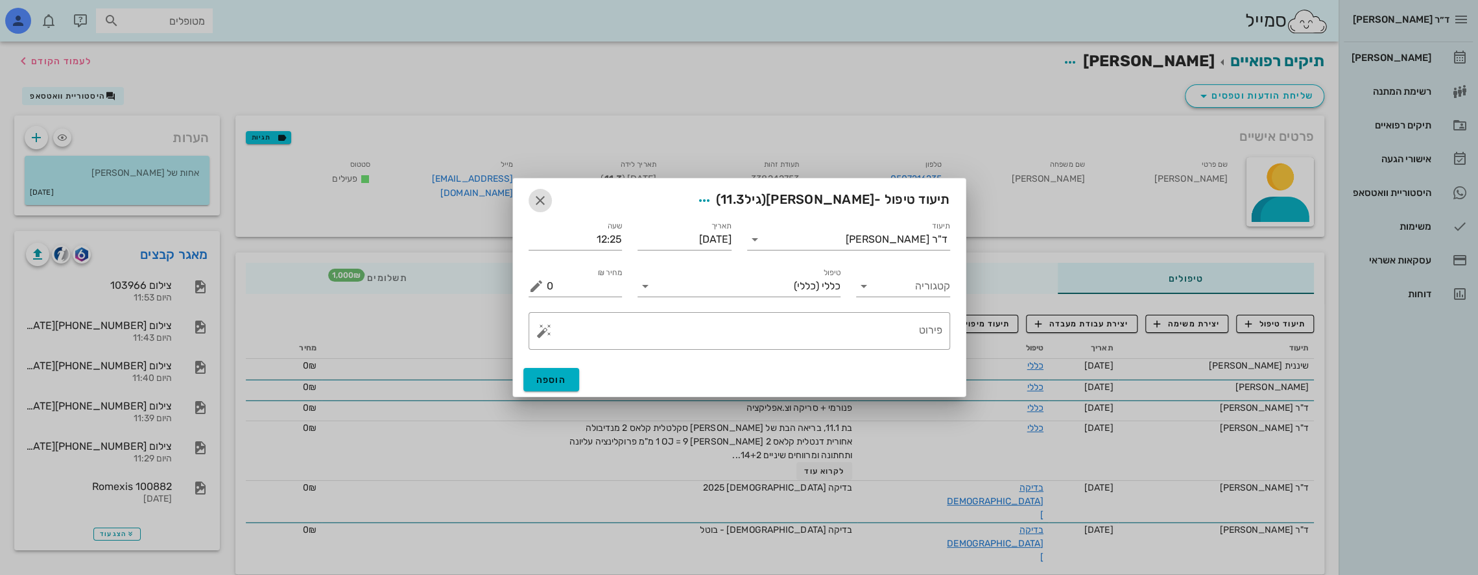
click at [541, 196] on icon "button" at bounding box center [540, 201] width 16 height 16
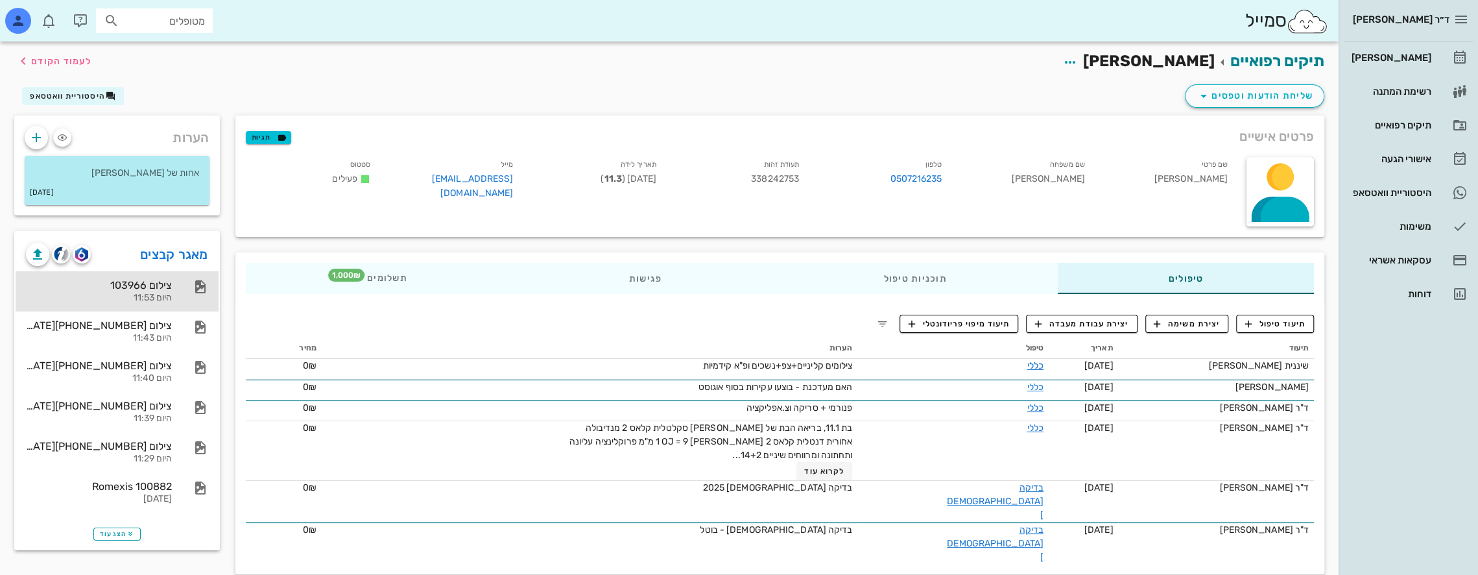
click at [155, 281] on div "צילום 103966" at bounding box center [99, 285] width 146 height 12
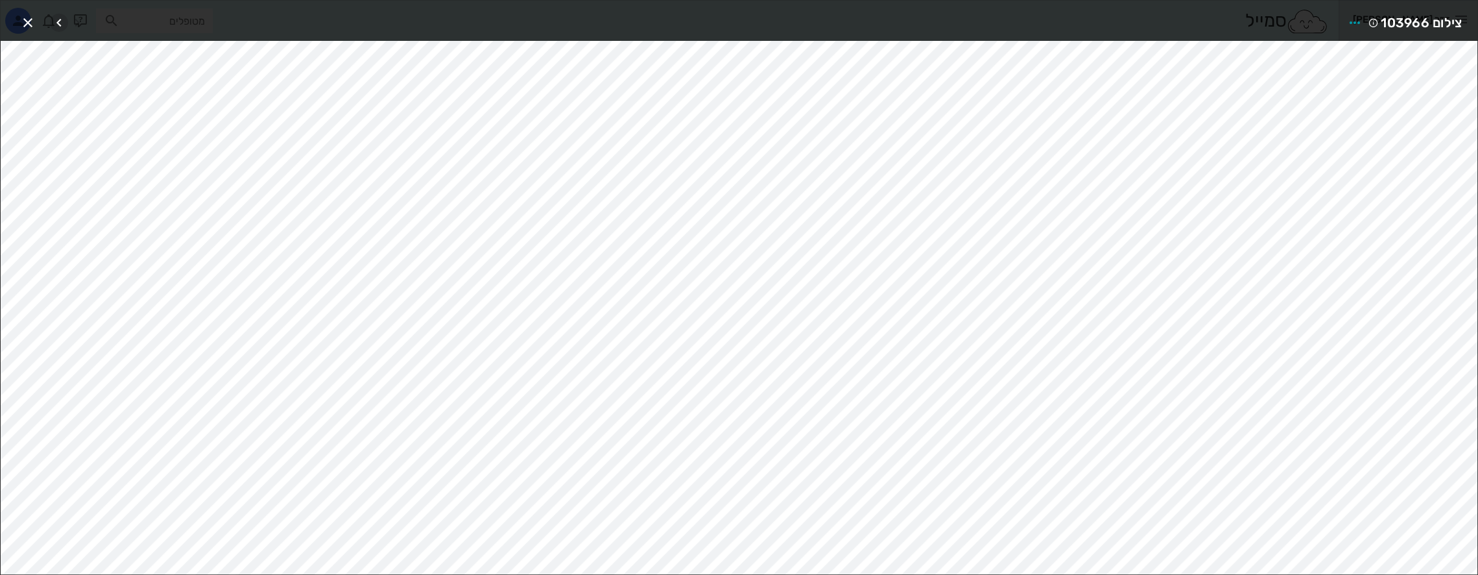
click at [58, 19] on icon "button" at bounding box center [59, 23] width 16 height 16
click at [57, 21] on icon "button" at bounding box center [59, 23] width 16 height 16
click at [28, 20] on icon "button" at bounding box center [28, 23] width 16 height 16
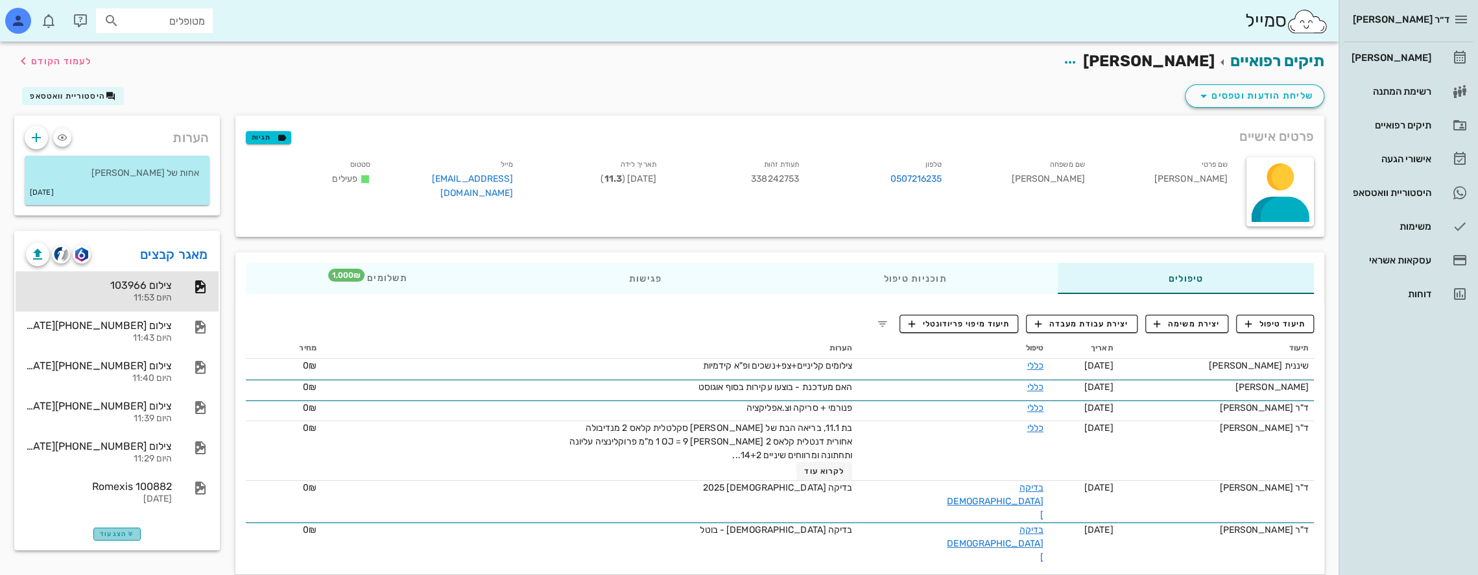
click at [119, 536] on span "הצג עוד" at bounding box center [117, 534] width 34 height 8
click at [193, 256] on link "מאגר קבצים" at bounding box center [174, 254] width 68 height 21
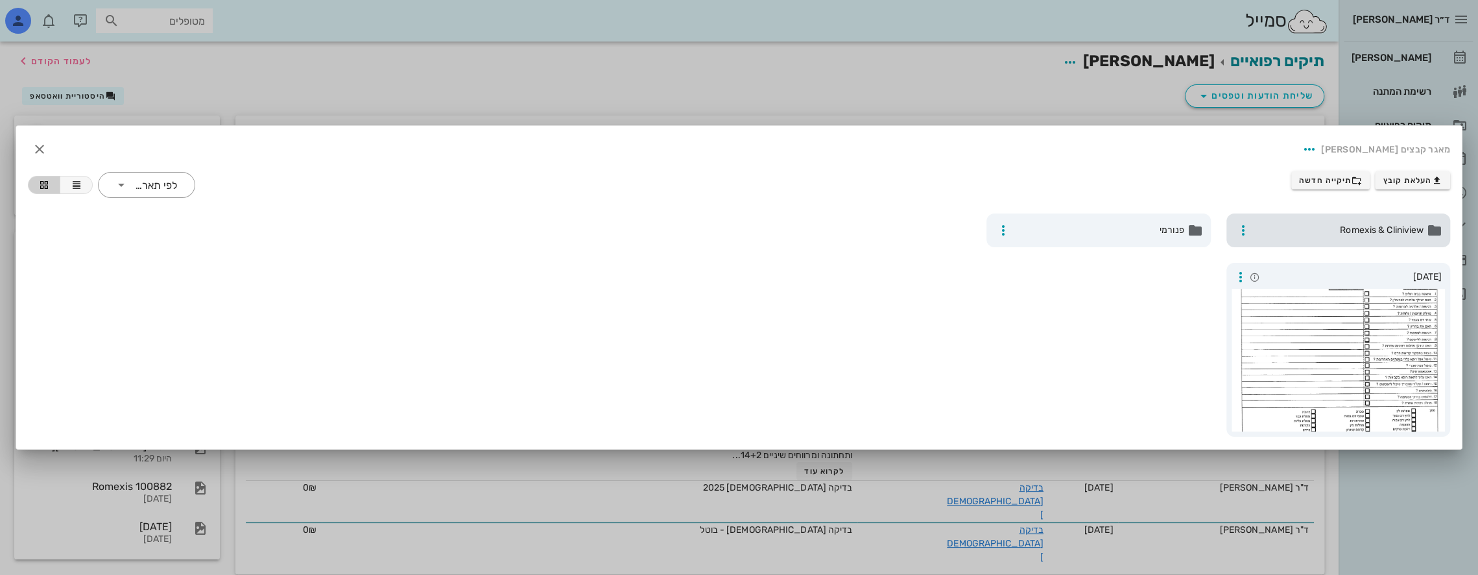
click at [1366, 226] on span "Romexis & Cliniview" at bounding box center [1340, 230] width 169 height 14
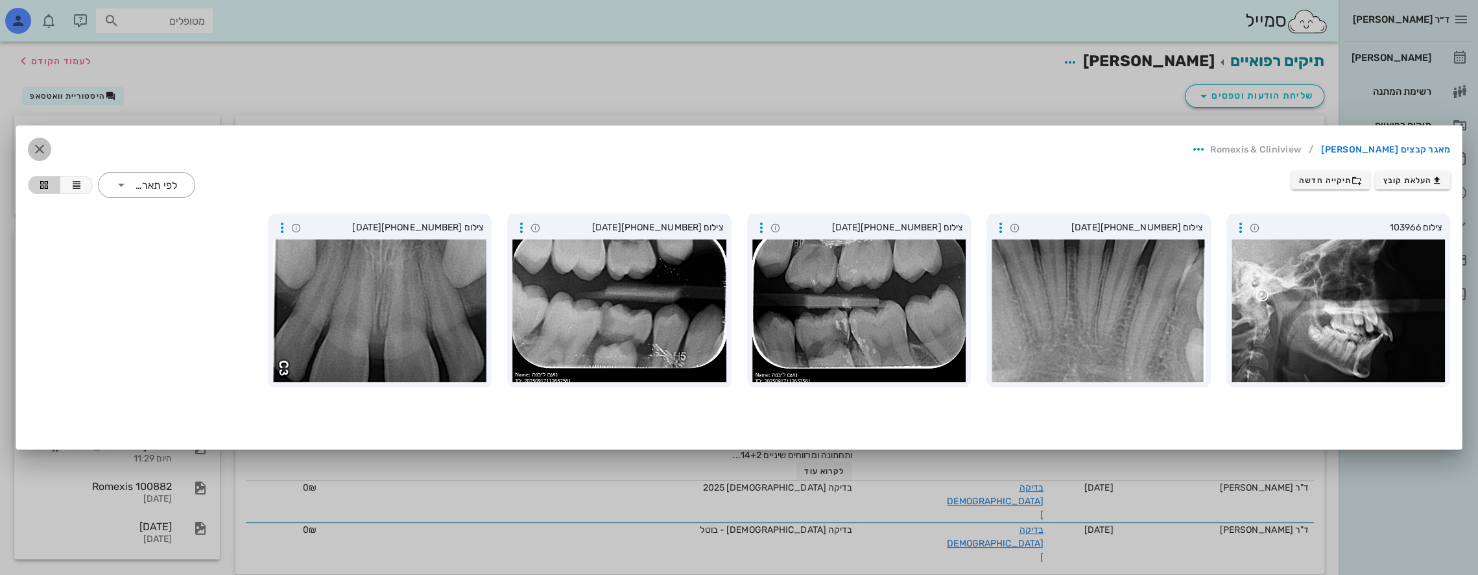
click at [42, 149] on icon "button" at bounding box center [40, 149] width 16 height 16
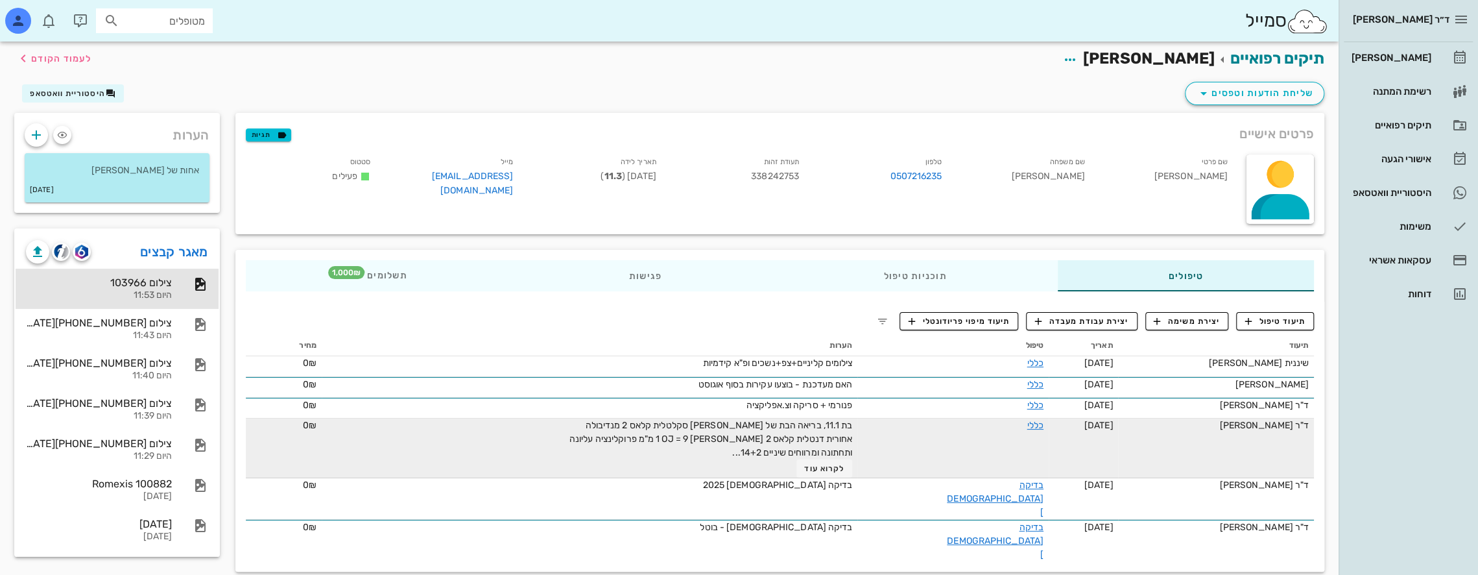
scroll to position [5, 0]
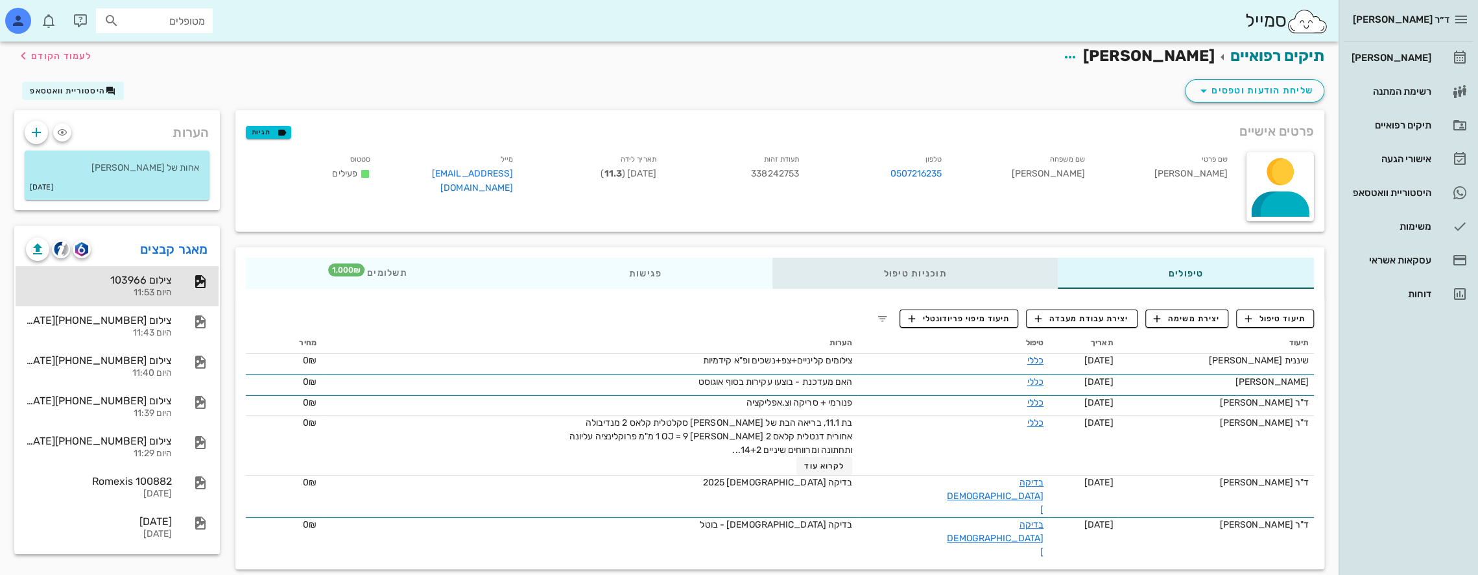
click at [990, 272] on div "תוכניות טיפול" at bounding box center [914, 272] width 285 height 31
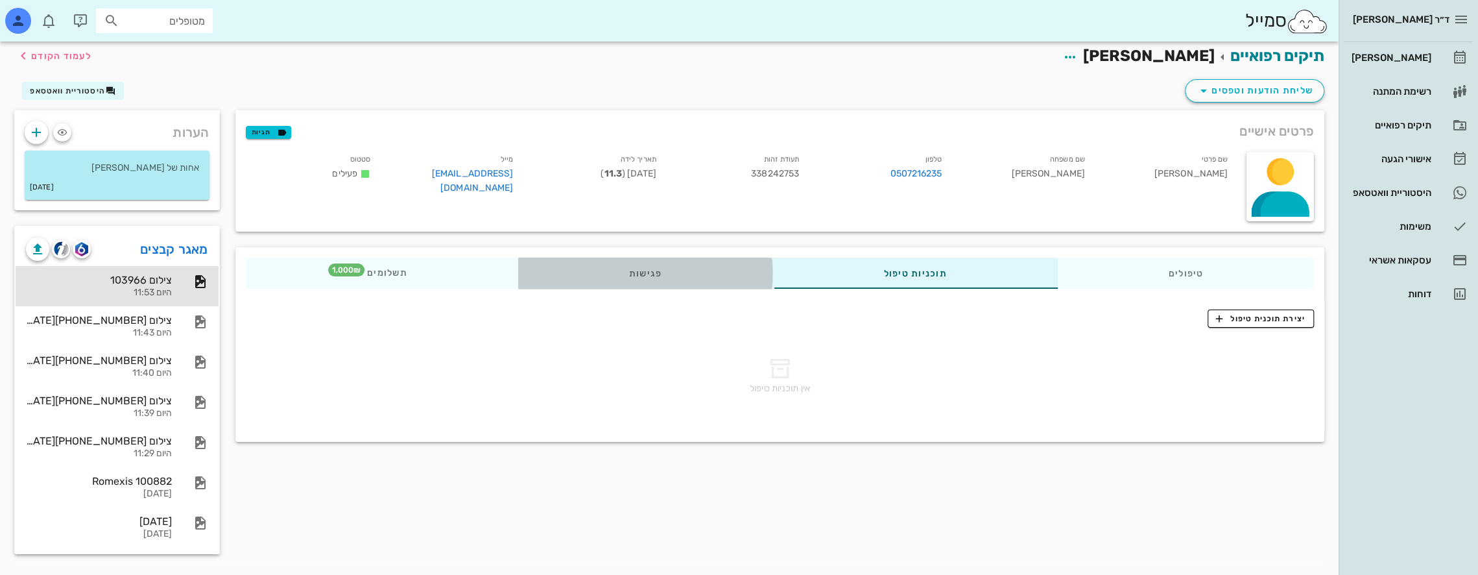
click at [641, 268] on div "פגישות" at bounding box center [645, 272] width 255 height 31
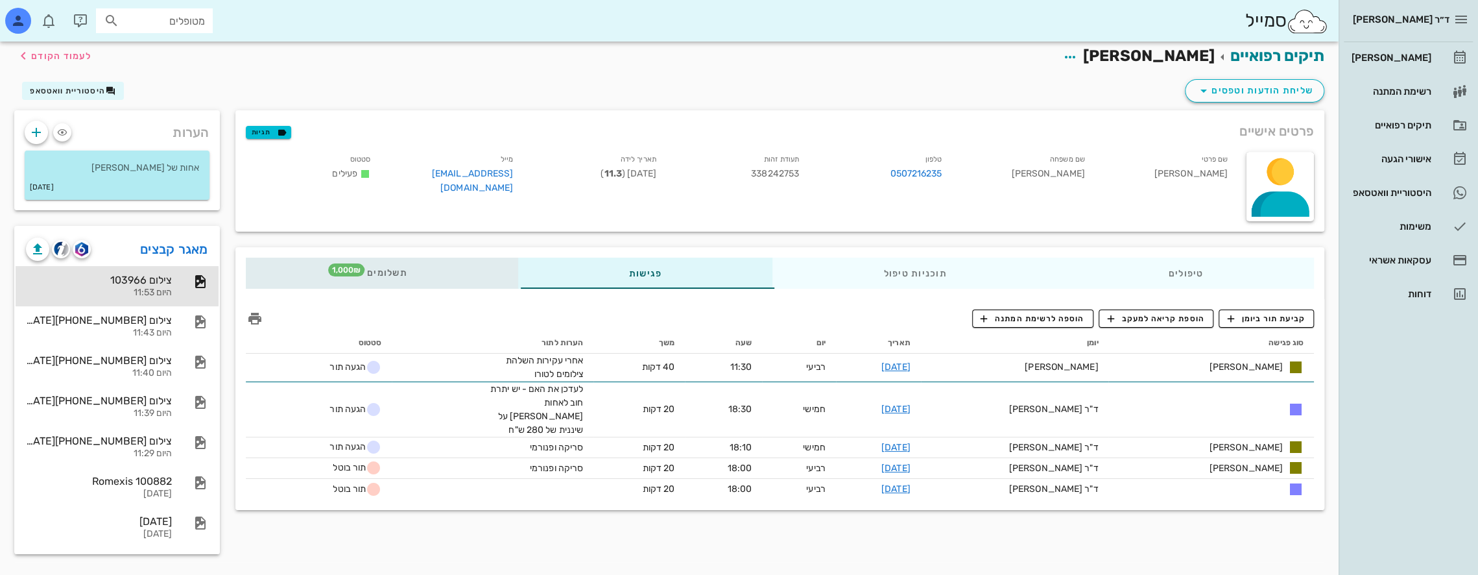
drag, startPoint x: 439, startPoint y: 276, endPoint x: 450, endPoint y: 274, distance: 11.2
click at [439, 275] on div "תשלומים 1,000₪" at bounding box center [382, 272] width 272 height 31
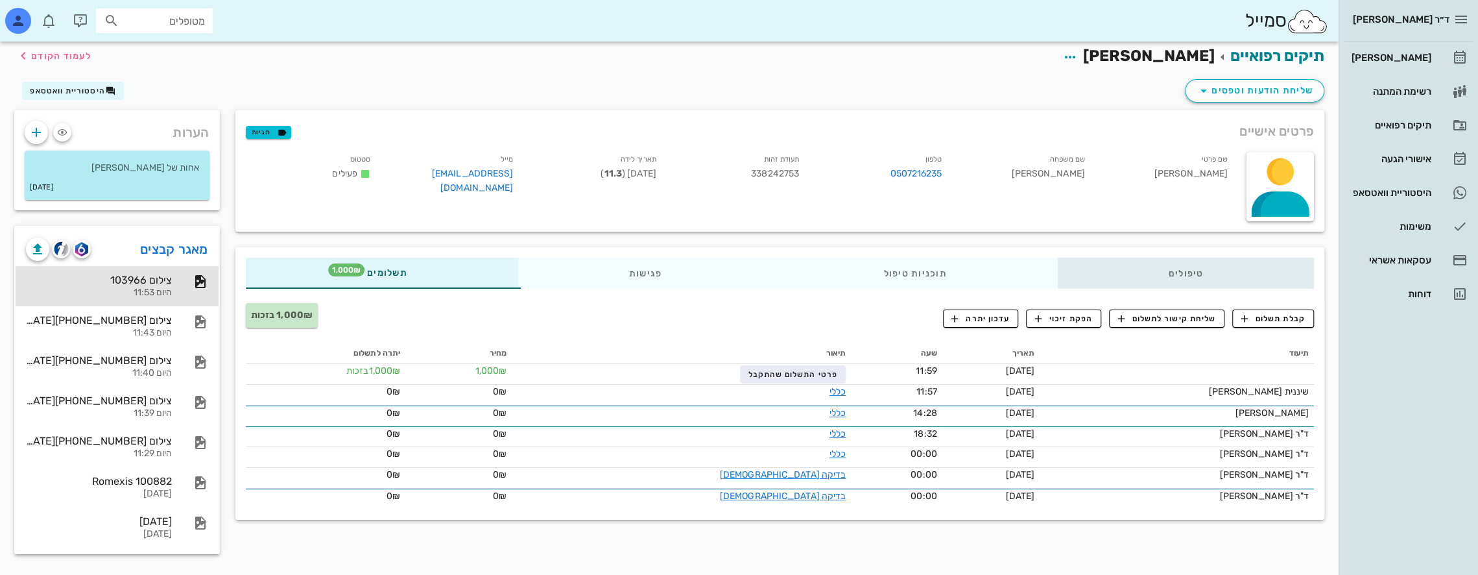
click at [1212, 267] on div "טיפולים" at bounding box center [1185, 272] width 257 height 31
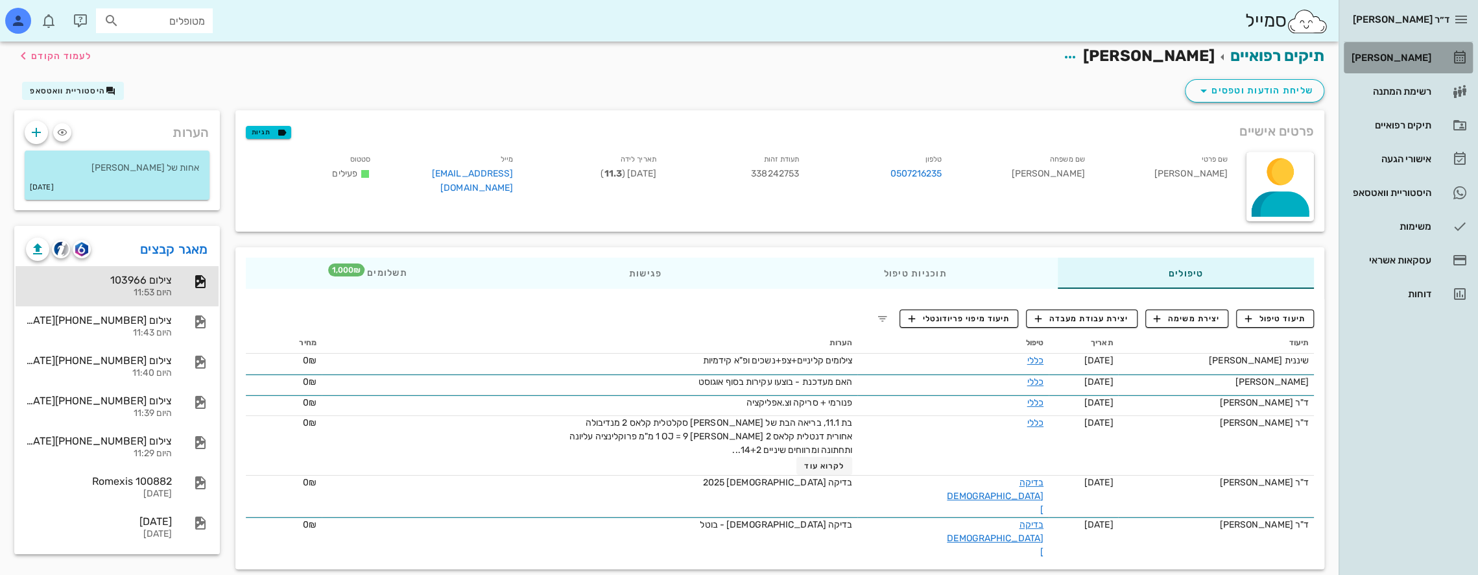
click at [1416, 47] on div "[PERSON_NAME]" at bounding box center [1390, 57] width 82 height 21
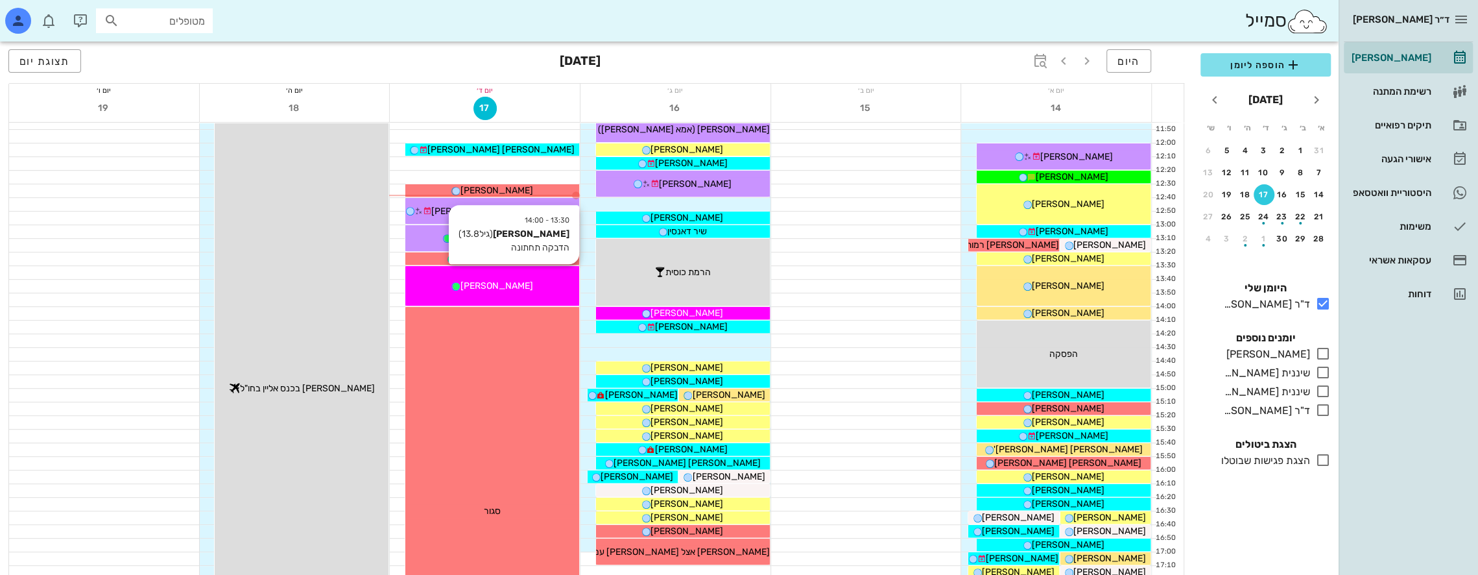
scroll to position [389, 0]
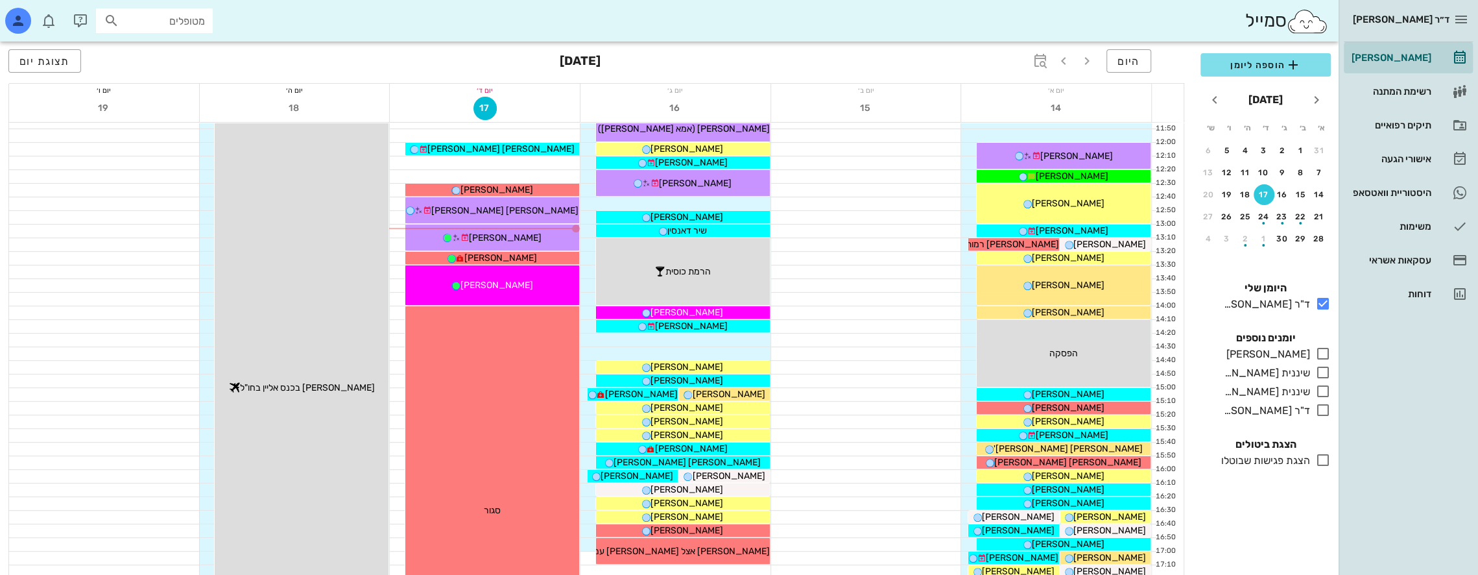
click at [187, 23] on input "מטופלים" at bounding box center [163, 20] width 83 height 17
type input "ל"
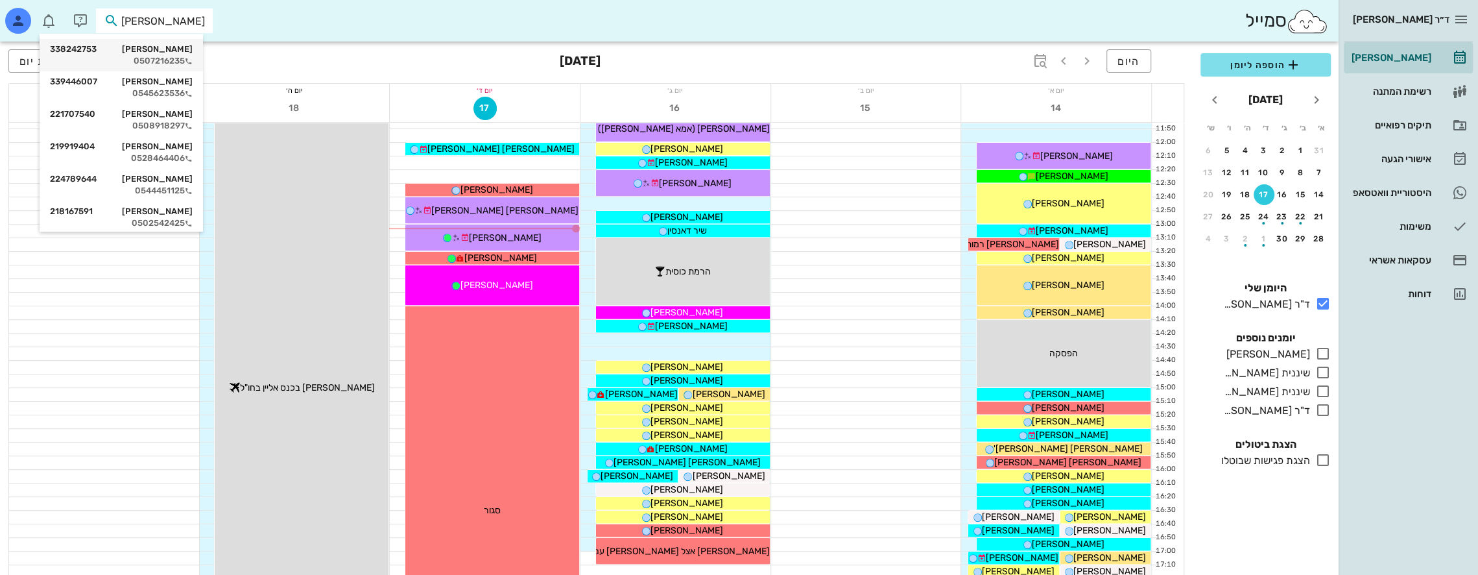
type input "[PERSON_NAME] ל"
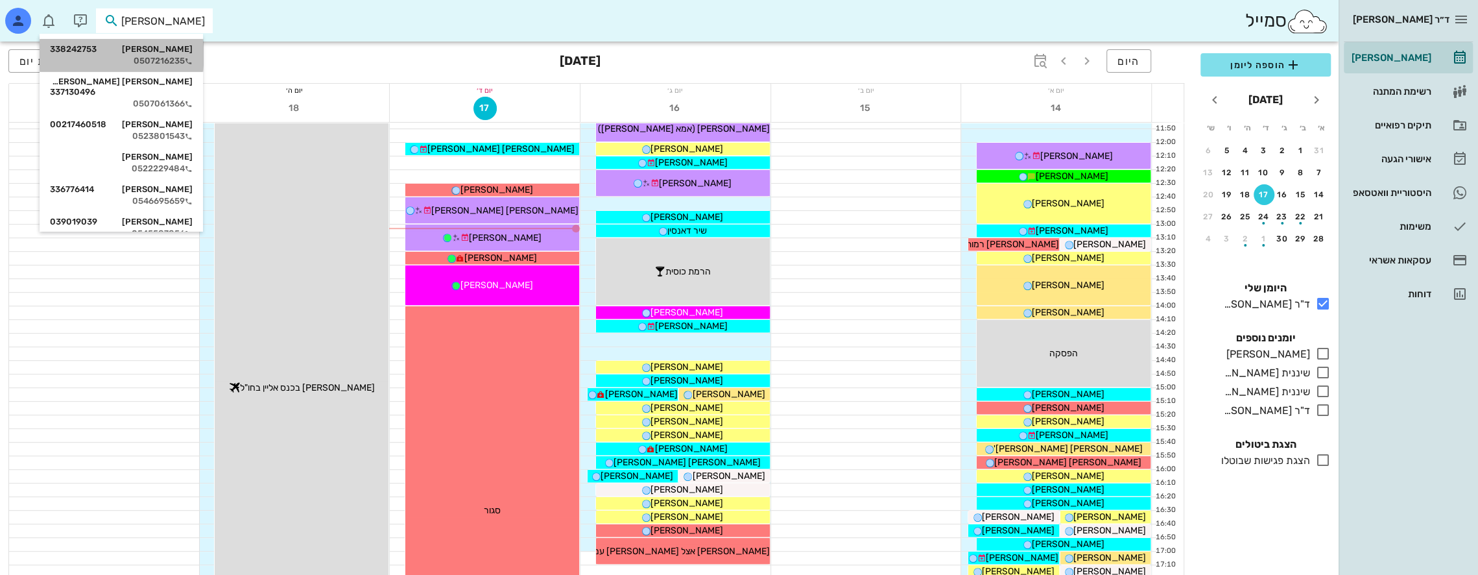
click at [185, 46] on div "[PERSON_NAME] 338242753" at bounding box center [121, 49] width 143 height 10
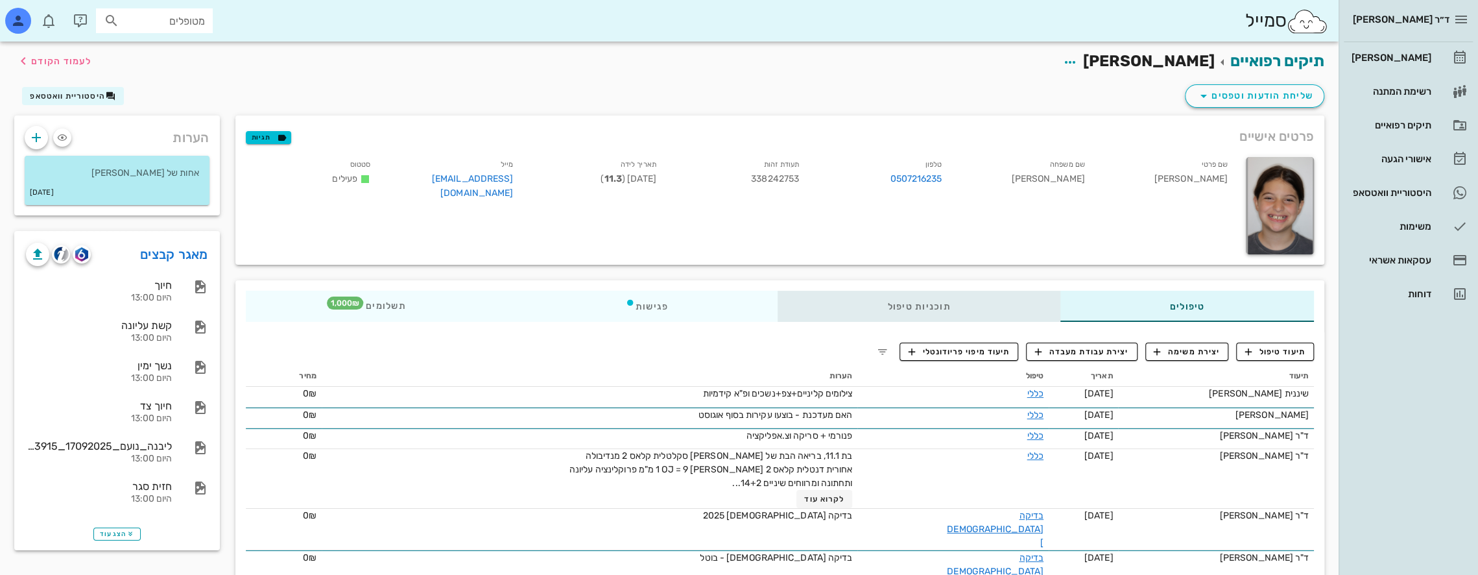
click at [988, 309] on div "תוכניות טיפול" at bounding box center [919, 306] width 282 height 31
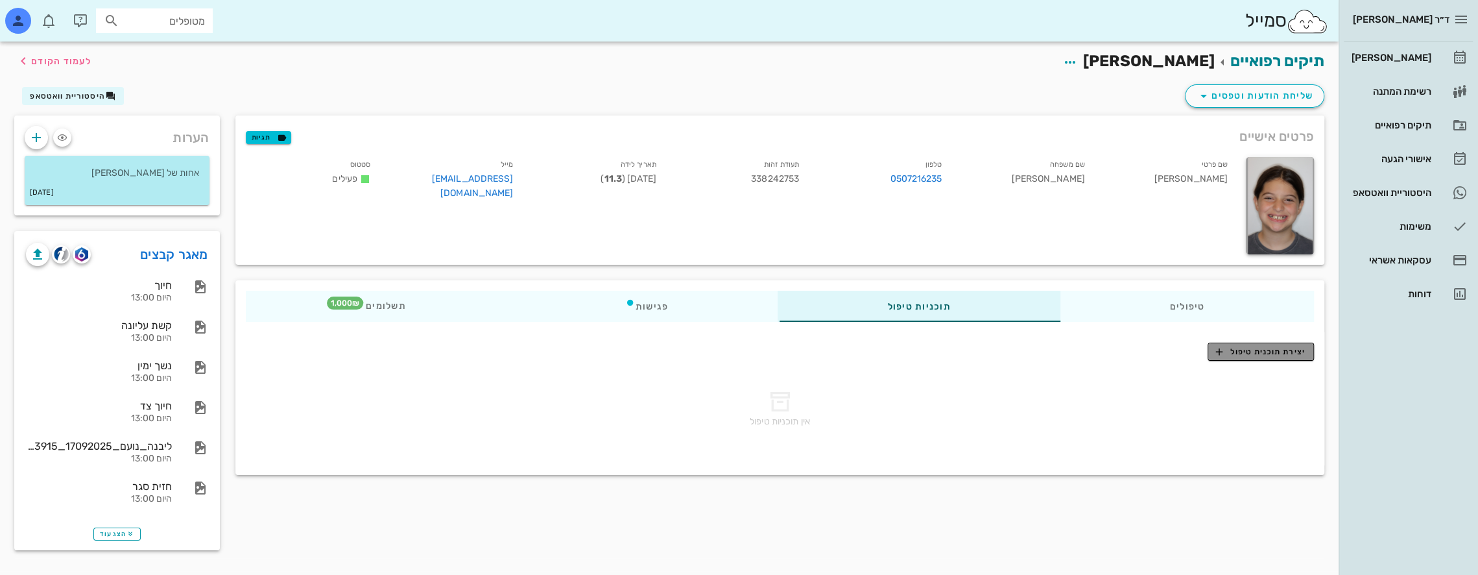
click at [1287, 353] on span "יצירת תוכנית טיפול" at bounding box center [1260, 352] width 89 height 12
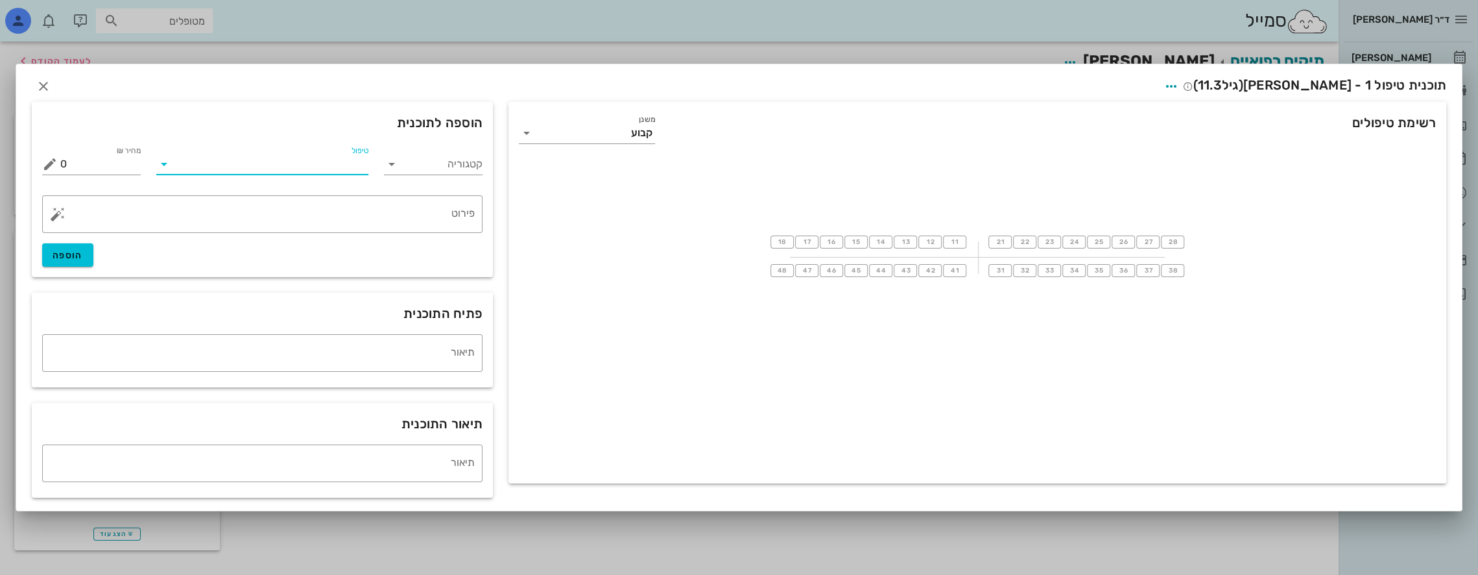
click at [314, 162] on input "טיפול" at bounding box center [271, 164] width 195 height 21
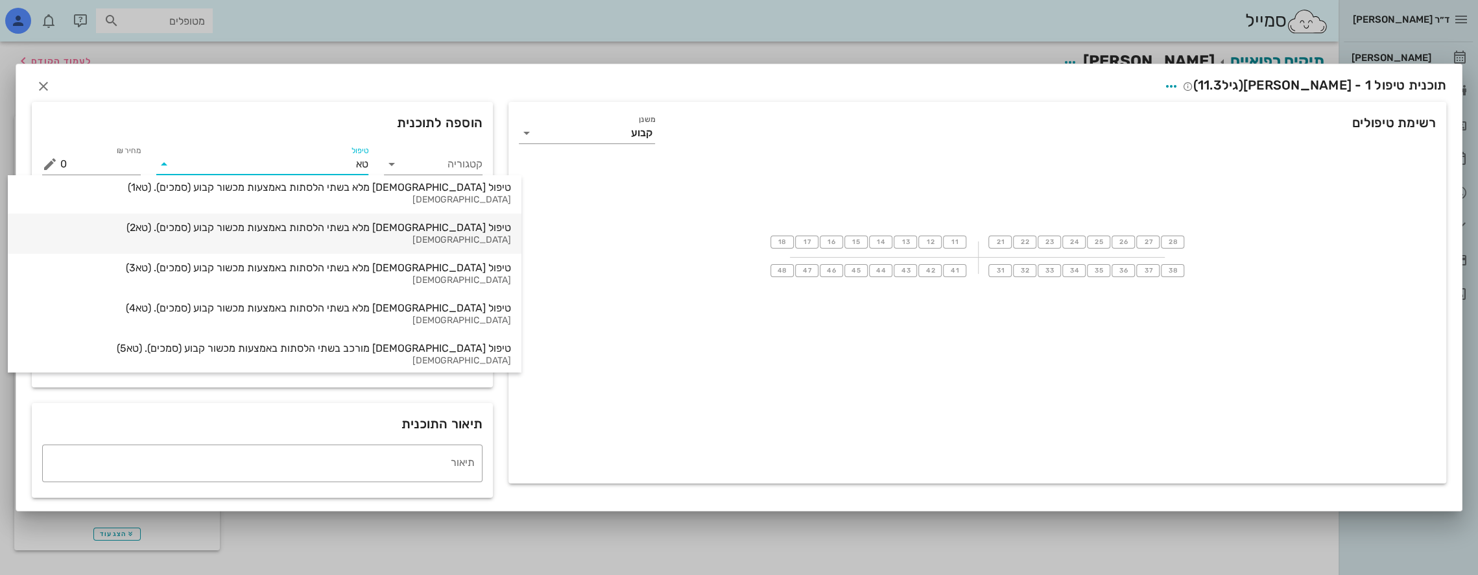
scroll to position [14, 0]
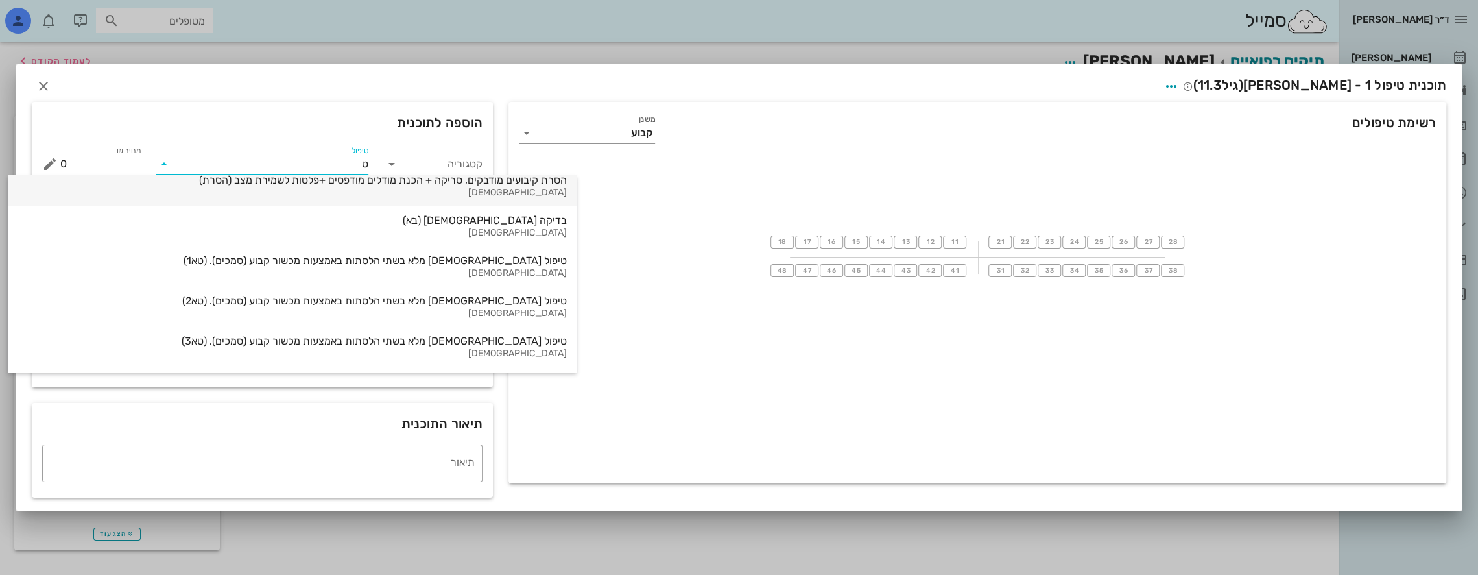
type input "טפ"
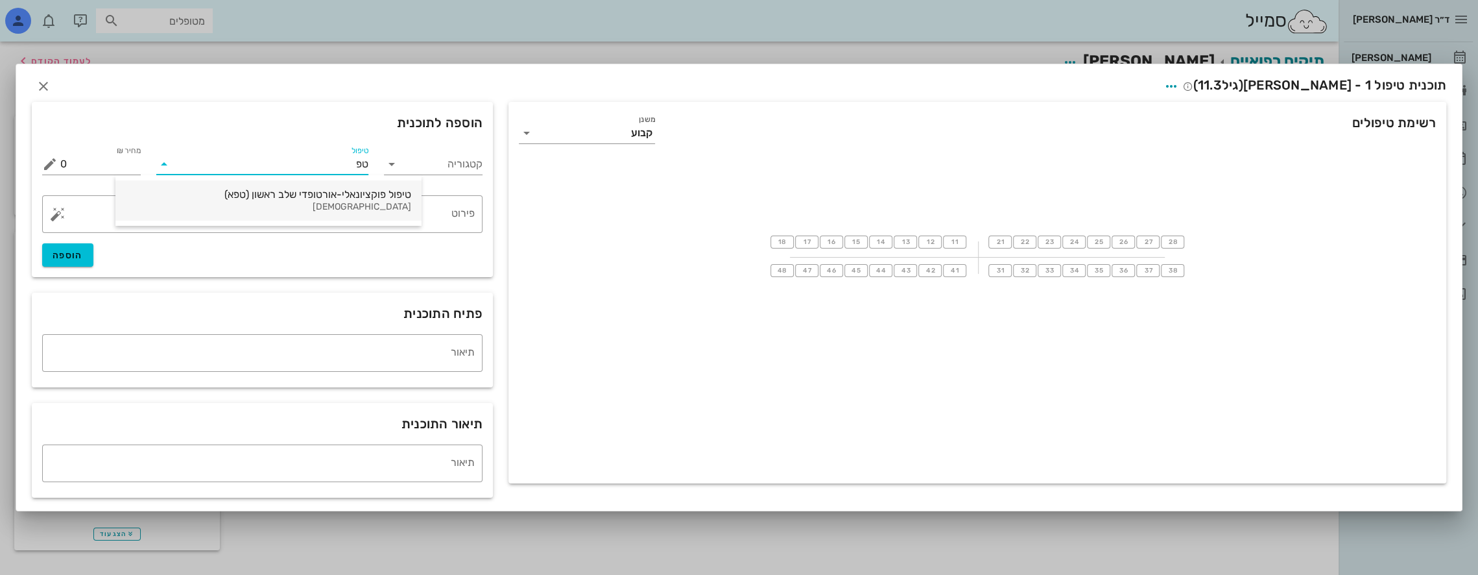
scroll to position [0, 0]
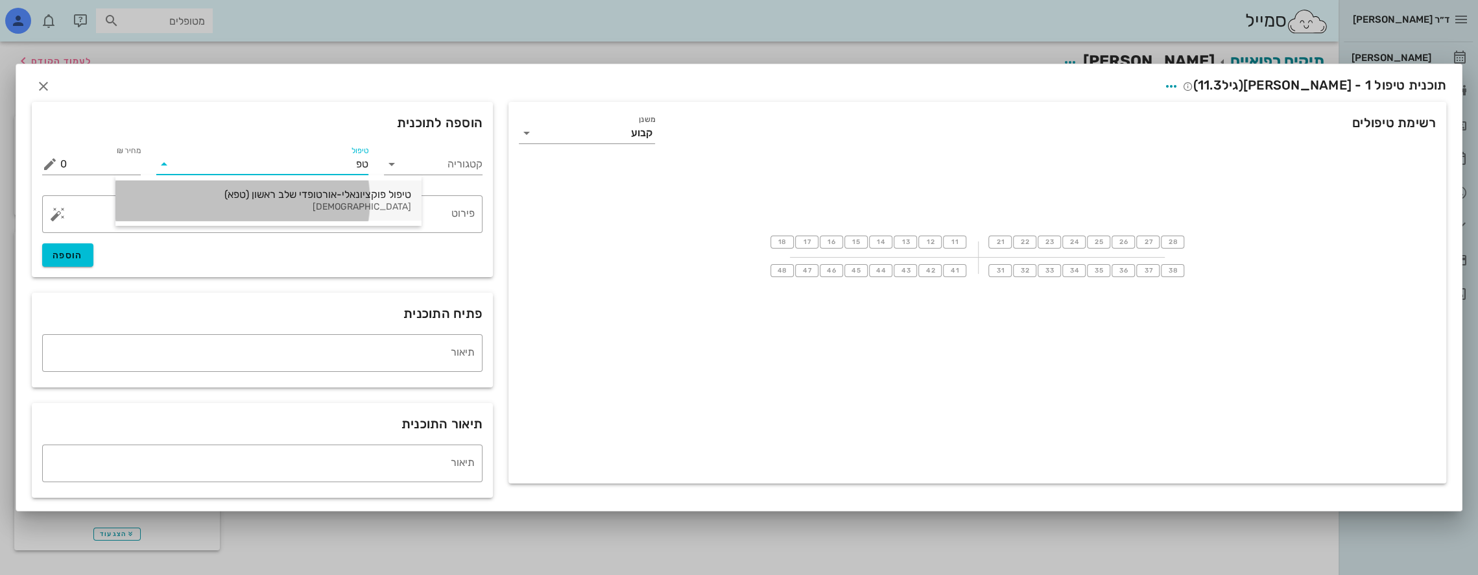
click at [324, 191] on div "טיפול פוקציונאלי-אורטופדי שלב ראשון (טפא)" at bounding box center [268, 194] width 285 height 12
type input "9000"
type textarea "באמצעות פלטה משולב רסן Thurow כולל את המכשור והפגישות במרפאה הוסבר שיתכן צורך ב…"
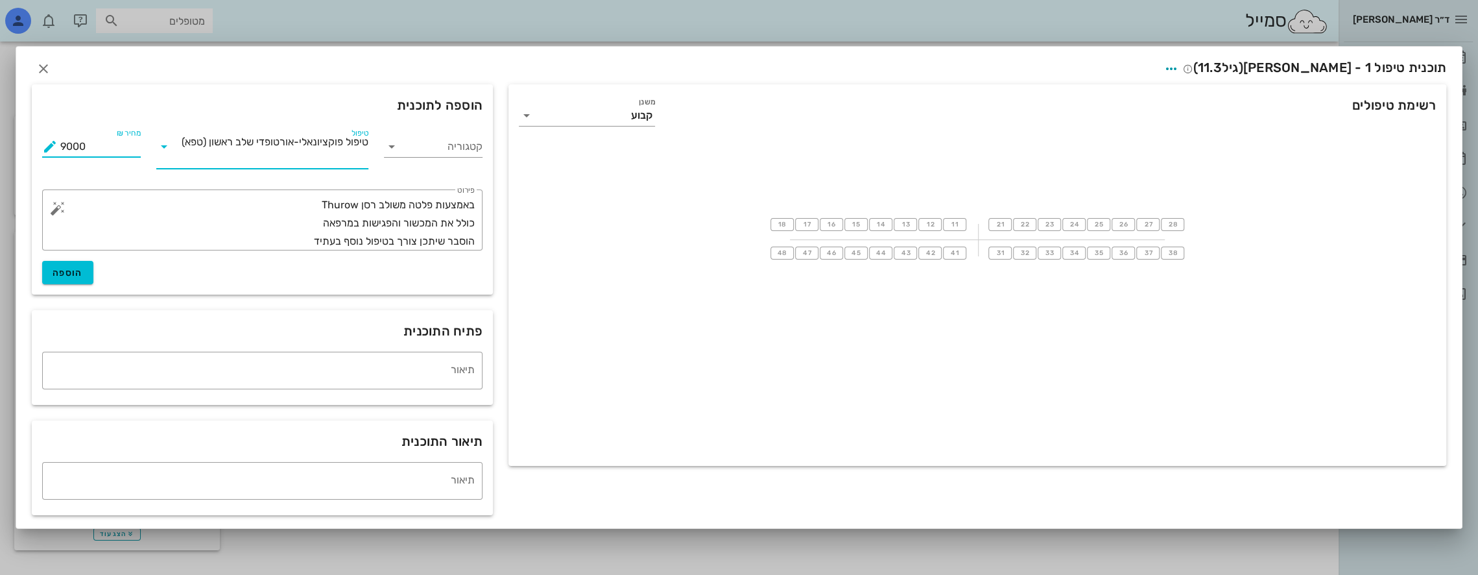
drag, startPoint x: 105, startPoint y: 147, endPoint x: 0, endPoint y: 161, distance: 105.9
click at [0, 161] on div "ד״ר [PERSON_NAME] [PERSON_NAME] רשימת המתנה תיקים רפואיים אישורי הגעה היסטוריית…" at bounding box center [739, 287] width 1478 height 575
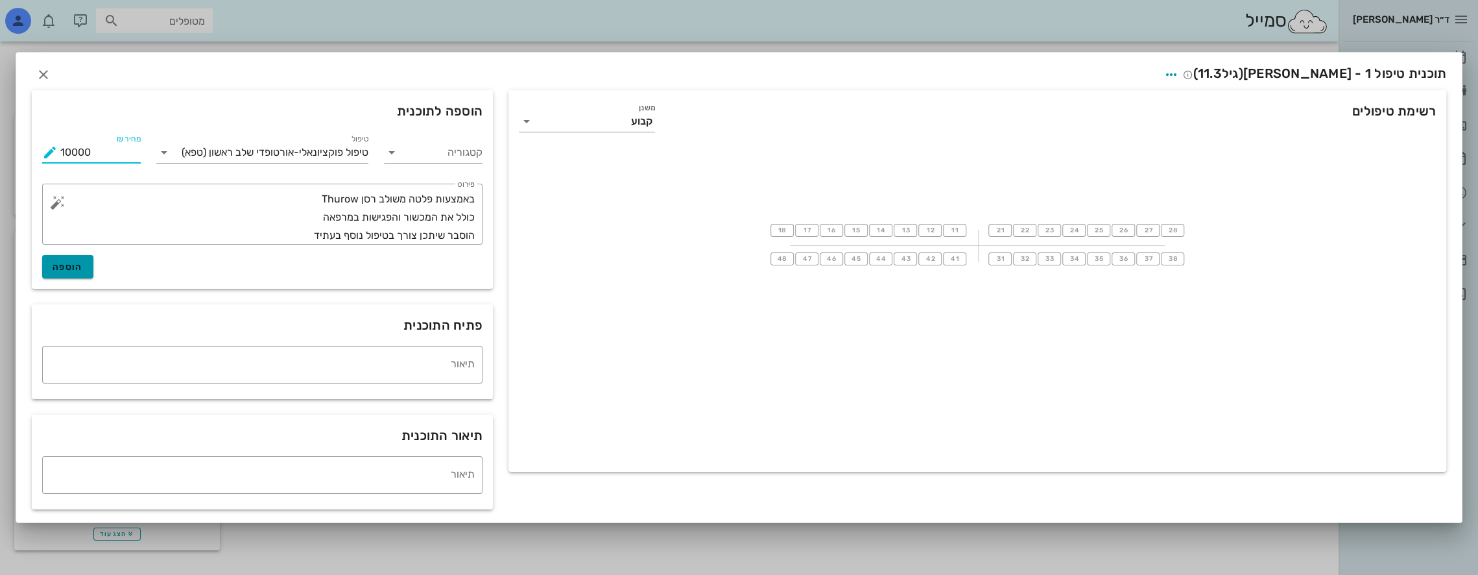
click at [68, 270] on button "הוספה" at bounding box center [67, 266] width 51 height 23
type input "0"
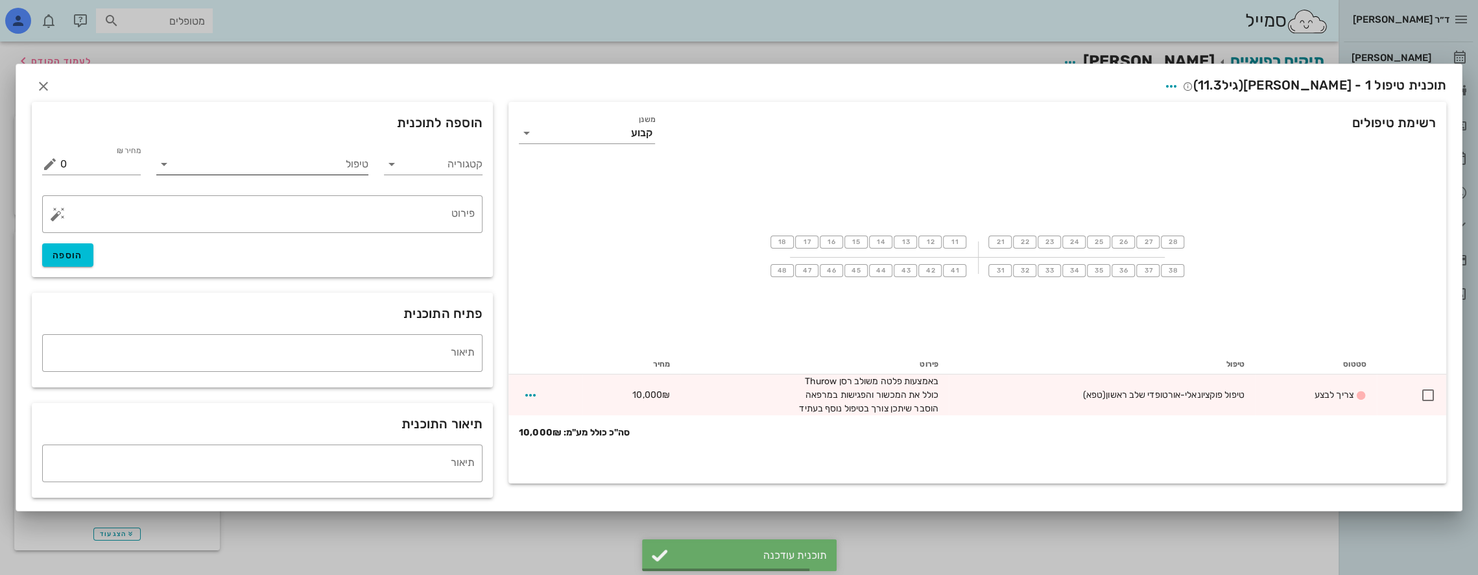
click at [332, 160] on input "טיפול" at bounding box center [271, 164] width 195 height 21
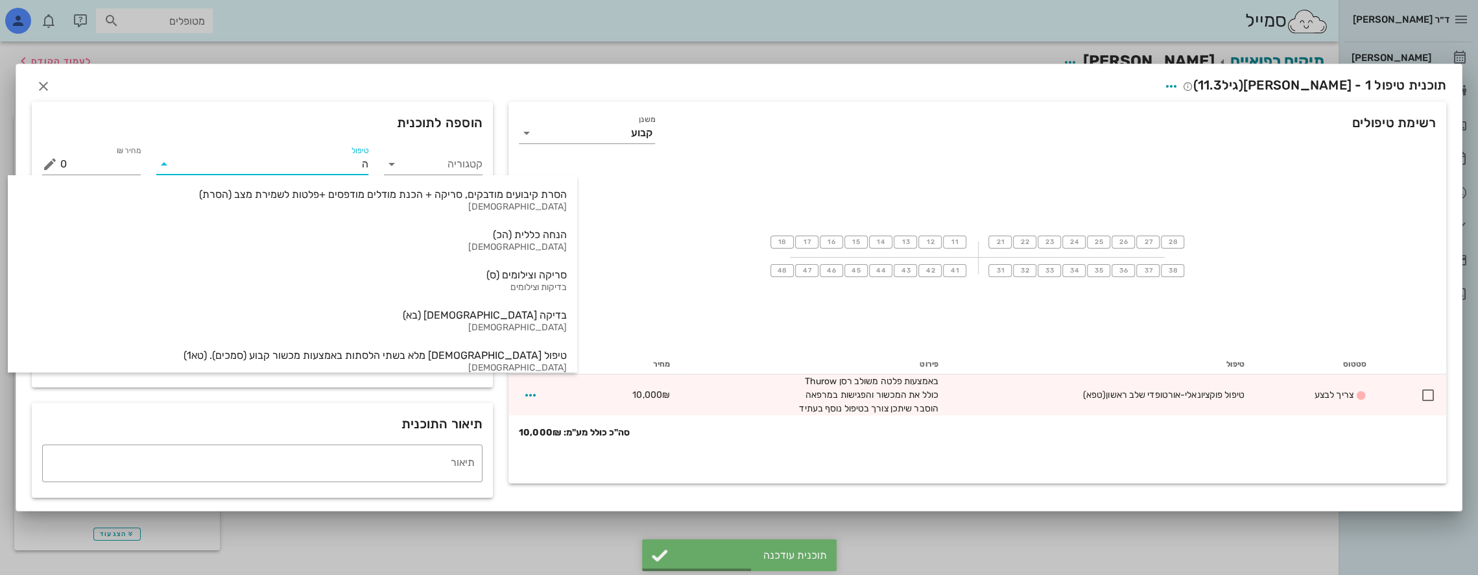
type input "הנ"
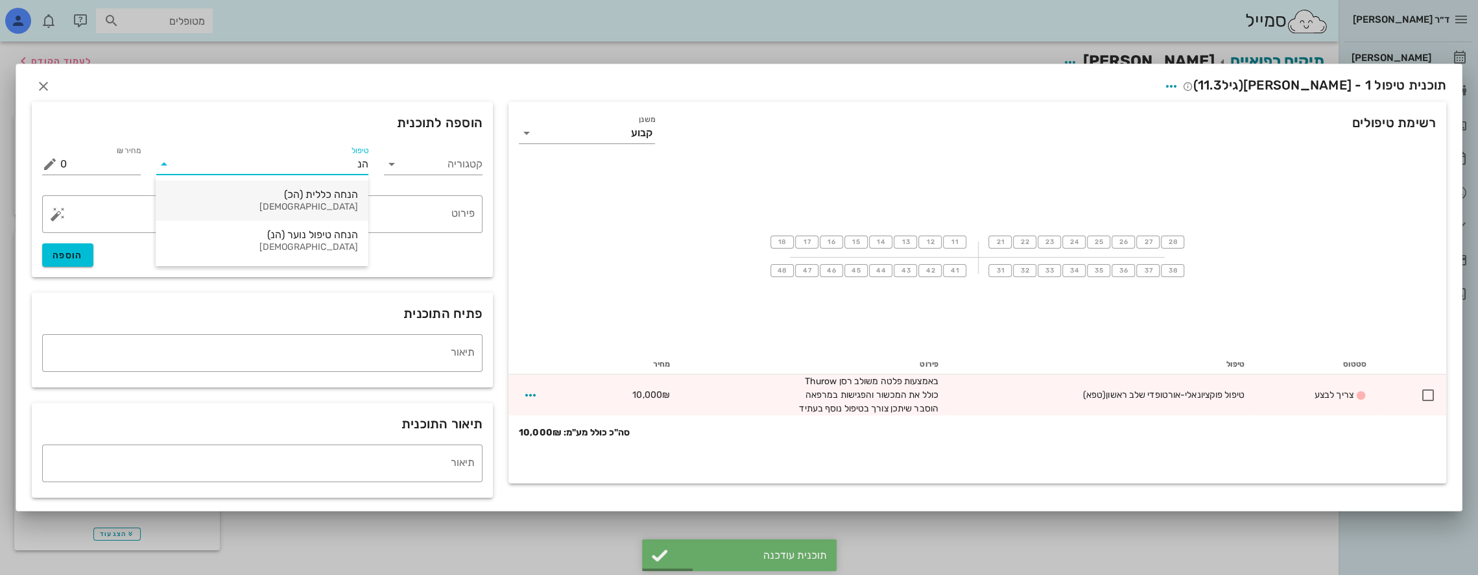
click at [336, 198] on div "הנחה כללית (הכ)" at bounding box center [262, 194] width 192 height 12
click at [411, 217] on textarea "פירוט" at bounding box center [267, 217] width 414 height 31
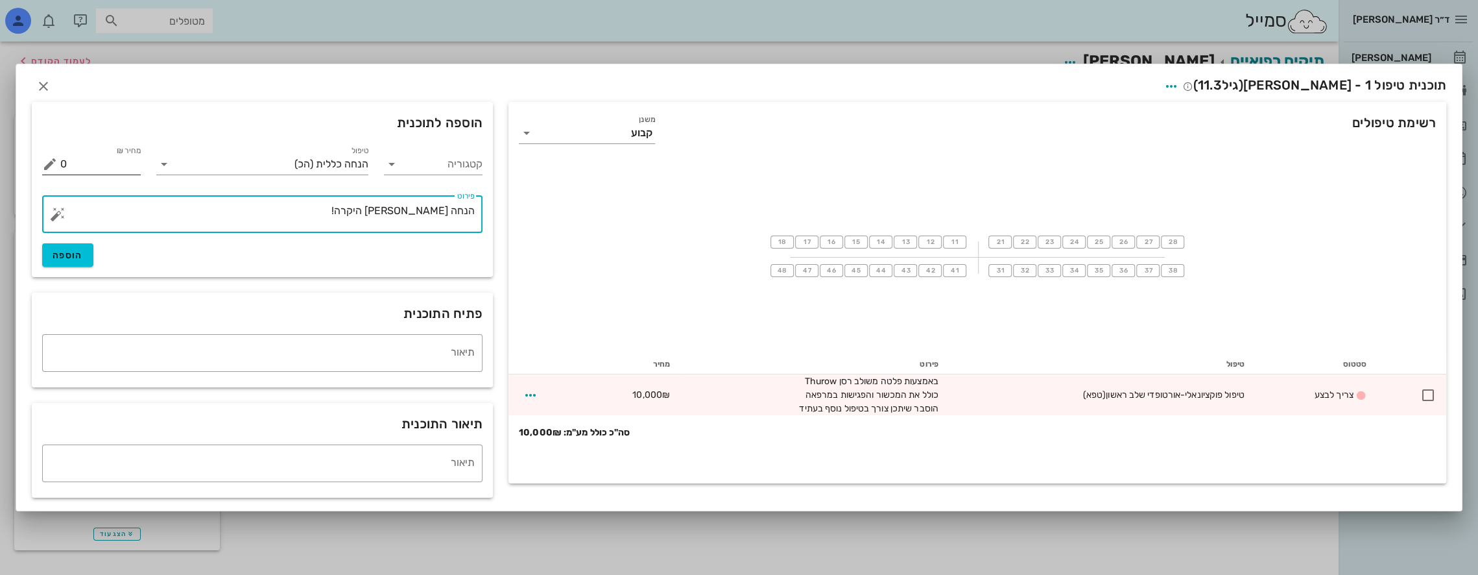
type textarea "הנחה [PERSON_NAME] היקרה!"
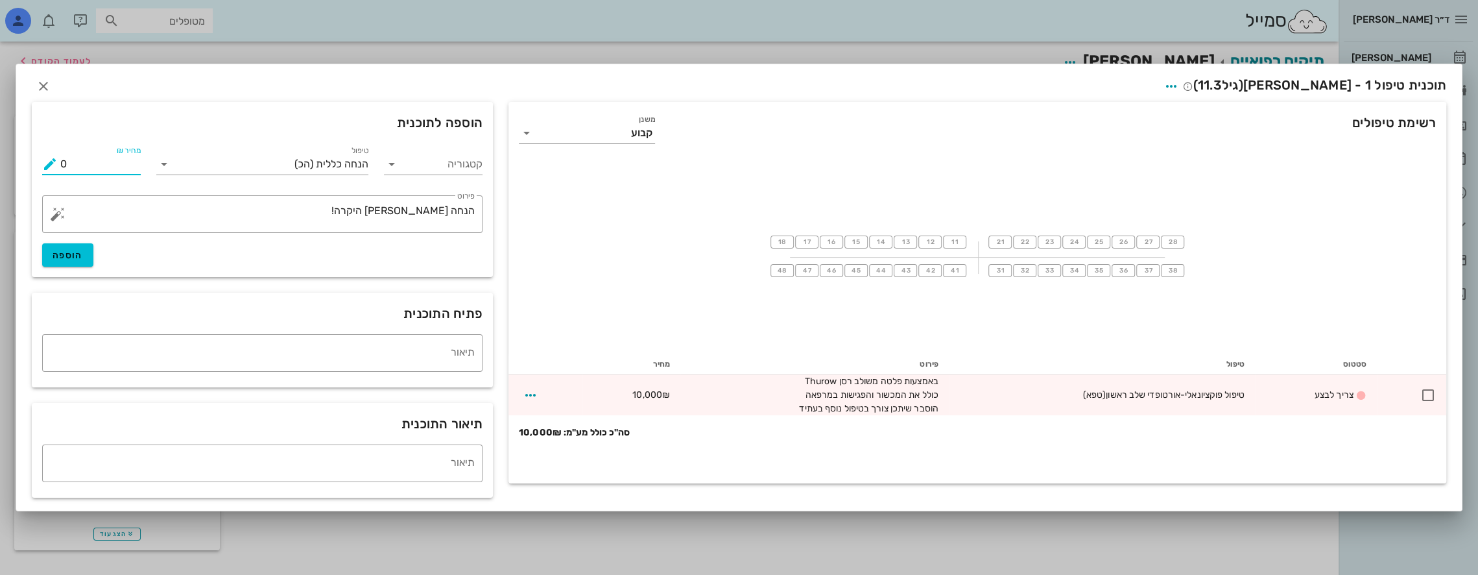
drag, startPoint x: 113, startPoint y: 169, endPoint x: 0, endPoint y: 157, distance: 113.5
click at [0, 157] on div "ד״ר [PERSON_NAME] [PERSON_NAME] רשימת המתנה תיקים רפואיים אישורי הגעה היסטוריית…" at bounding box center [739, 287] width 1478 height 575
click at [67, 256] on span "הוספה" at bounding box center [68, 255] width 30 height 11
type input "0"
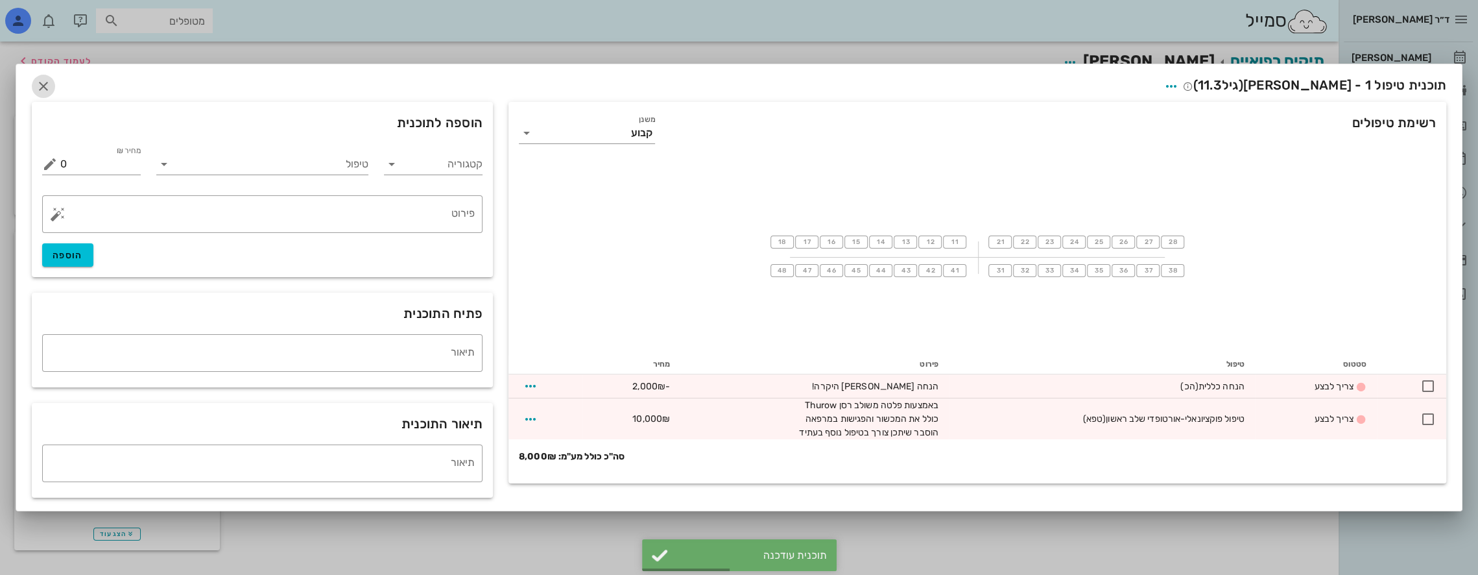
click at [39, 84] on icon "button" at bounding box center [44, 86] width 16 height 16
